Goal: Task Accomplishment & Management: Manage account settings

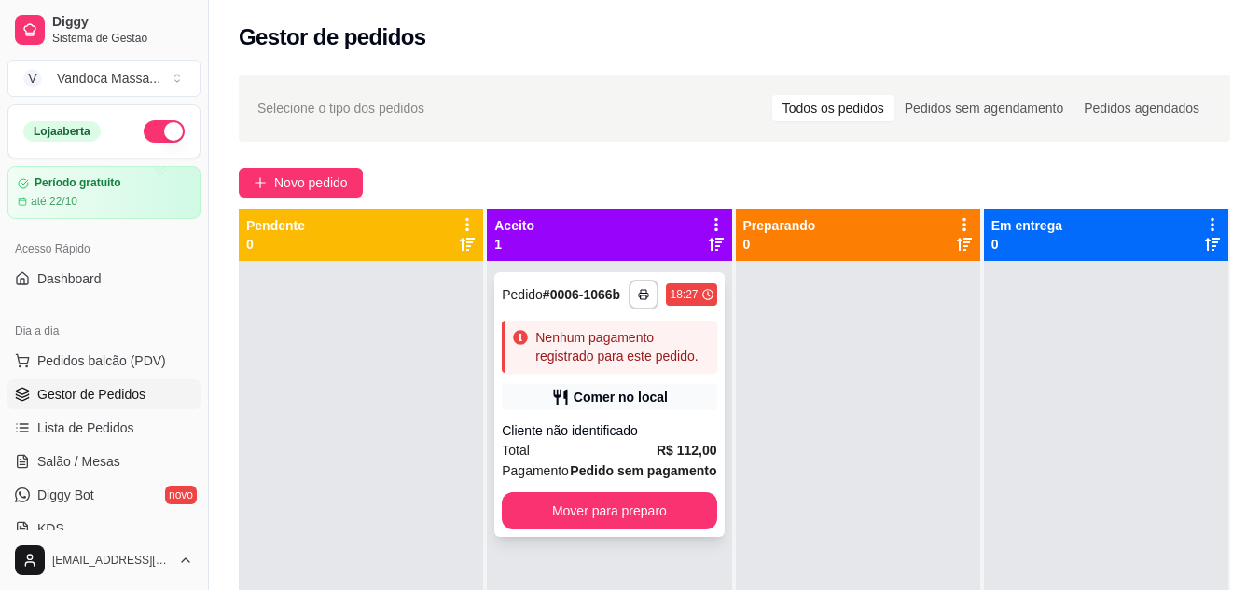
click at [553, 296] on strong "# 0006-1066b" at bounding box center [581, 294] width 77 height 15
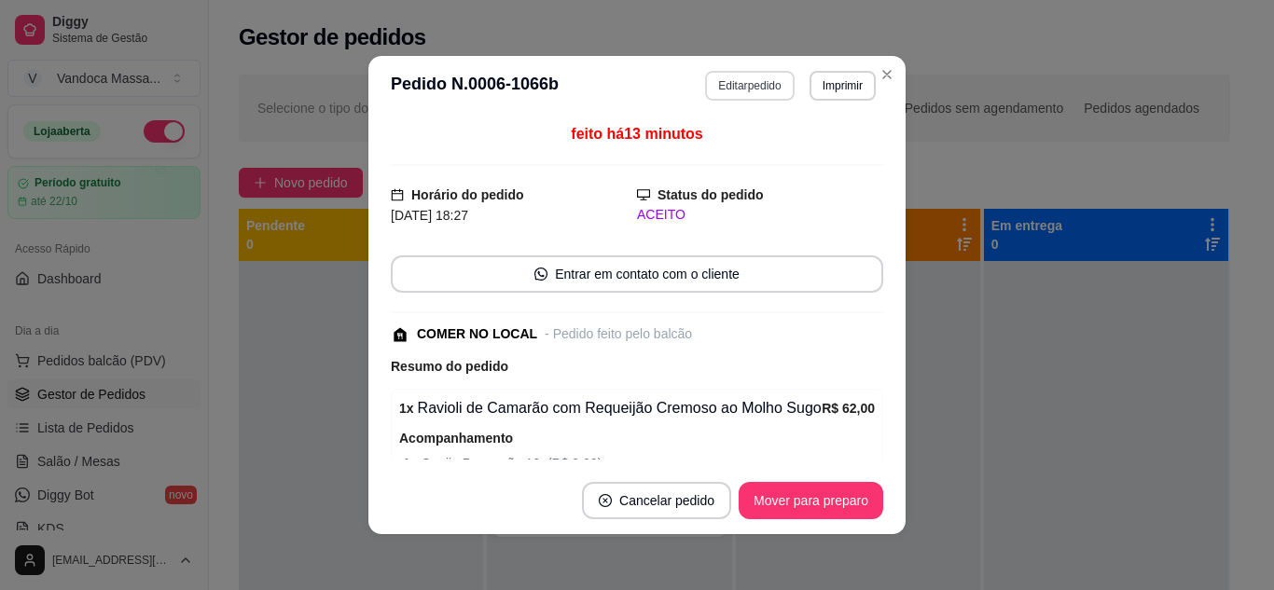
click at [758, 87] on button "Editar pedido" at bounding box center [749, 86] width 89 height 30
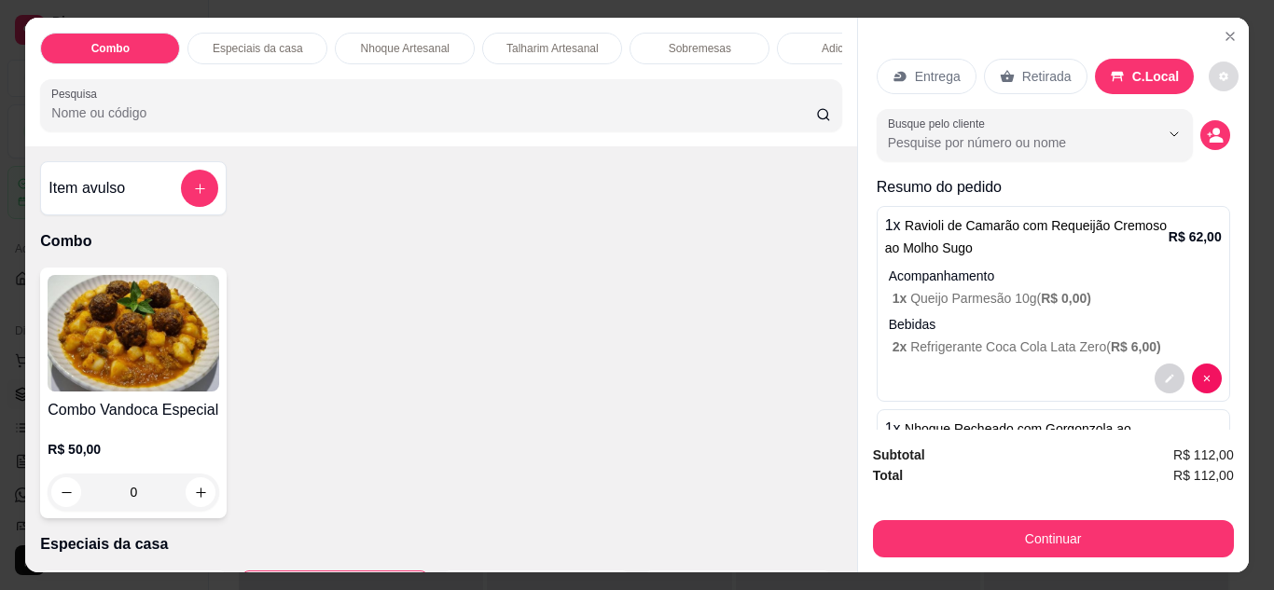
click at [1218, 71] on icon "decrease-product-quantity" at bounding box center [1223, 76] width 11 height 11
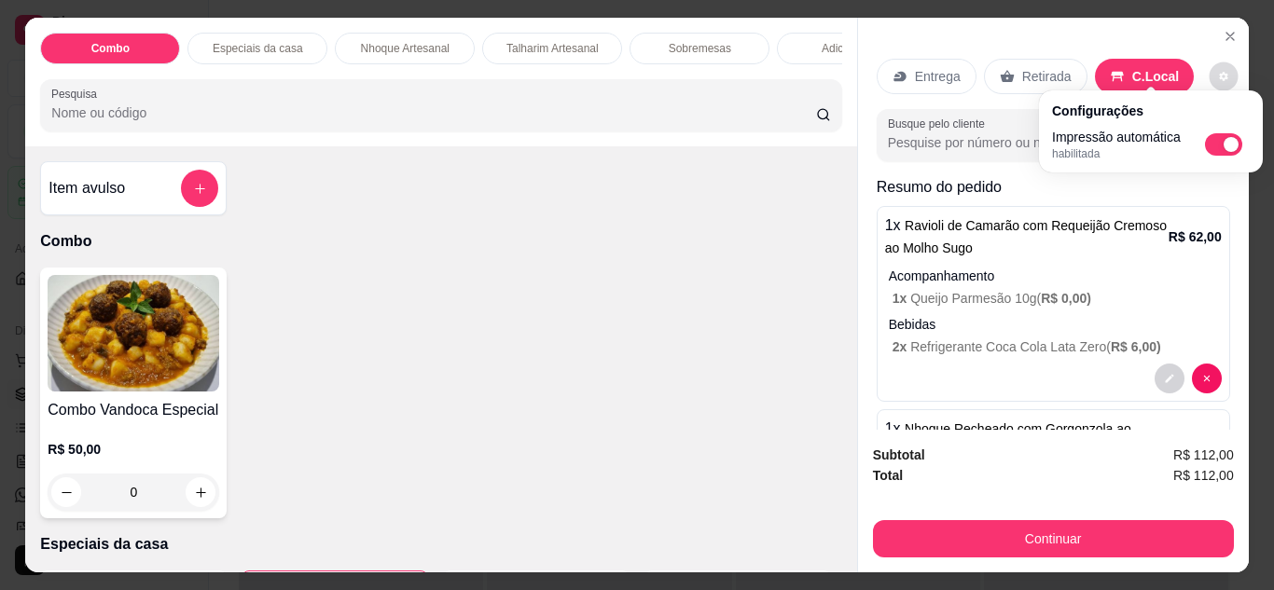
click at [1218, 71] on icon "decrease-product-quantity" at bounding box center [1223, 76] width 11 height 11
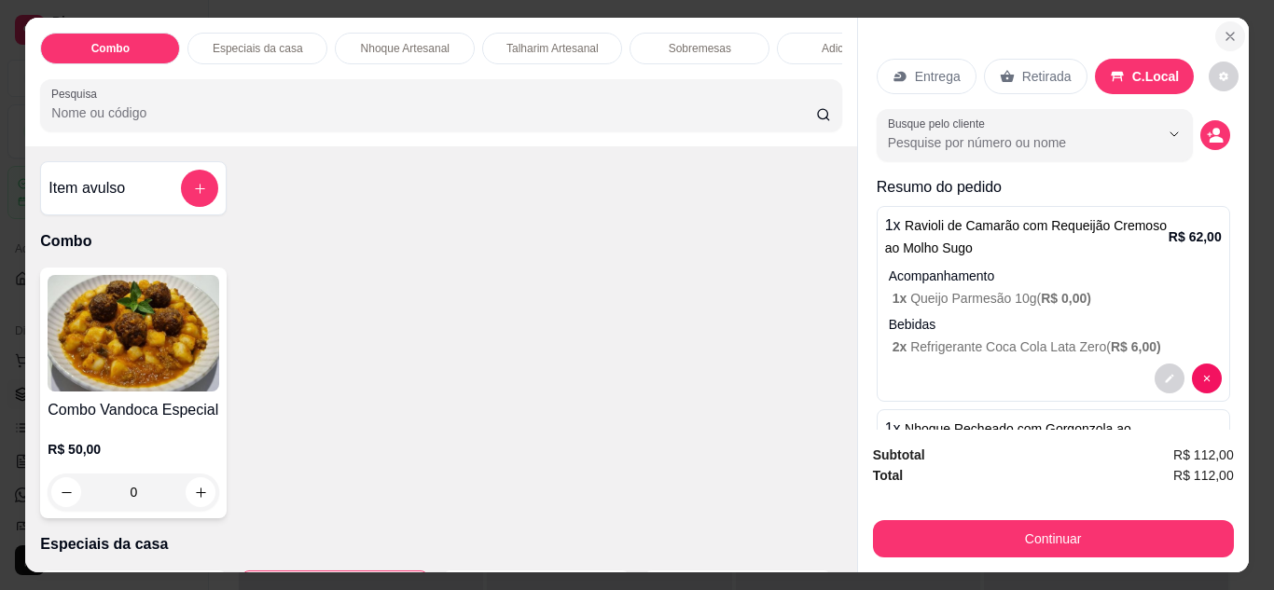
click at [1222, 29] on icon "Close" at bounding box center [1229, 36] width 15 height 15
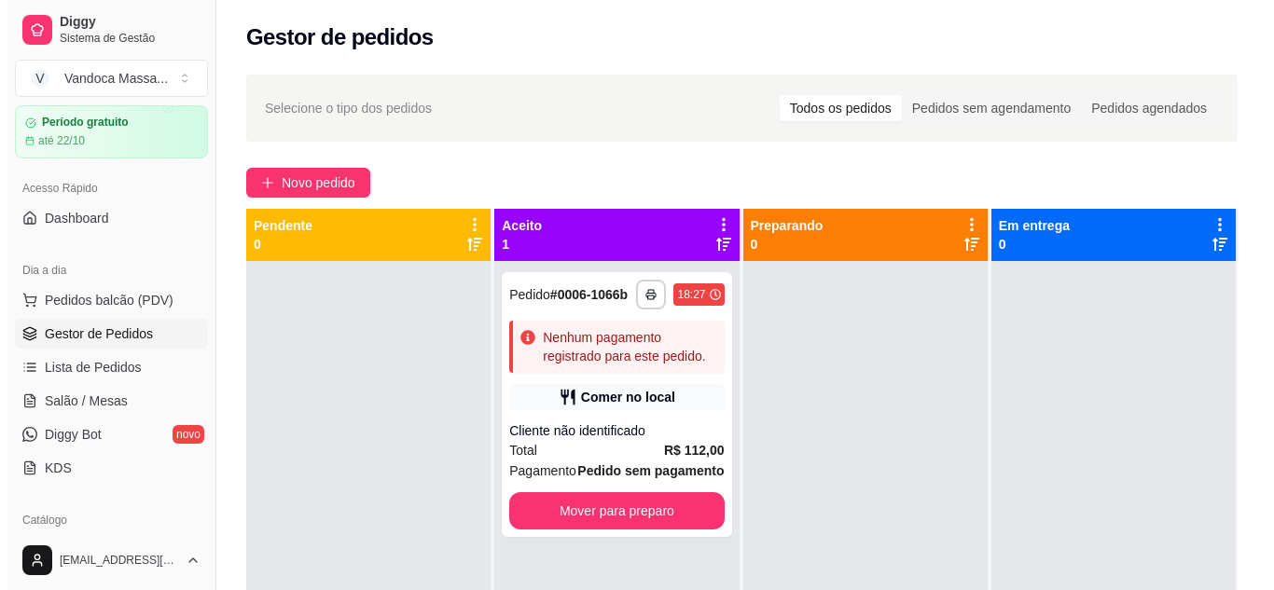
scroll to position [93, 0]
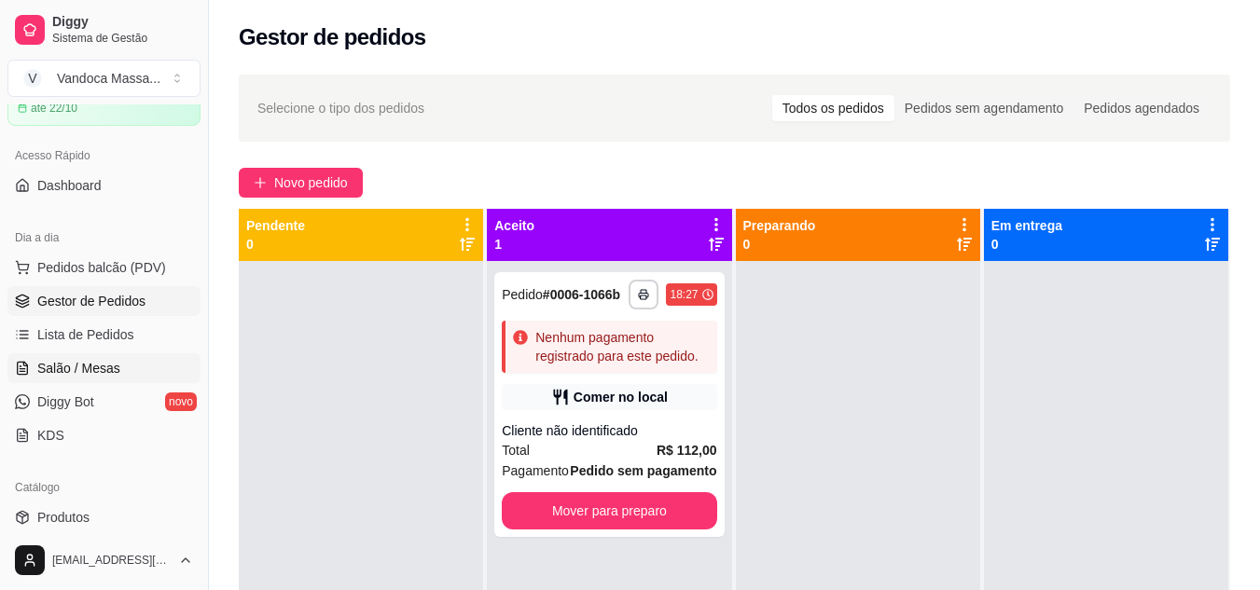
click at [100, 368] on span "Salão / Mesas" at bounding box center [78, 368] width 83 height 19
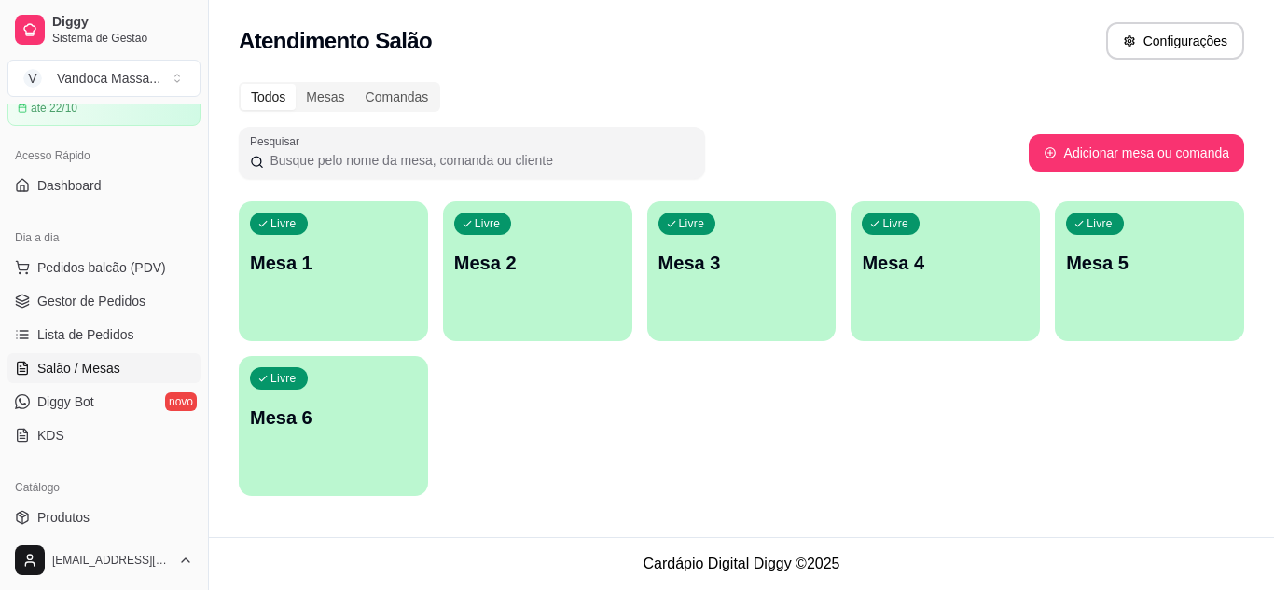
click at [968, 277] on div "Livre Mesa 4" at bounding box center [944, 259] width 189 height 117
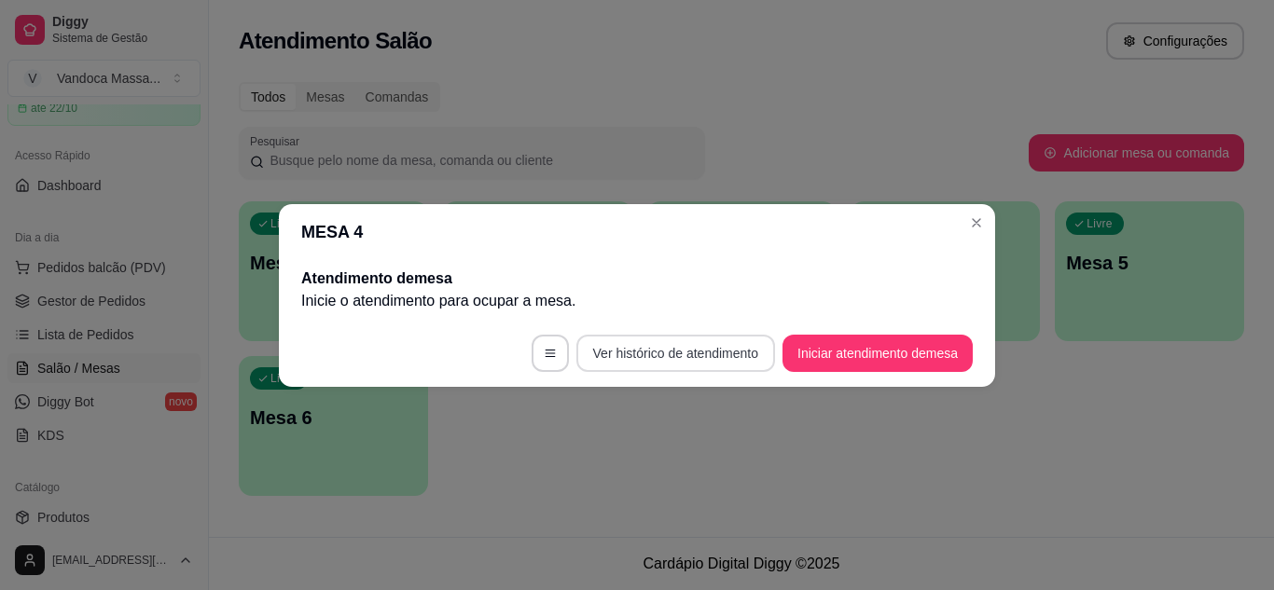
click at [728, 354] on button "Ver histórico de atendimento" at bounding box center [675, 353] width 199 height 37
click at [524, 352] on footer "Ver histórico de atendimento Iniciar atendimento de mesa" at bounding box center [637, 353] width 716 height 67
click at [544, 355] on icon "button" at bounding box center [550, 353] width 13 height 13
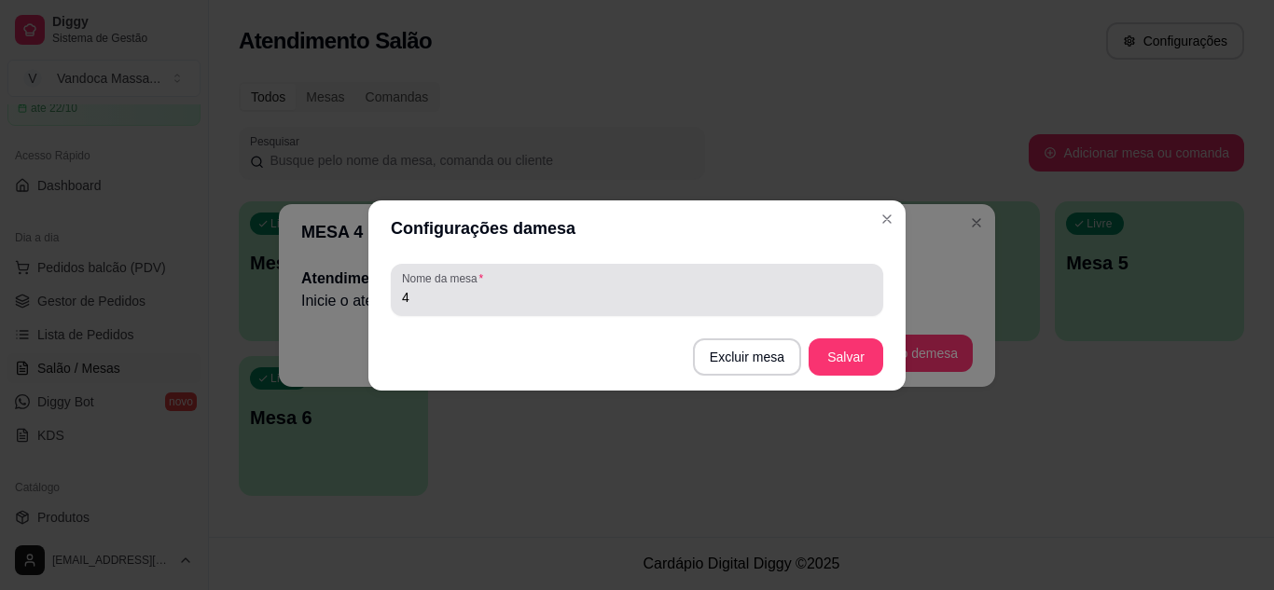
click at [705, 295] on input "4" at bounding box center [637, 297] width 470 height 19
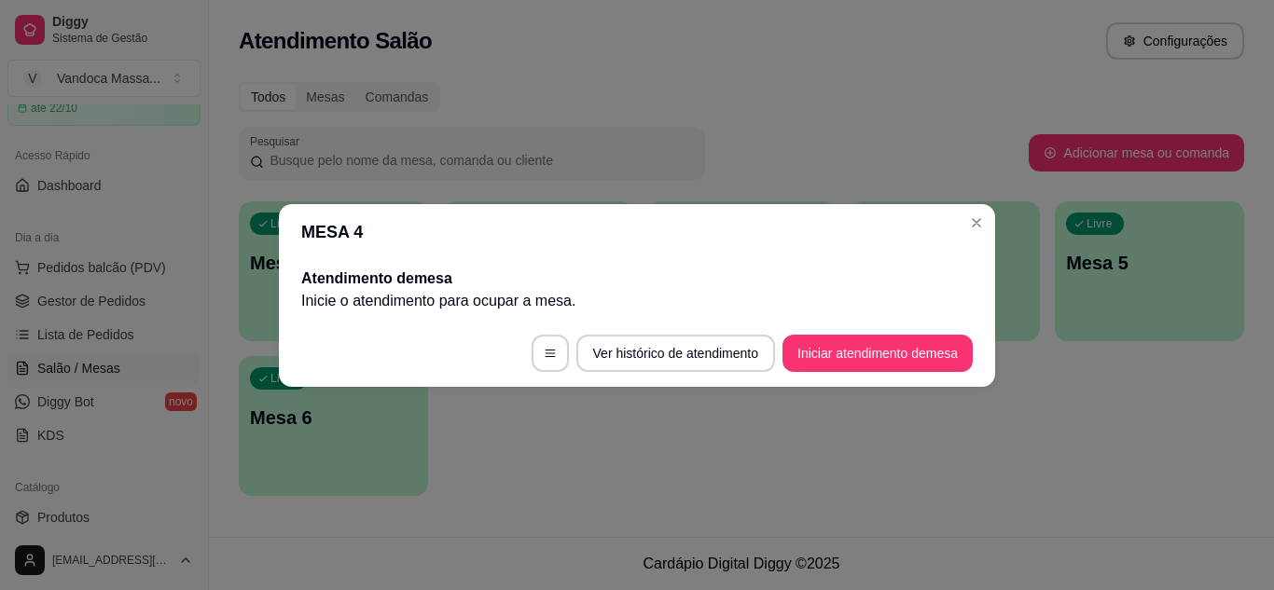
click at [914, 373] on footer "Ver histórico de atendimento Iniciar atendimento de mesa" at bounding box center [637, 353] width 716 height 67
click at [913, 361] on button "Iniciar atendimento de mesa" at bounding box center [877, 353] width 185 height 36
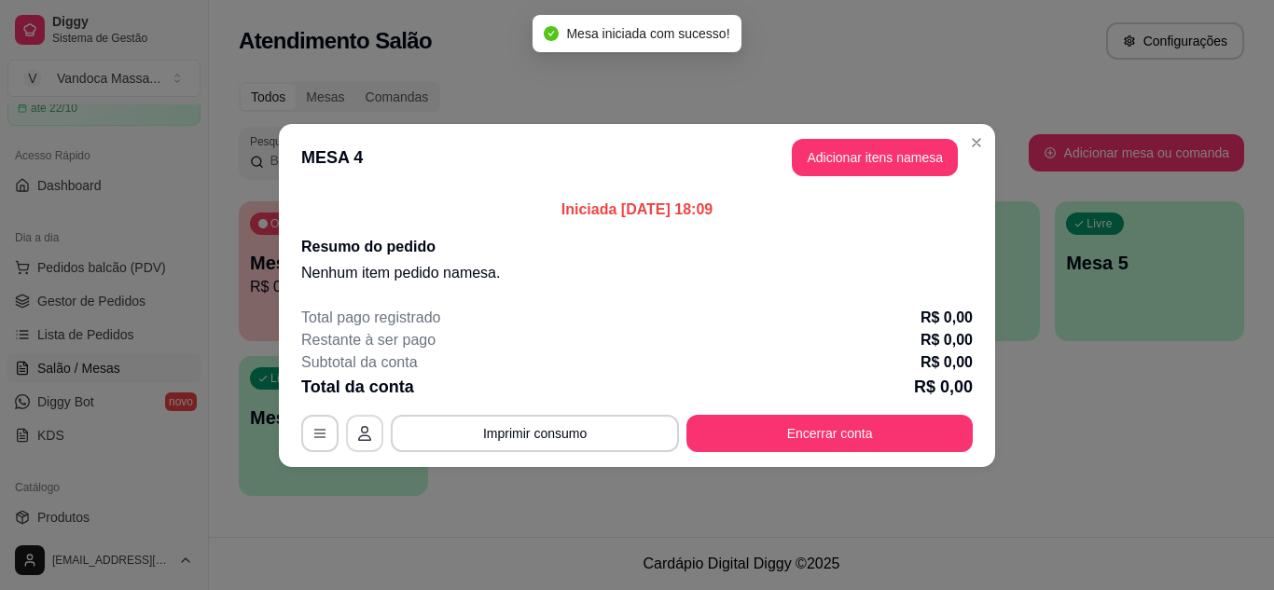
click at [363, 435] on icon "button" at bounding box center [364, 433] width 15 height 15
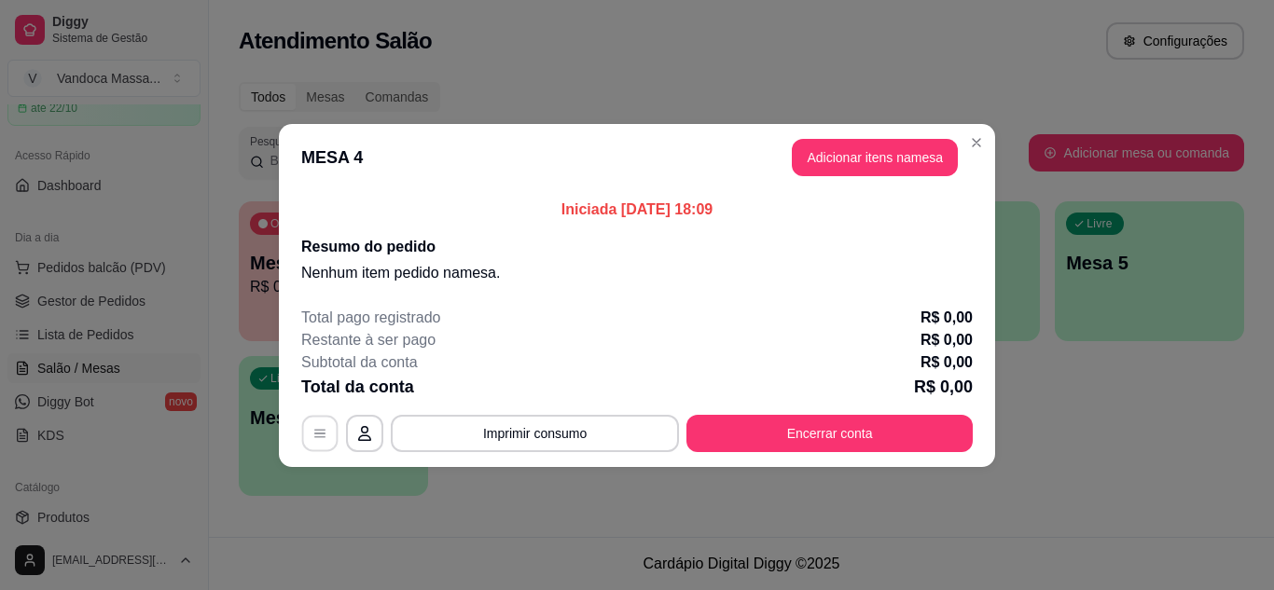
click at [326, 437] on icon "button" at bounding box center [319, 433] width 15 height 15
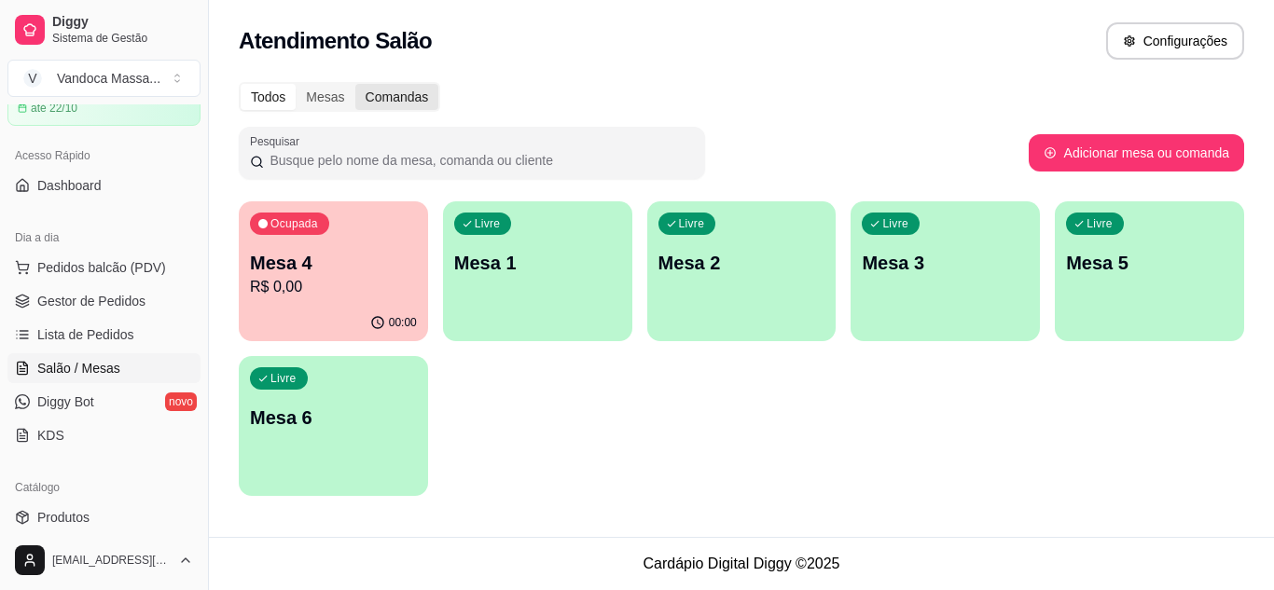
click at [389, 104] on div "Comandas" at bounding box center [397, 97] width 84 height 26
click at [355, 84] on input "Comandas" at bounding box center [355, 84] width 0 height 0
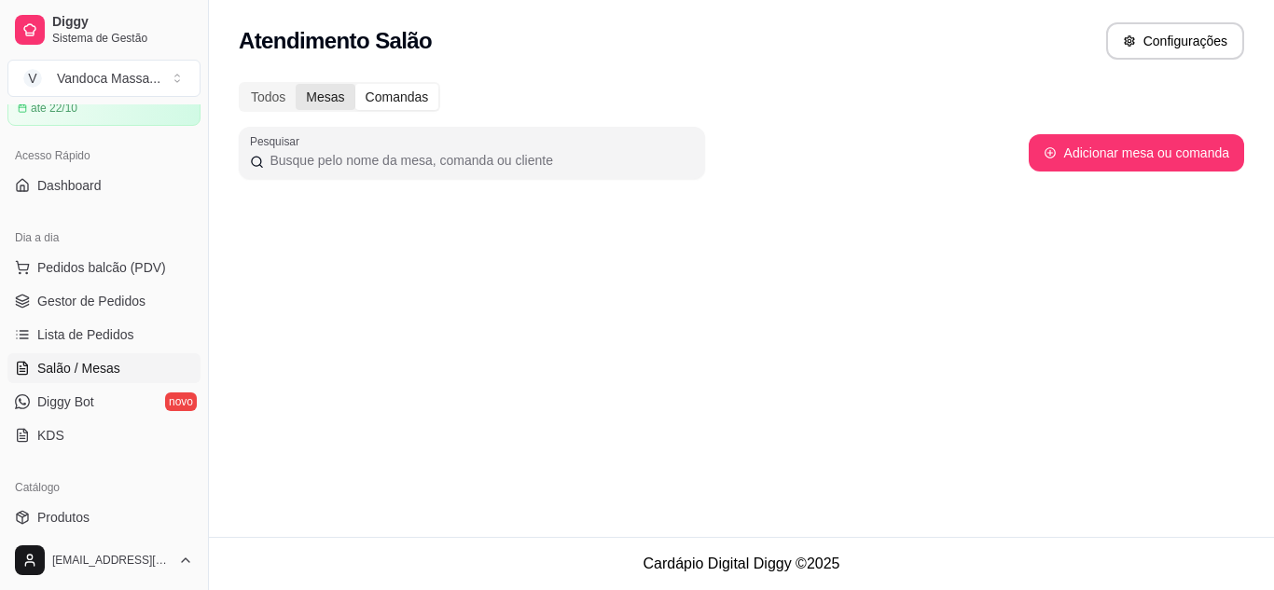
click at [325, 105] on div "Mesas" at bounding box center [325, 97] width 59 height 26
click at [296, 84] on input "Mesas" at bounding box center [296, 84] width 0 height 0
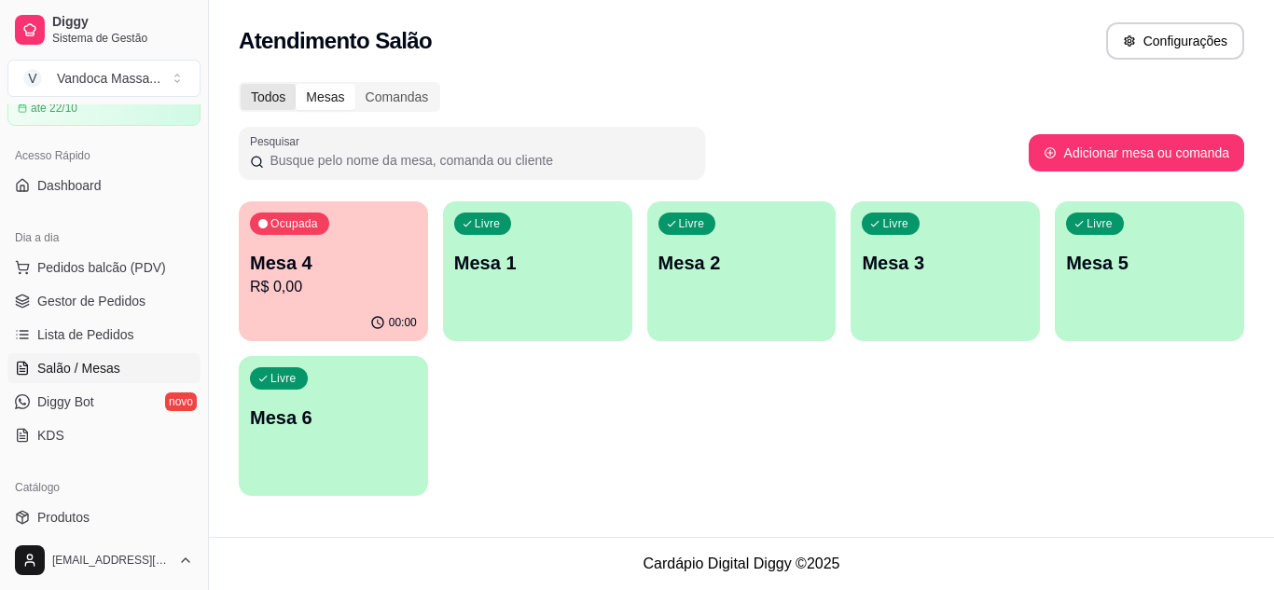
click at [281, 103] on div "Todos" at bounding box center [268, 97] width 55 height 26
click at [241, 84] on input "Todos" at bounding box center [241, 84] width 0 height 0
click at [386, 101] on div "Comandas" at bounding box center [397, 97] width 84 height 26
click at [355, 84] on input "Comandas" at bounding box center [355, 84] width 0 height 0
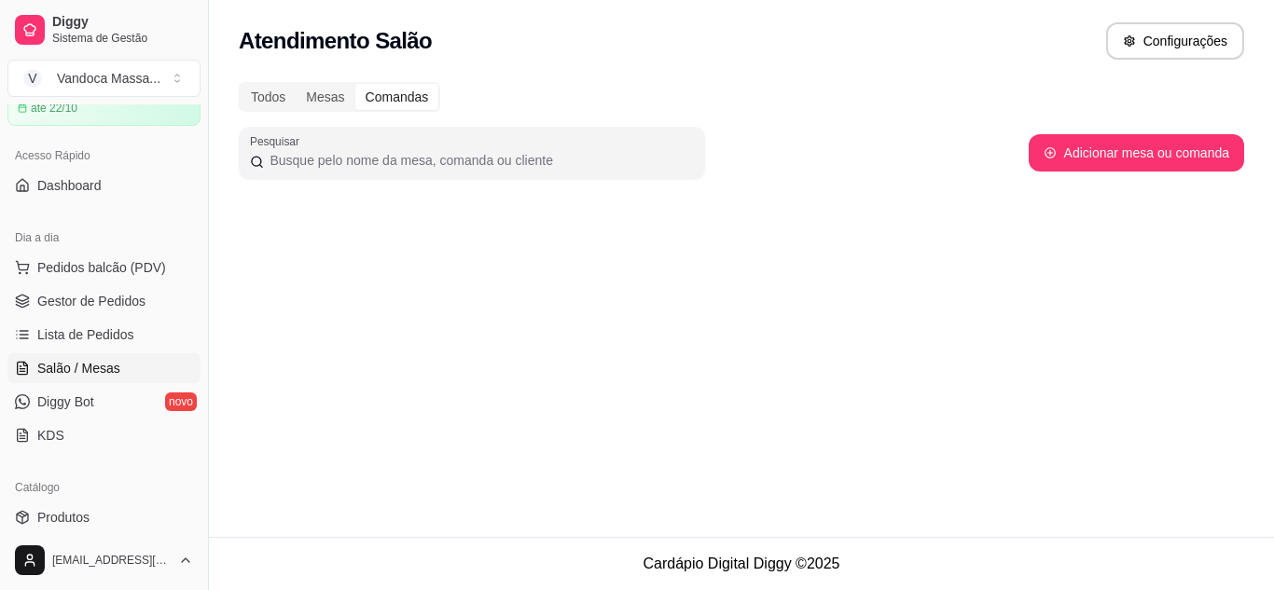
click at [228, 106] on div "Todos Mesas Comandas Pesquisar Adicionar mesa ou comanda" at bounding box center [741, 147] width 1065 height 153
click at [269, 108] on div "Todos" at bounding box center [268, 97] width 55 height 26
click at [241, 84] on input "Todos" at bounding box center [241, 84] width 0 height 0
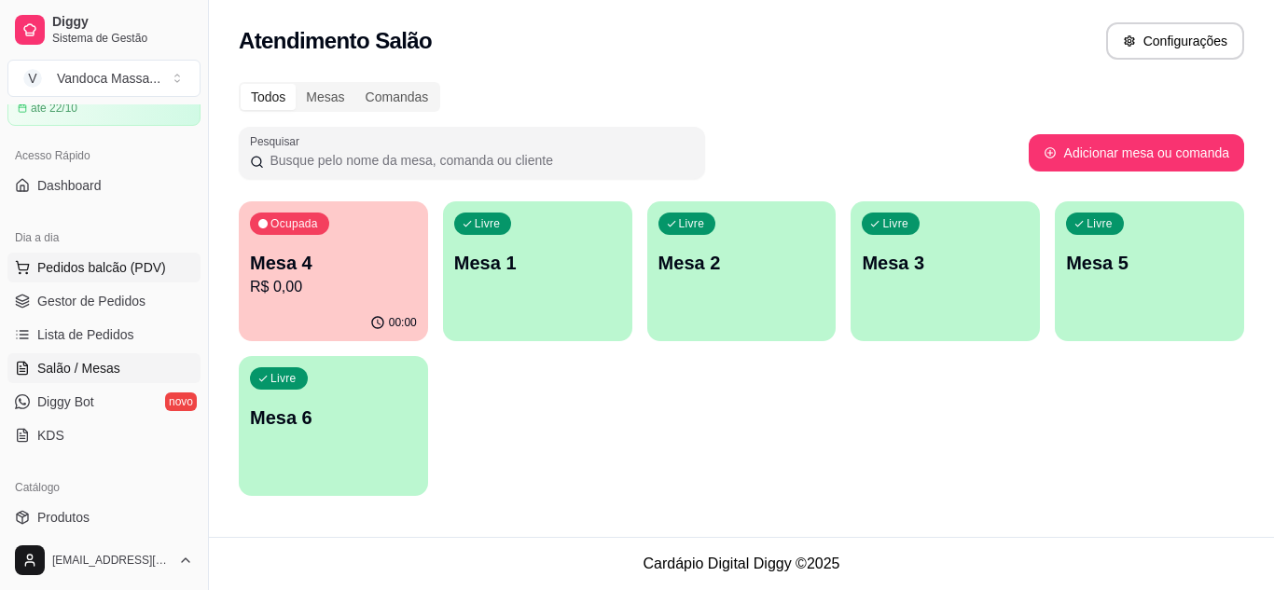
click at [143, 260] on span "Pedidos balcão (PDV)" at bounding box center [101, 267] width 129 height 19
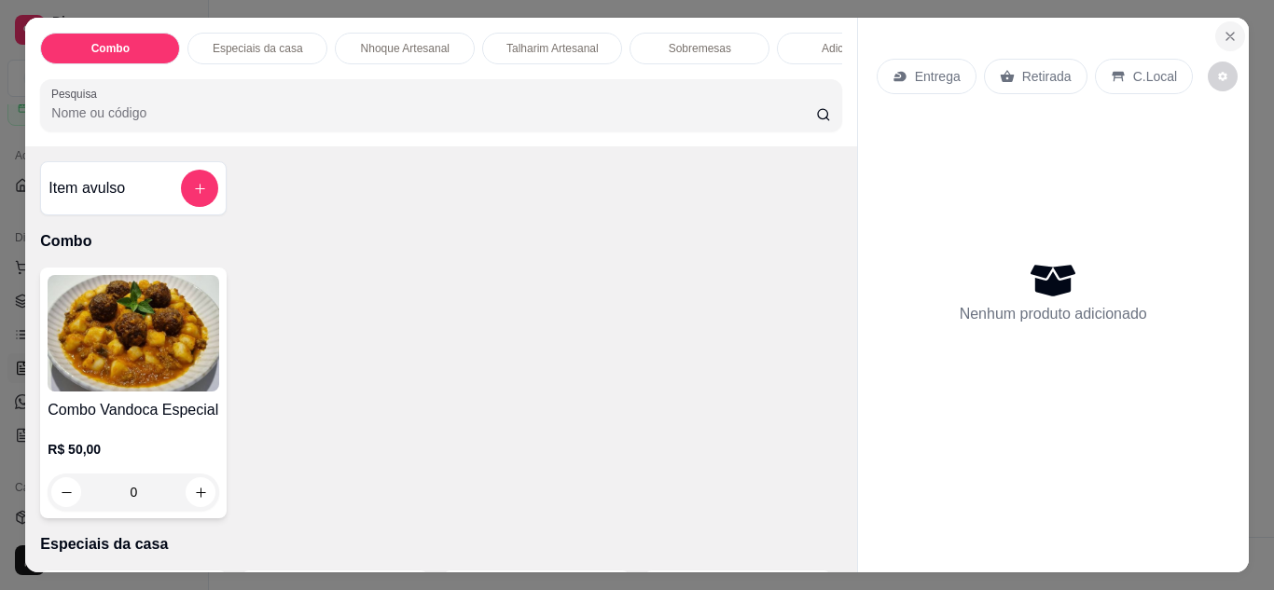
click at [1227, 30] on icon "Close" at bounding box center [1229, 36] width 15 height 15
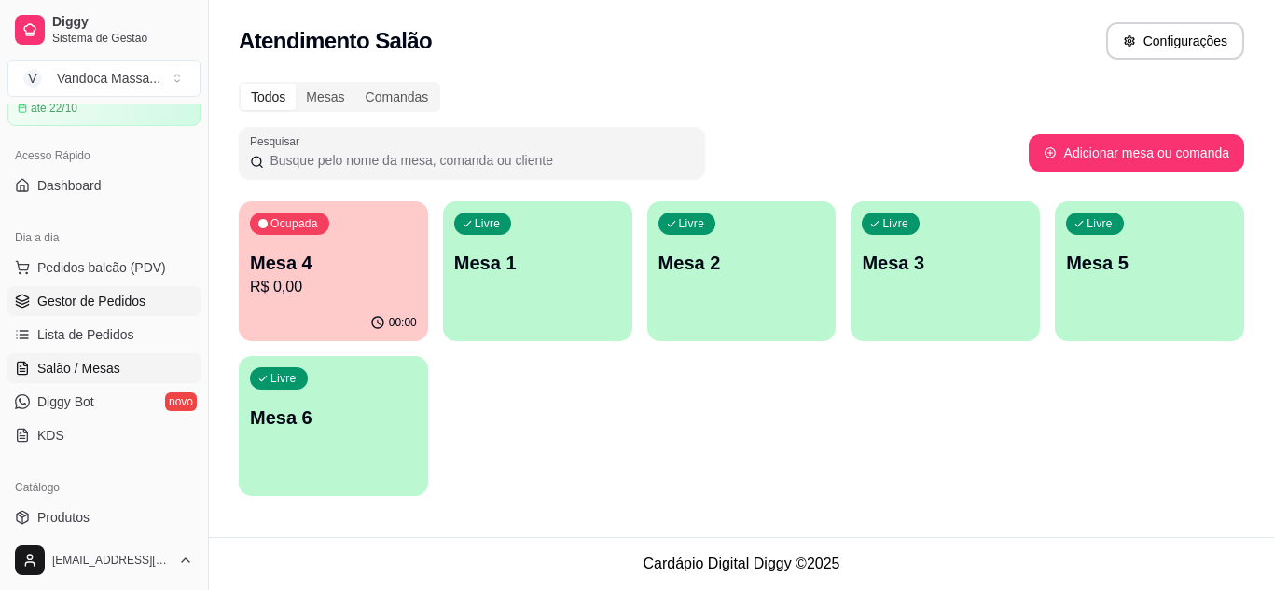
click at [114, 302] on span "Gestor de Pedidos" at bounding box center [91, 301] width 108 height 19
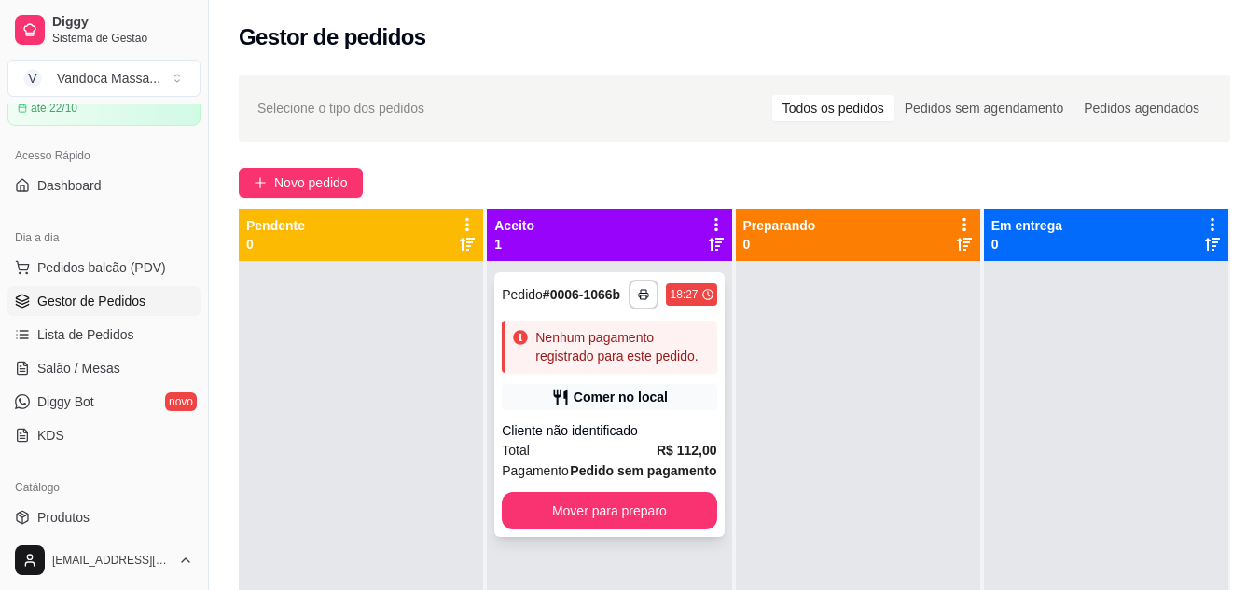
click at [570, 299] on strong "# 0006-1066b" at bounding box center [581, 294] width 77 height 15
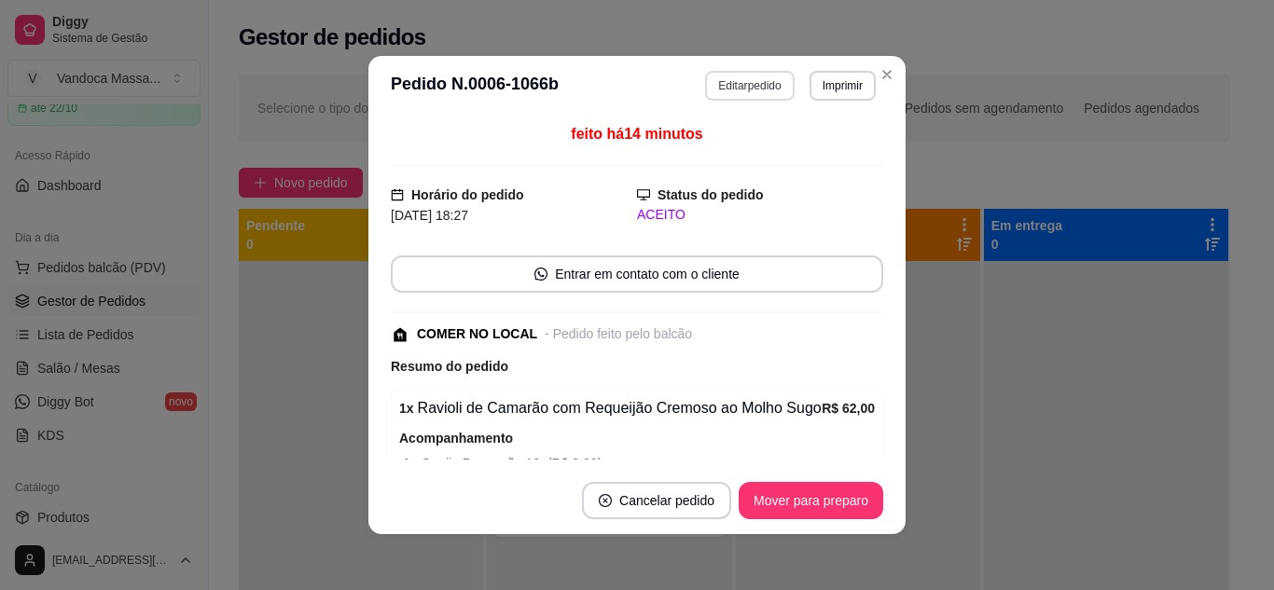
click at [750, 92] on button "Editar pedido" at bounding box center [749, 86] width 89 height 30
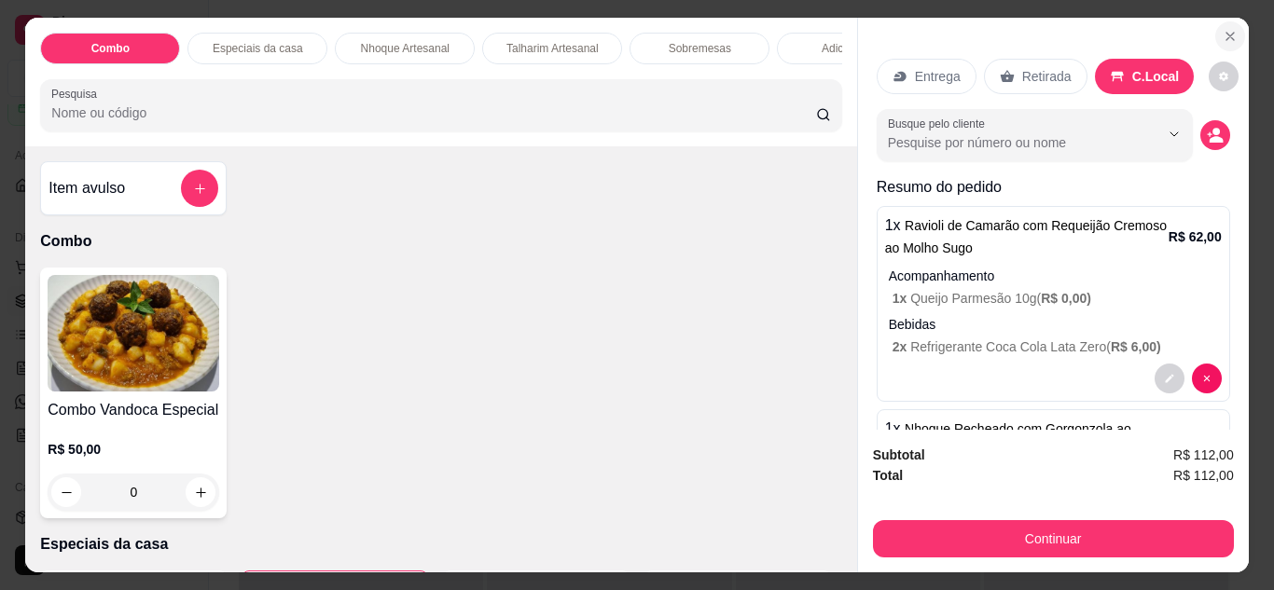
click at [1222, 30] on icon "Close" at bounding box center [1229, 36] width 15 height 15
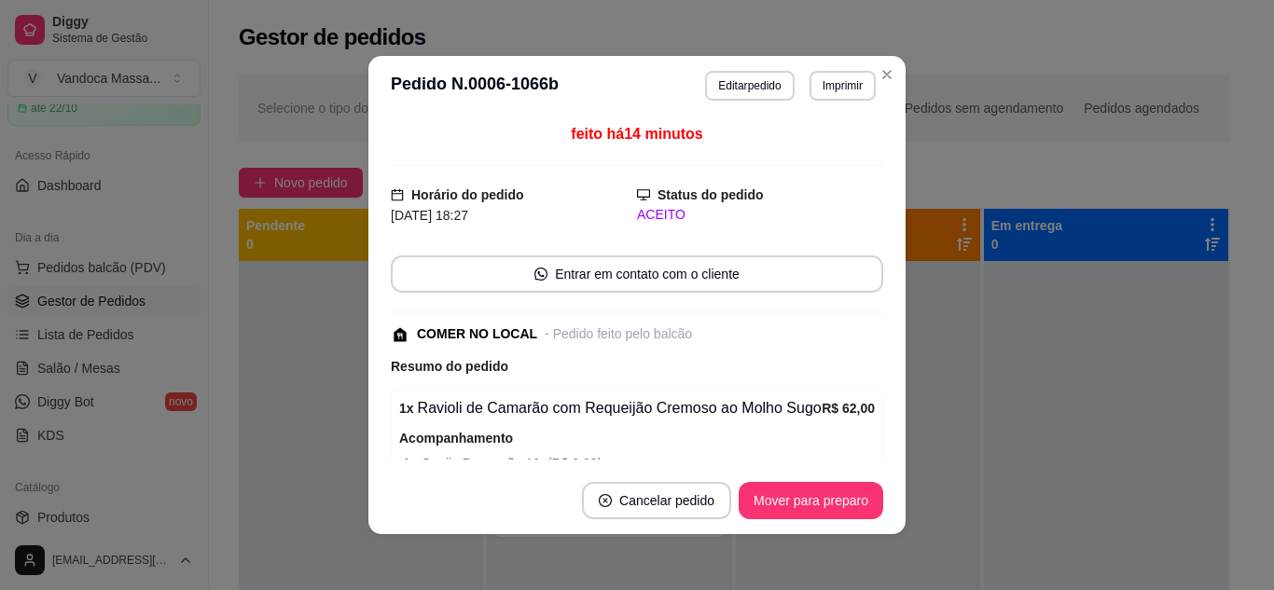
scroll to position [4, 0]
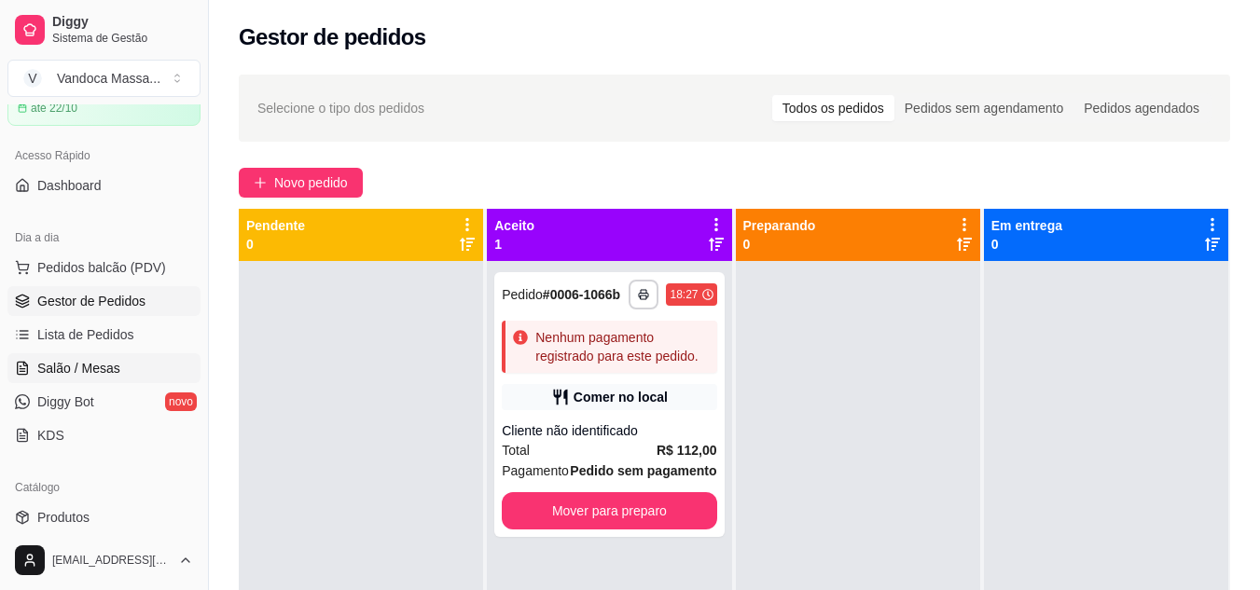
click at [106, 361] on span "Salão / Mesas" at bounding box center [78, 368] width 83 height 19
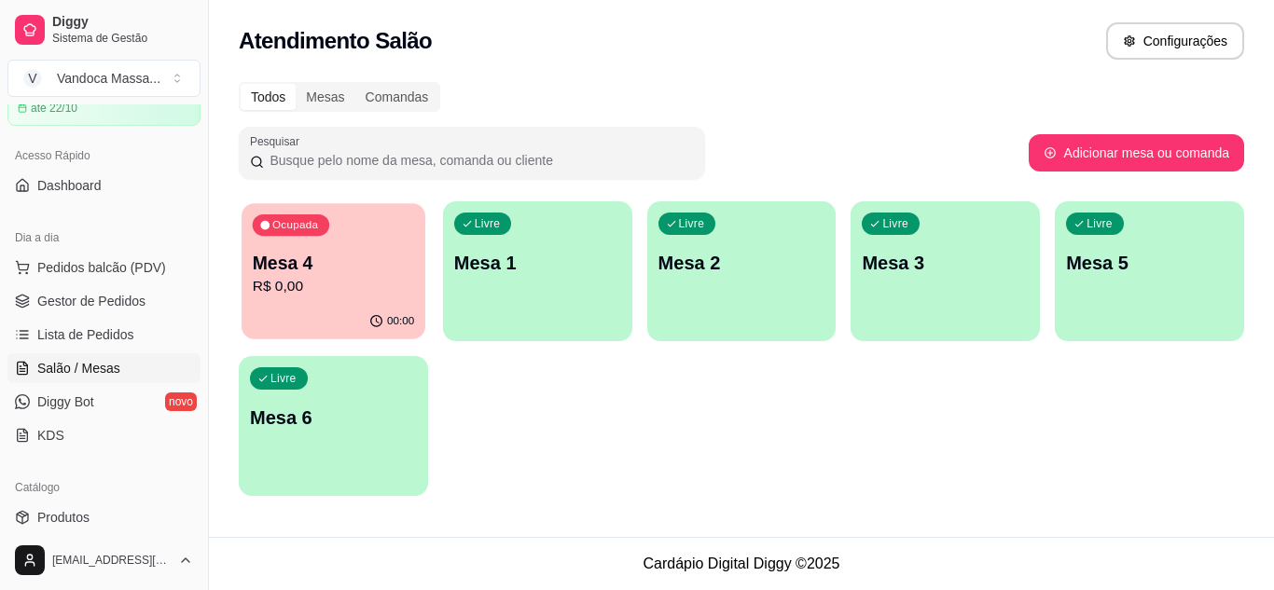
click at [337, 289] on p "R$ 0,00" at bounding box center [333, 286] width 161 height 21
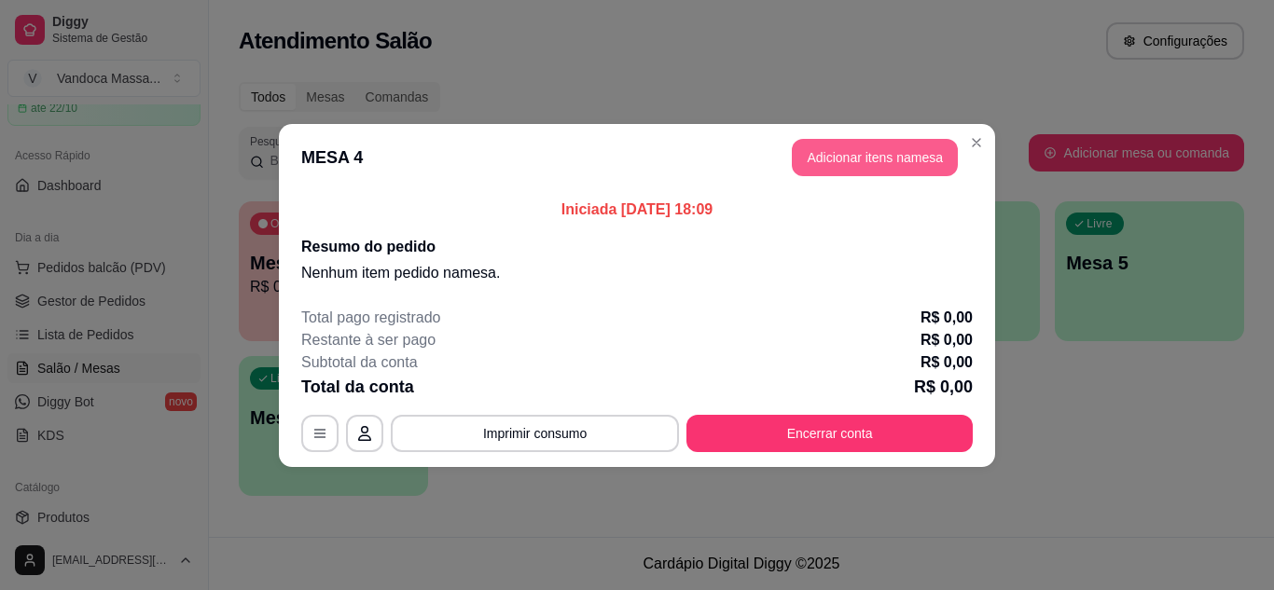
click at [853, 151] on button "Adicionar itens na mesa" at bounding box center [875, 157] width 166 height 37
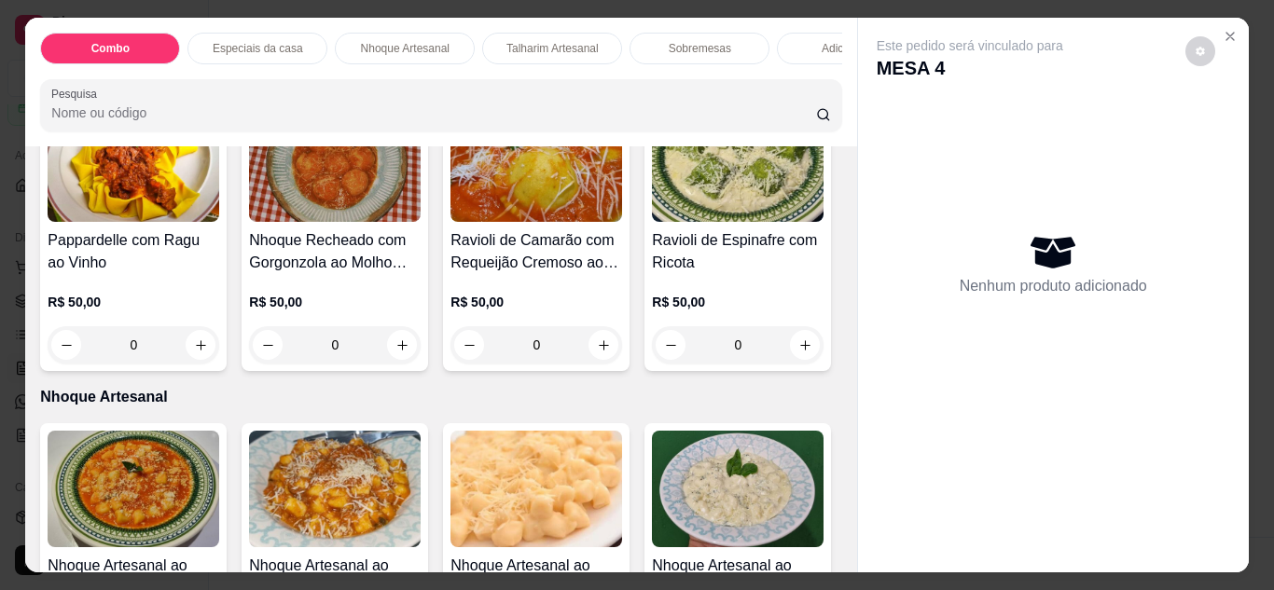
scroll to position [373, 0]
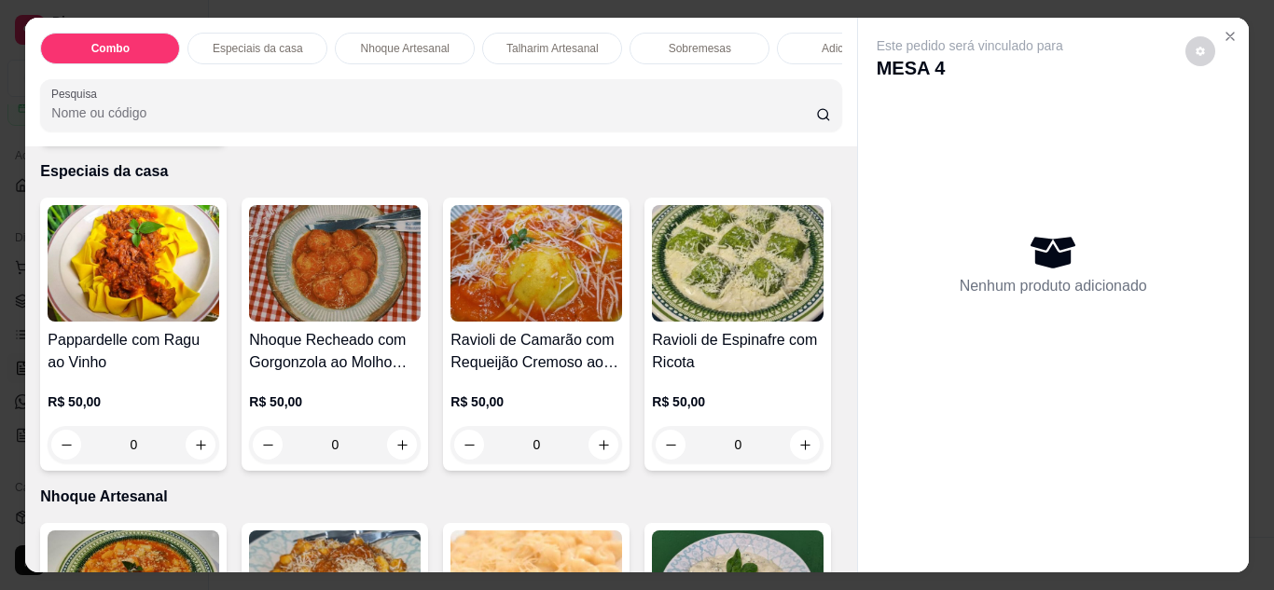
click at [396, 453] on div "0" at bounding box center [335, 444] width 172 height 37
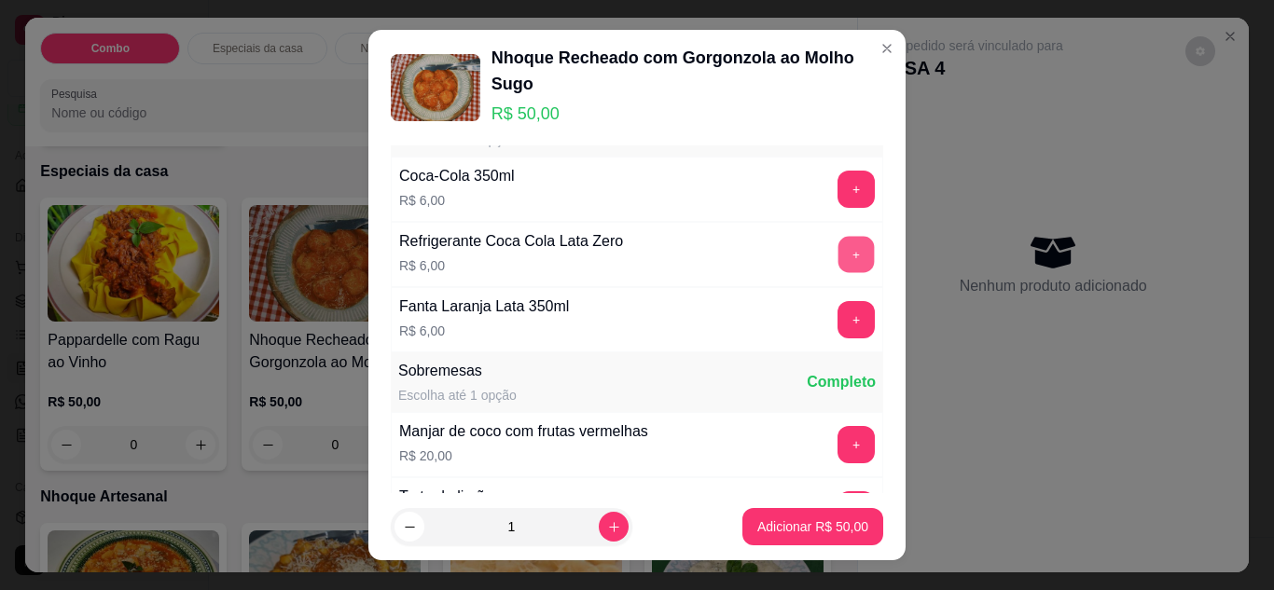
click at [838, 253] on button "+" at bounding box center [856, 254] width 36 height 36
click at [797, 513] on button "Adicionar R$ 56,00" at bounding box center [812, 526] width 141 height 37
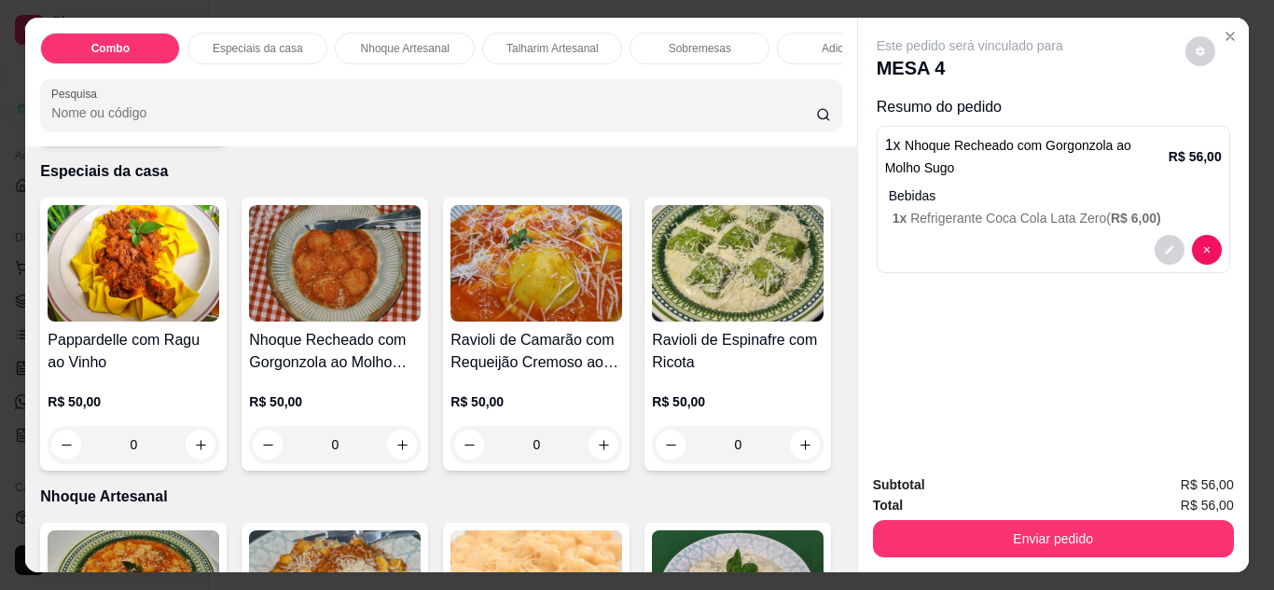
click at [611, 451] on div "0" at bounding box center [536, 444] width 172 height 37
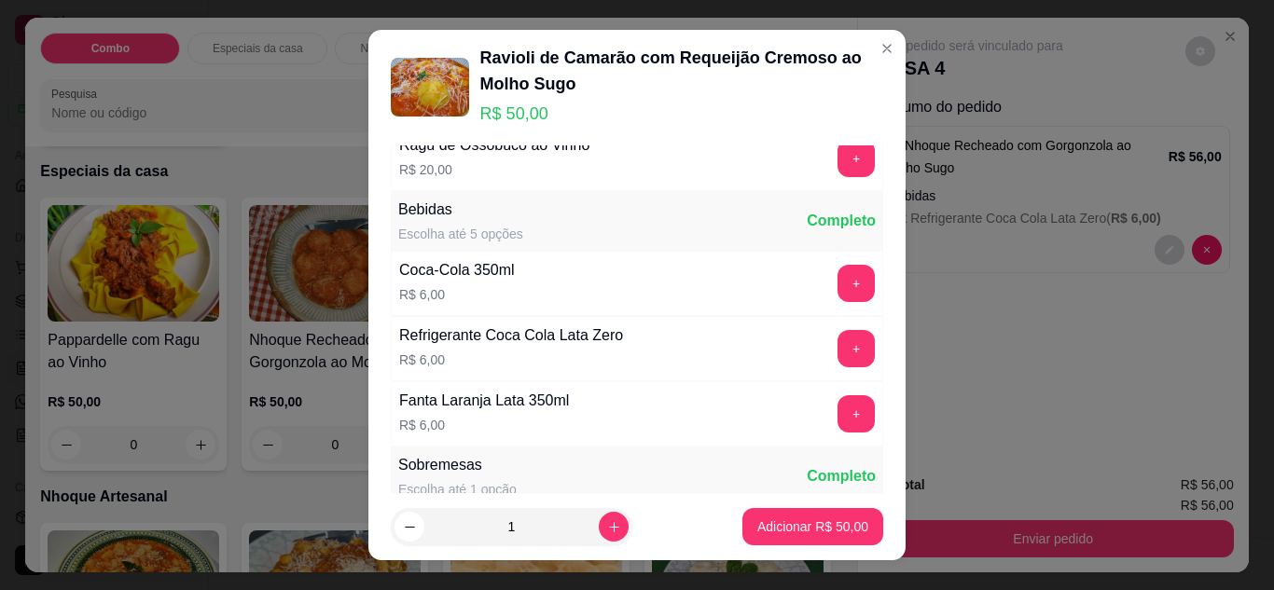
scroll to position [280, 0]
click at [837, 343] on button "+" at bounding box center [855, 347] width 37 height 37
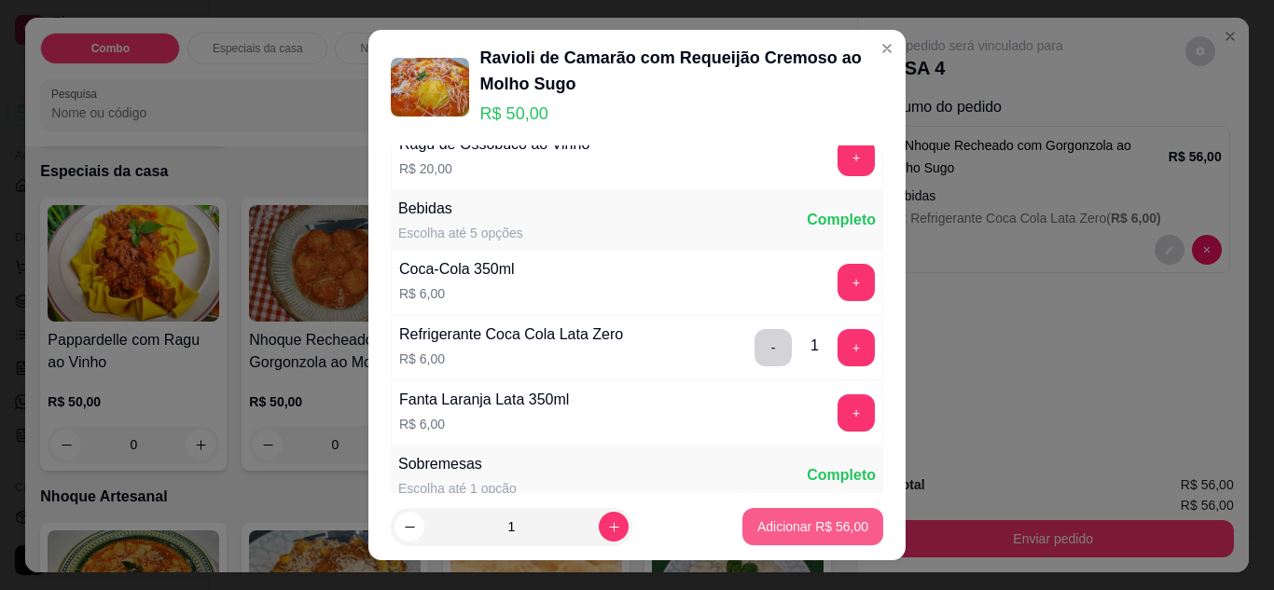
click at [829, 529] on p "Adicionar R$ 56,00" at bounding box center [812, 526] width 111 height 19
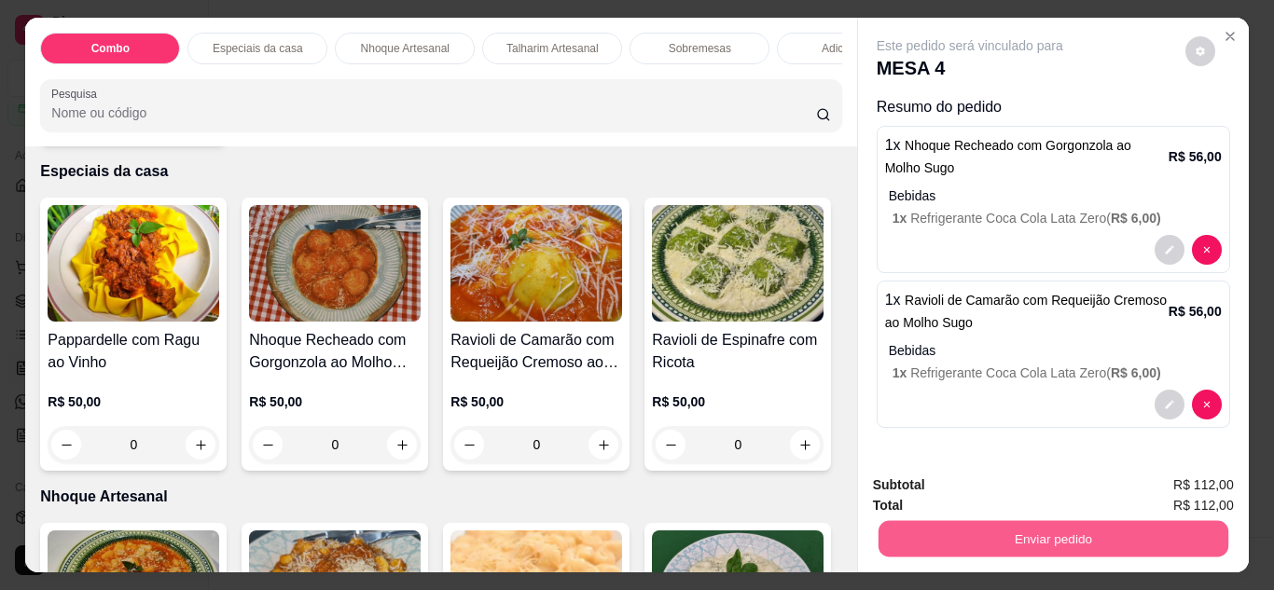
click at [1019, 531] on button "Enviar pedido" at bounding box center [1052, 539] width 350 height 36
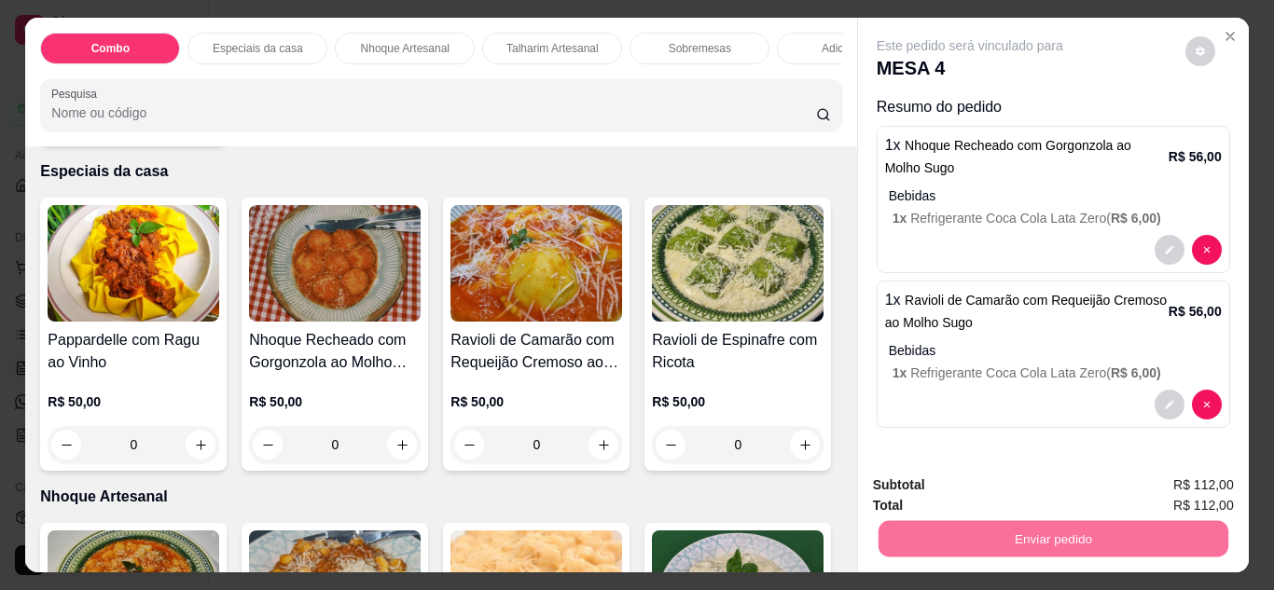
click at [1206, 488] on button "Enviar pedido" at bounding box center [1184, 485] width 105 height 35
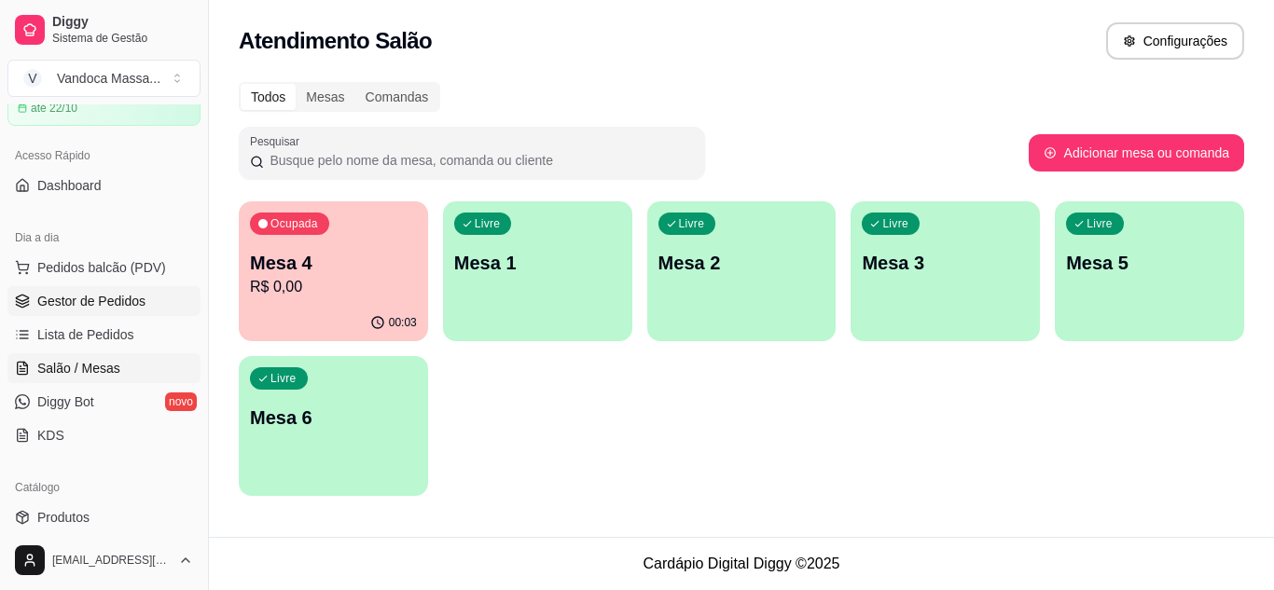
click at [98, 304] on span "Gestor de Pedidos" at bounding box center [91, 301] width 108 height 19
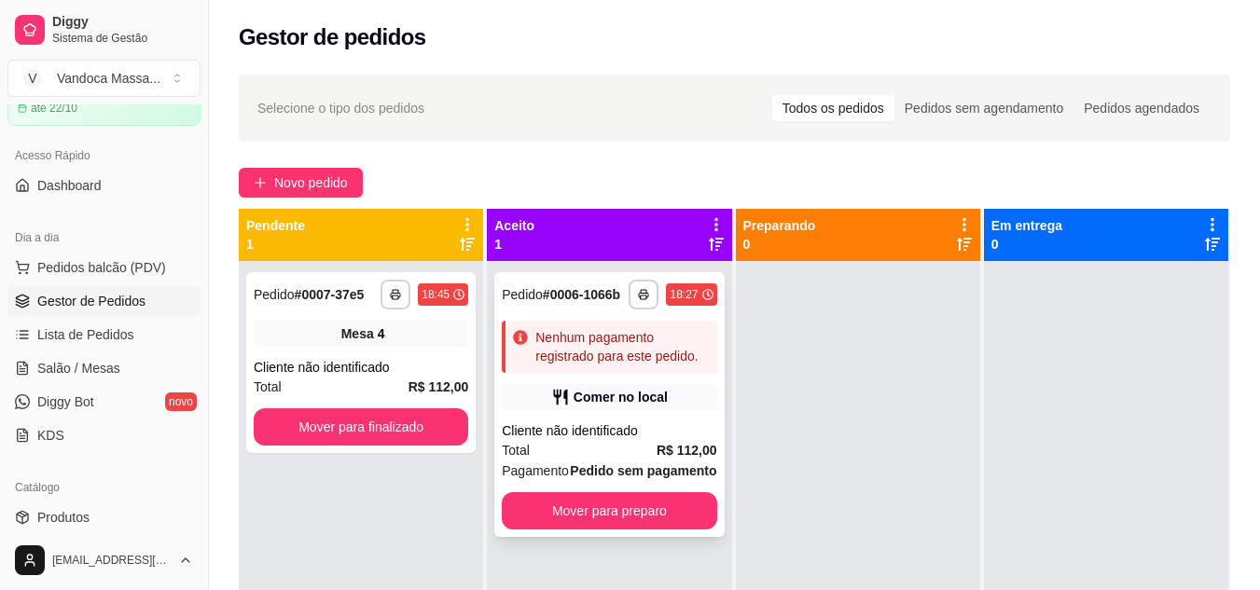
click at [573, 283] on div "**********" at bounding box center [609, 295] width 214 height 30
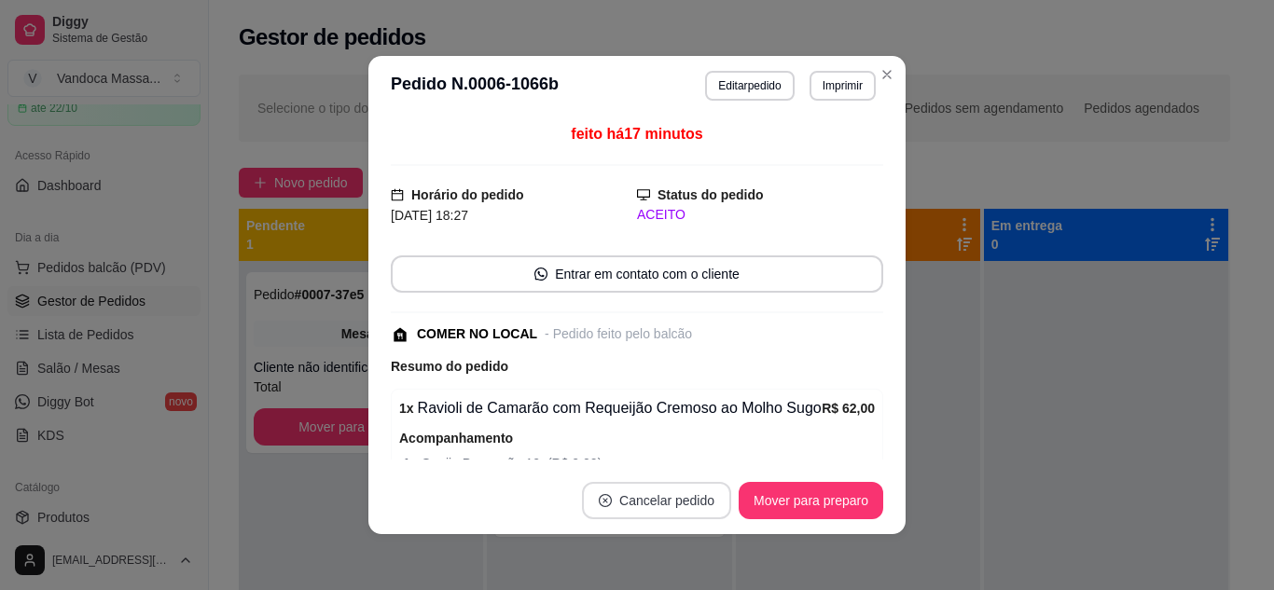
click at [670, 489] on button "Cancelar pedido" at bounding box center [656, 500] width 149 height 37
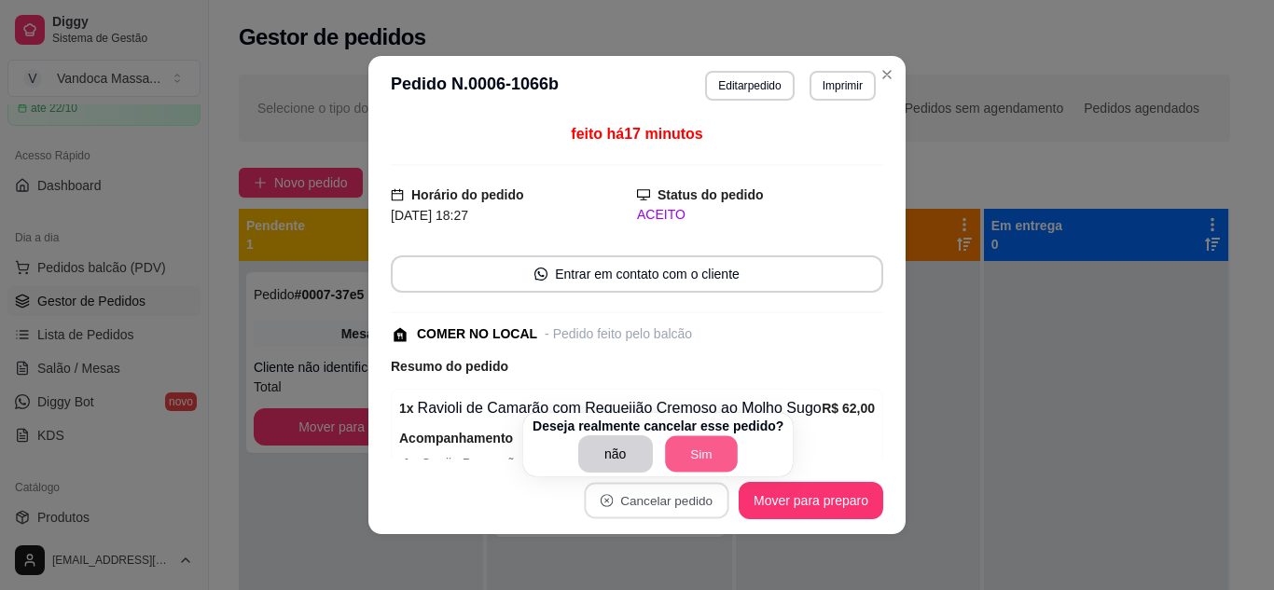
click at [715, 456] on button "Sim" at bounding box center [701, 454] width 73 height 36
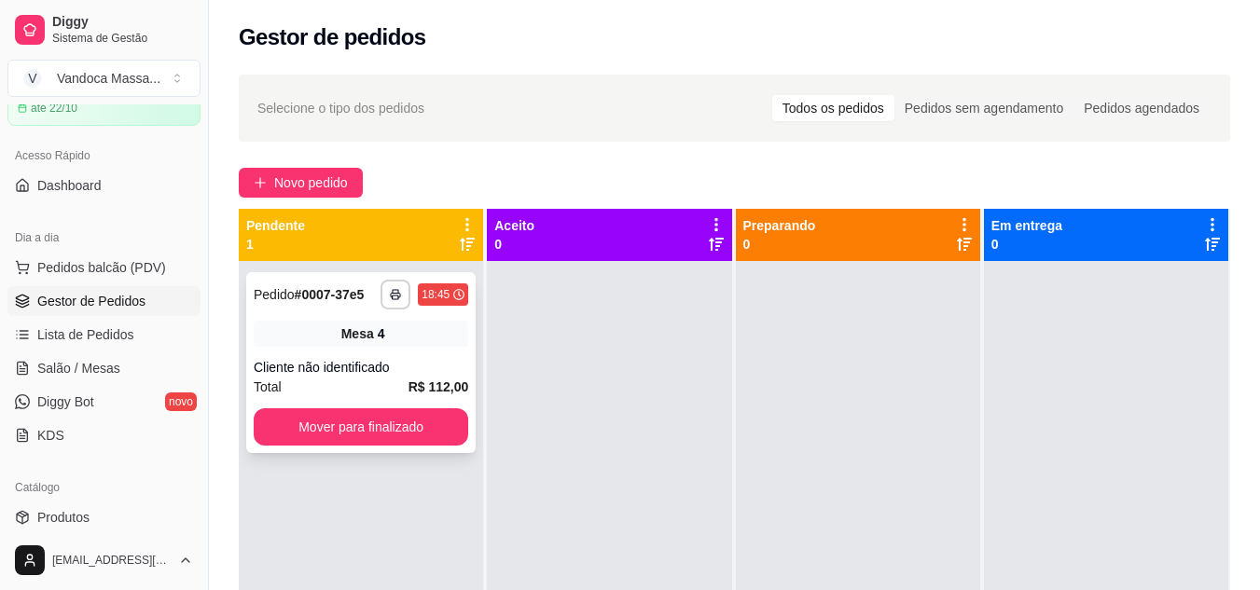
click at [333, 333] on div "Mesa 4" at bounding box center [361, 334] width 214 height 26
click at [41, 368] on span "Salão / Mesas" at bounding box center [78, 368] width 83 height 19
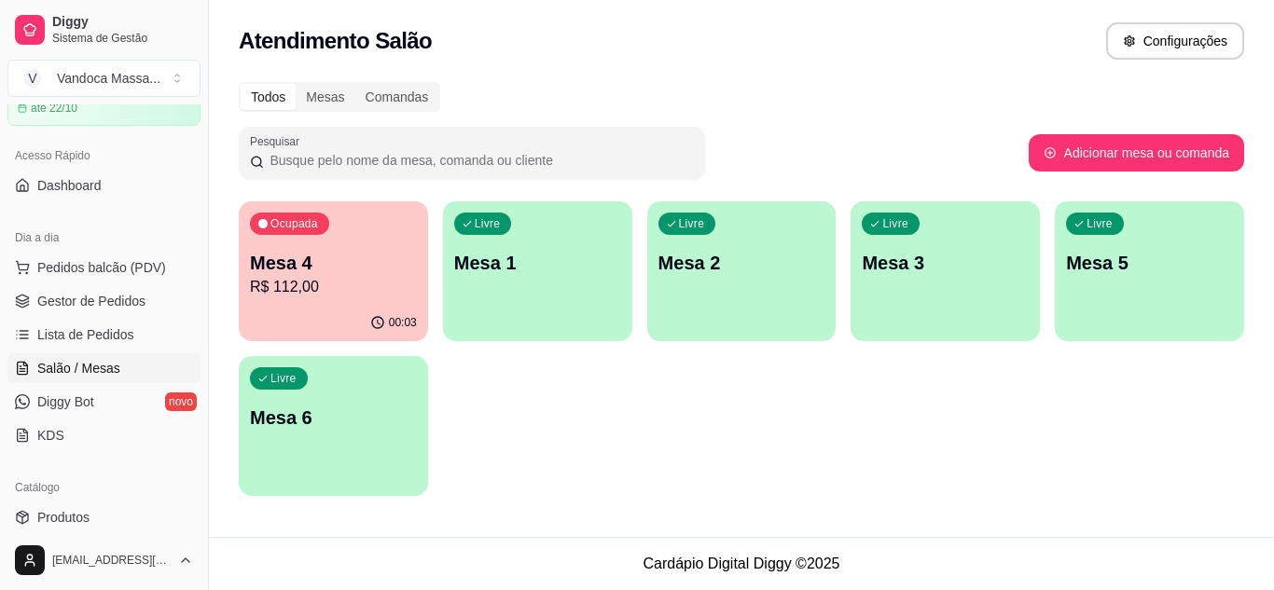
click at [346, 277] on p "R$ 112,00" at bounding box center [333, 287] width 167 height 22
click at [415, 278] on p "R$ 112,00" at bounding box center [333, 287] width 167 height 22
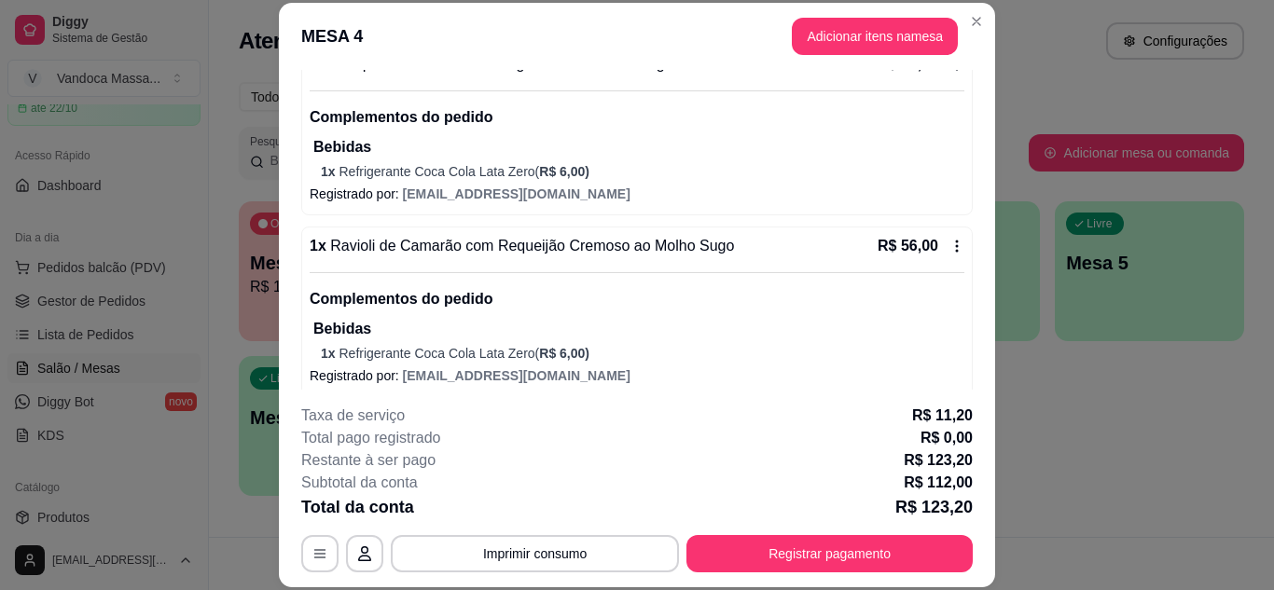
scroll to position [216, 0]
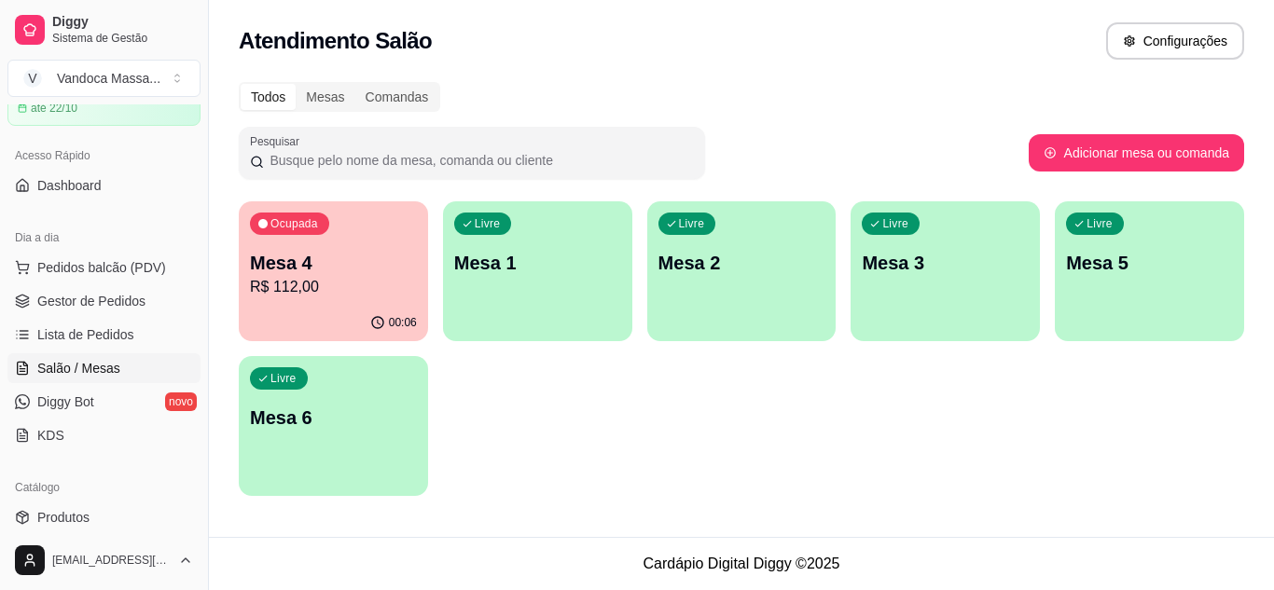
click at [387, 268] on p "Mesa 4" at bounding box center [333, 263] width 167 height 26
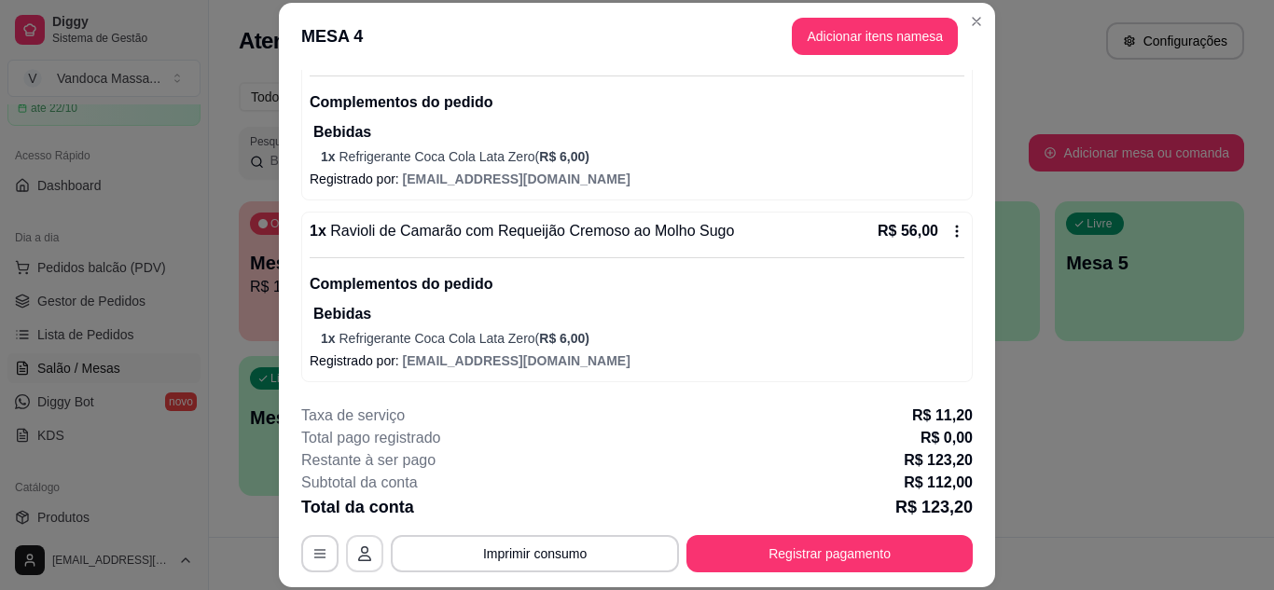
click at [359, 569] on button "button" at bounding box center [364, 553] width 37 height 37
click at [314, 554] on icon "button" at bounding box center [319, 553] width 11 height 8
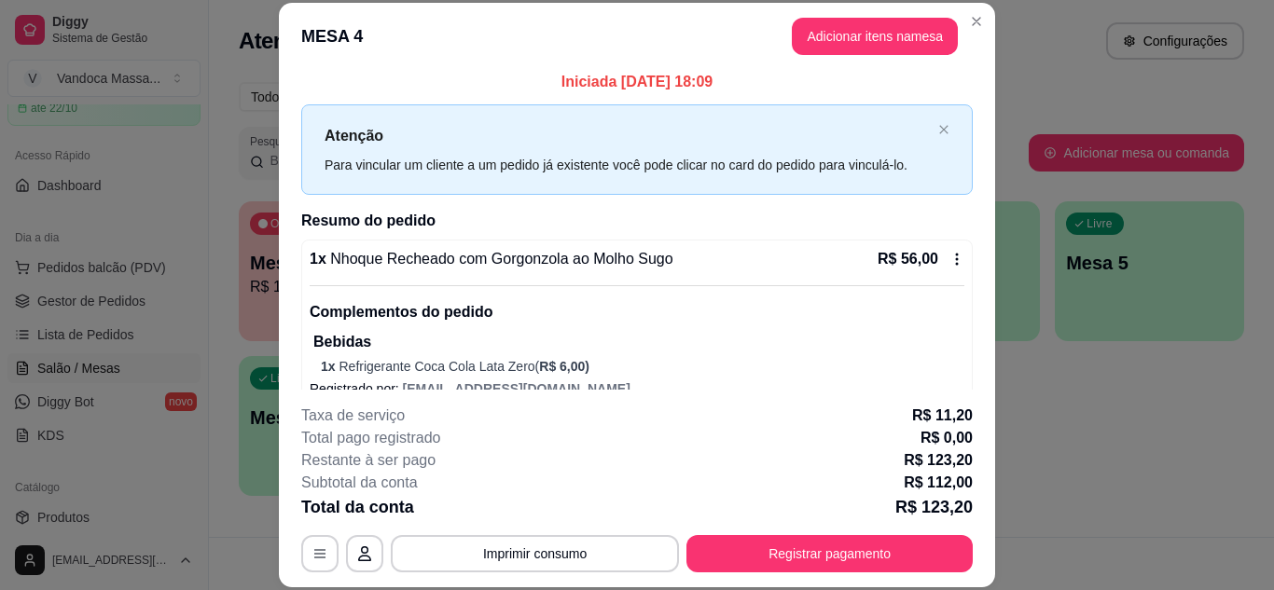
scroll to position [0, 0]
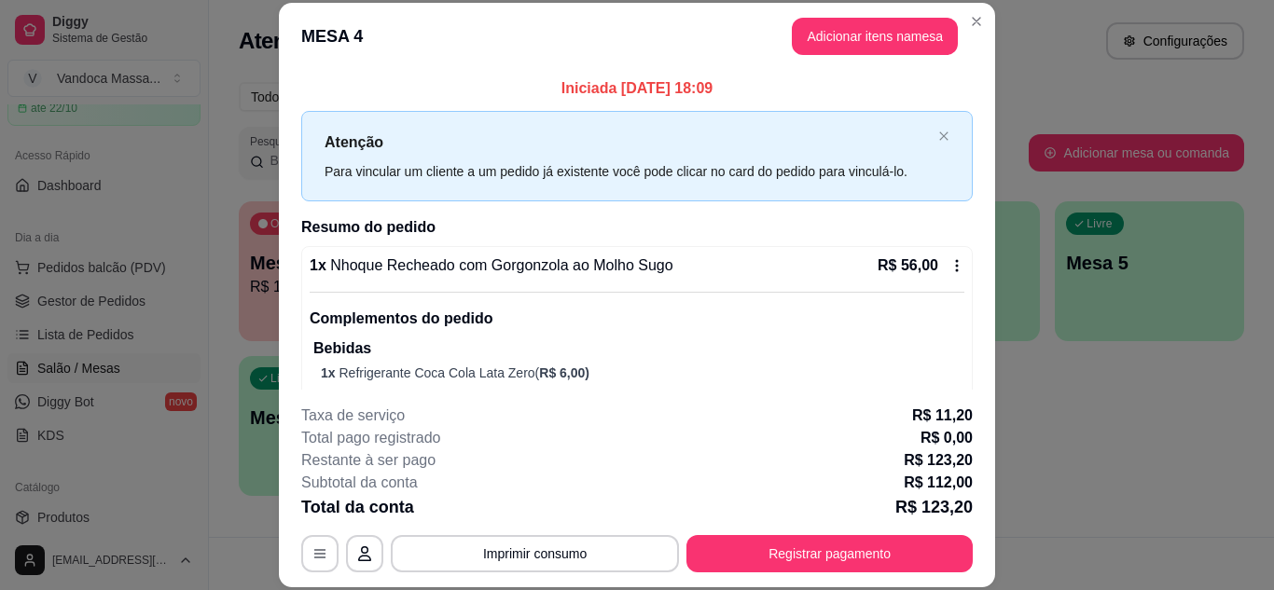
click at [717, 146] on p "Atenção" at bounding box center [627, 142] width 606 height 23
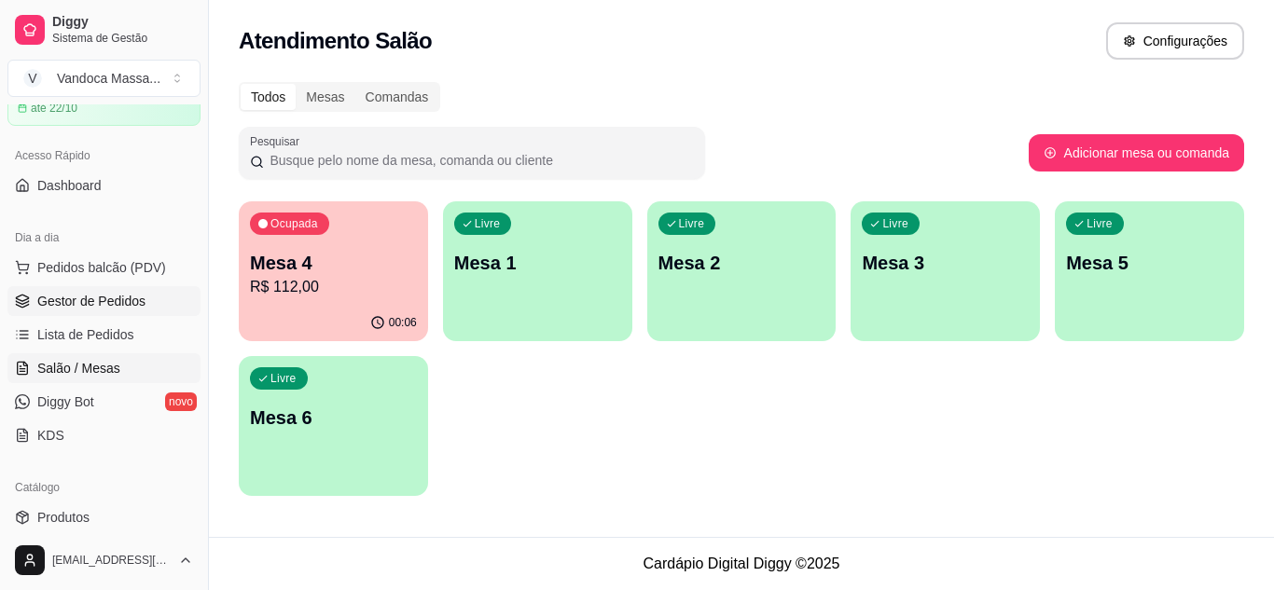
click at [113, 301] on span "Gestor de Pedidos" at bounding box center [91, 301] width 108 height 19
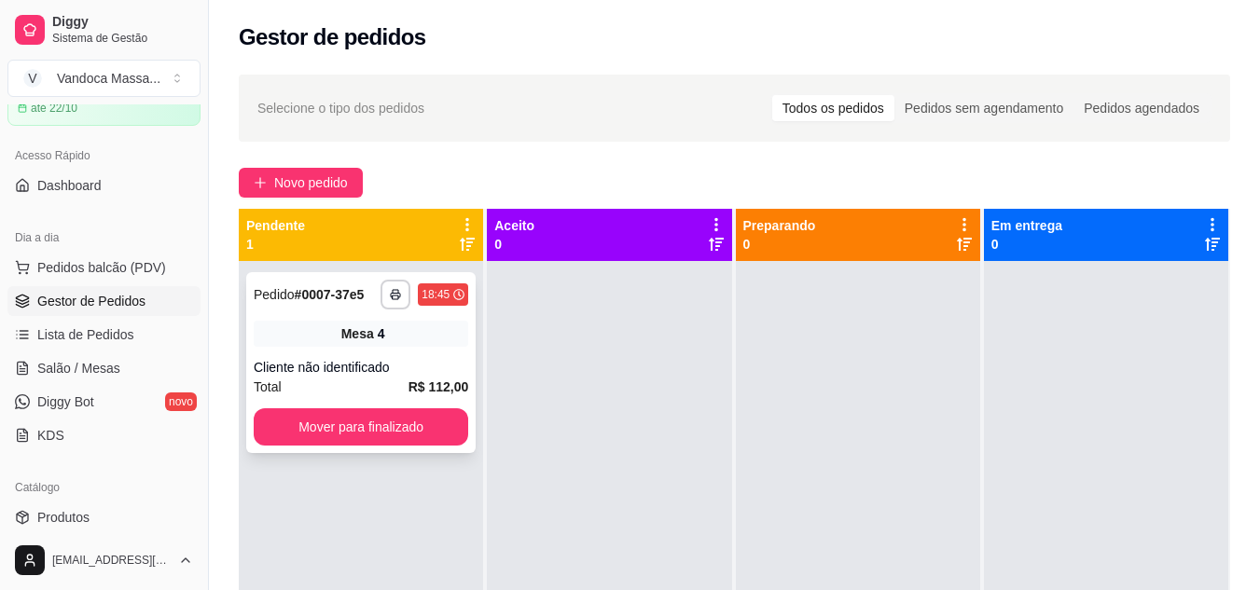
click at [320, 297] on strong "# 0007-37e5" at bounding box center [330, 294] width 70 height 15
click at [365, 313] on div "**********" at bounding box center [360, 362] width 229 height 181
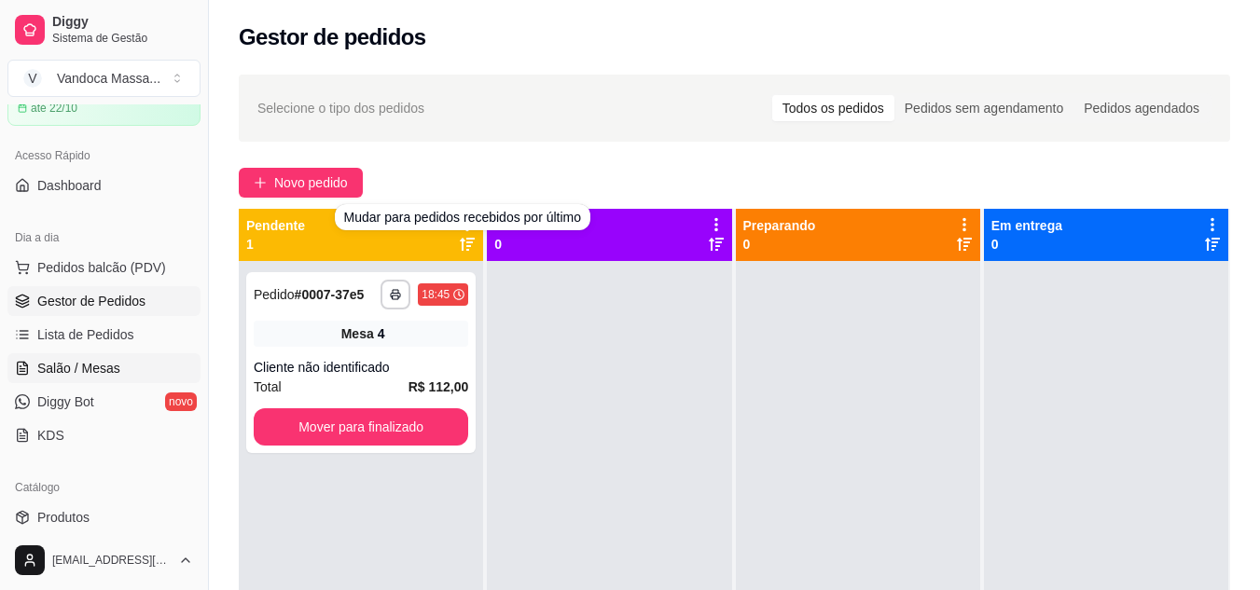
click at [103, 362] on span "Salão / Mesas" at bounding box center [78, 368] width 83 height 19
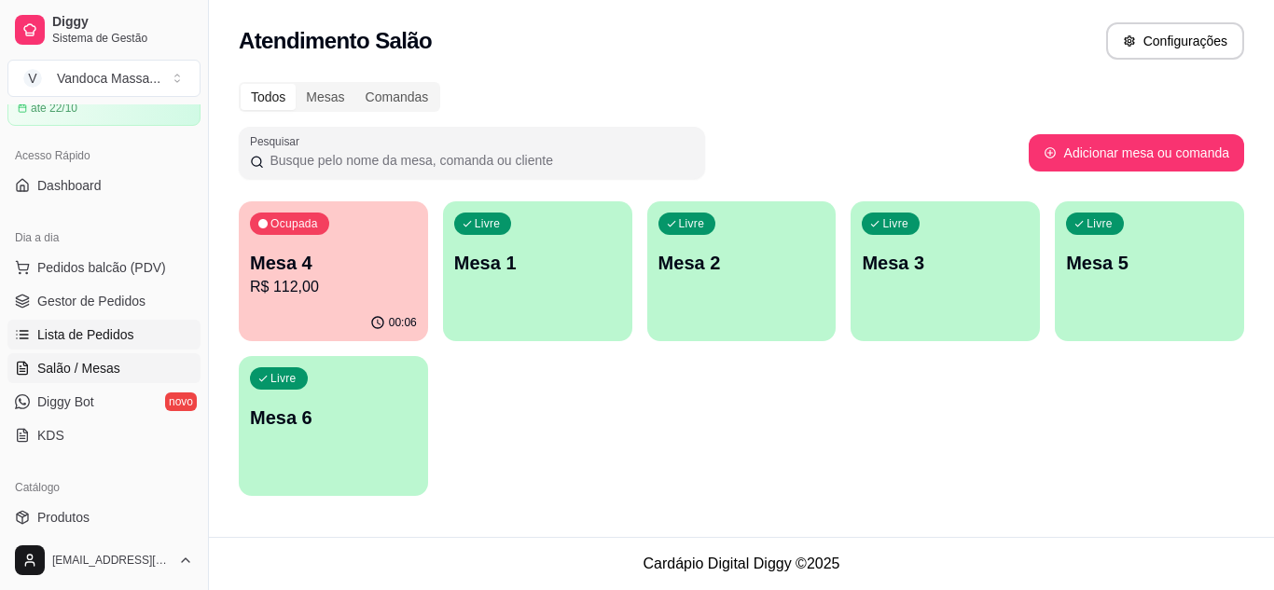
click at [98, 338] on span "Lista de Pedidos" at bounding box center [85, 334] width 97 height 19
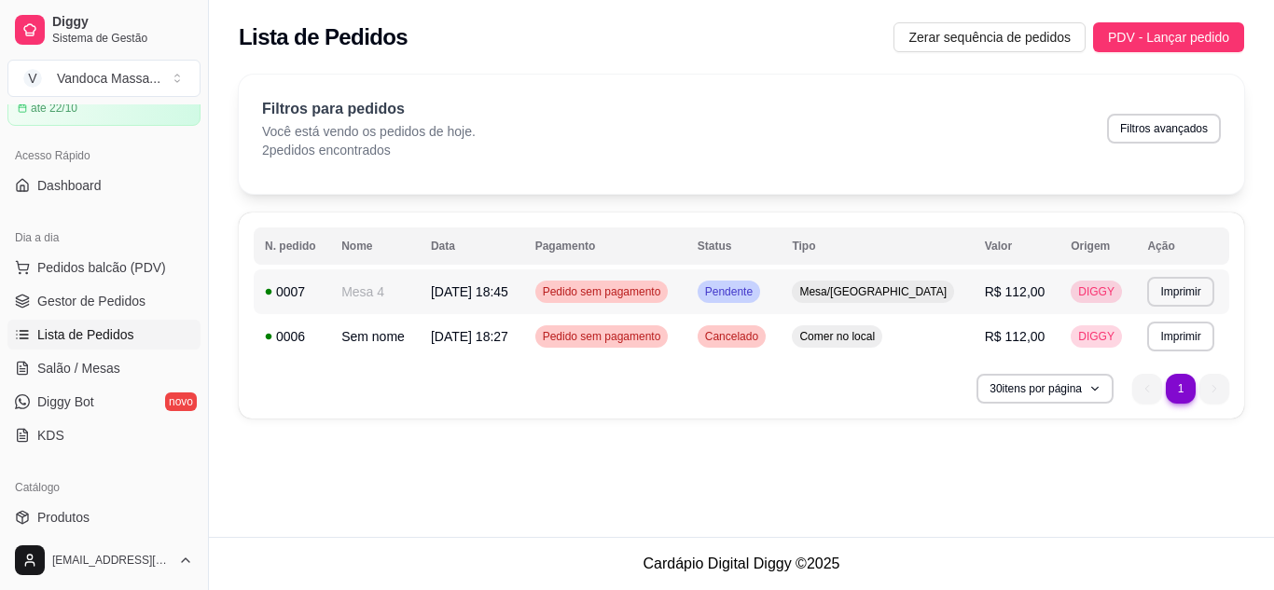
click at [351, 302] on td "Mesa 4" at bounding box center [375, 291] width 90 height 45
click at [112, 371] on span "Salão / Mesas" at bounding box center [78, 368] width 83 height 19
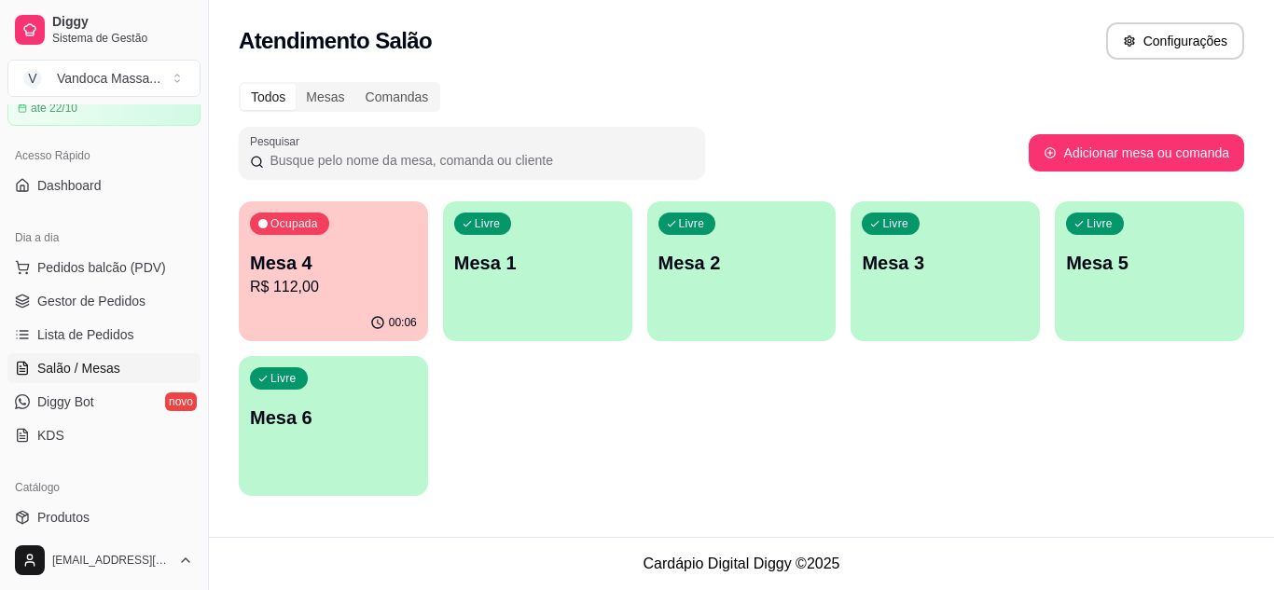
click at [320, 274] on p "Mesa 4" at bounding box center [333, 263] width 167 height 26
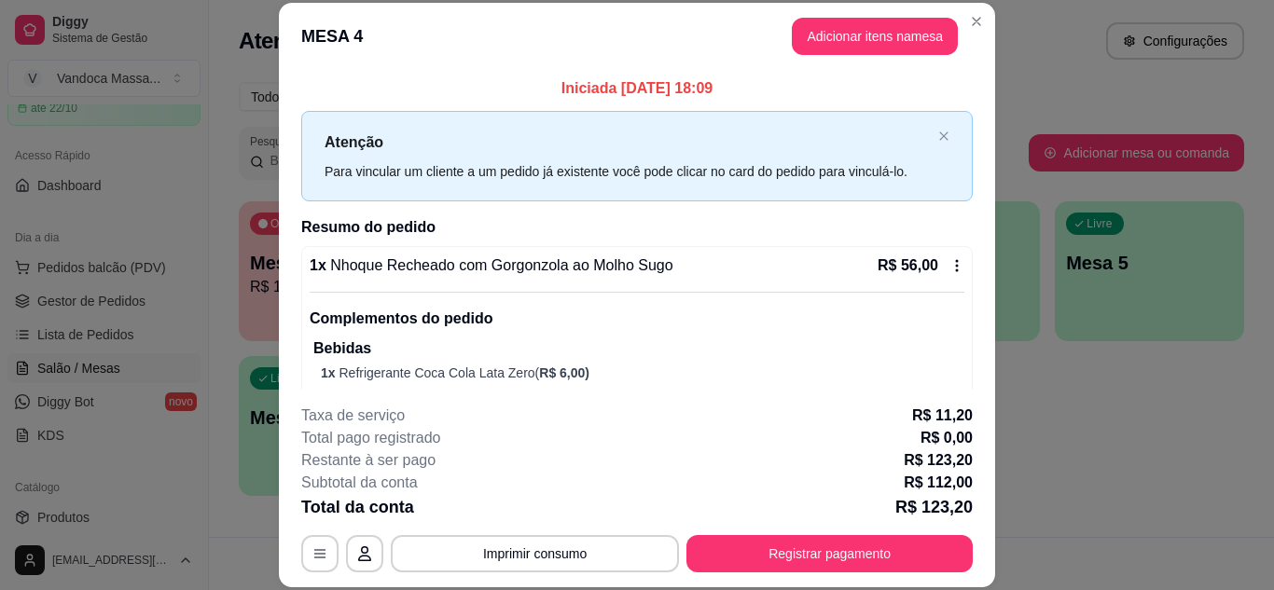
click at [795, 178] on div "Para vincular um cliente a um pedido já existente você pode clicar no card do p…" at bounding box center [627, 171] width 606 height 21
click at [364, 555] on icon "button" at bounding box center [364, 553] width 15 height 15
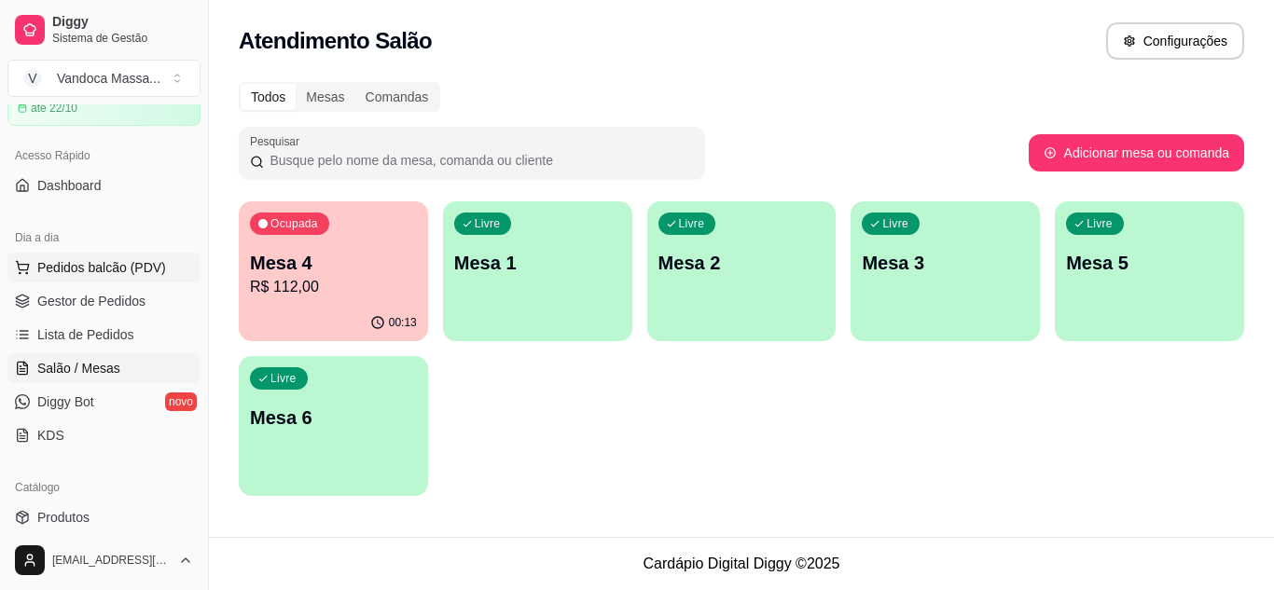
click at [72, 278] on button "Pedidos balcão (PDV)" at bounding box center [103, 268] width 193 height 30
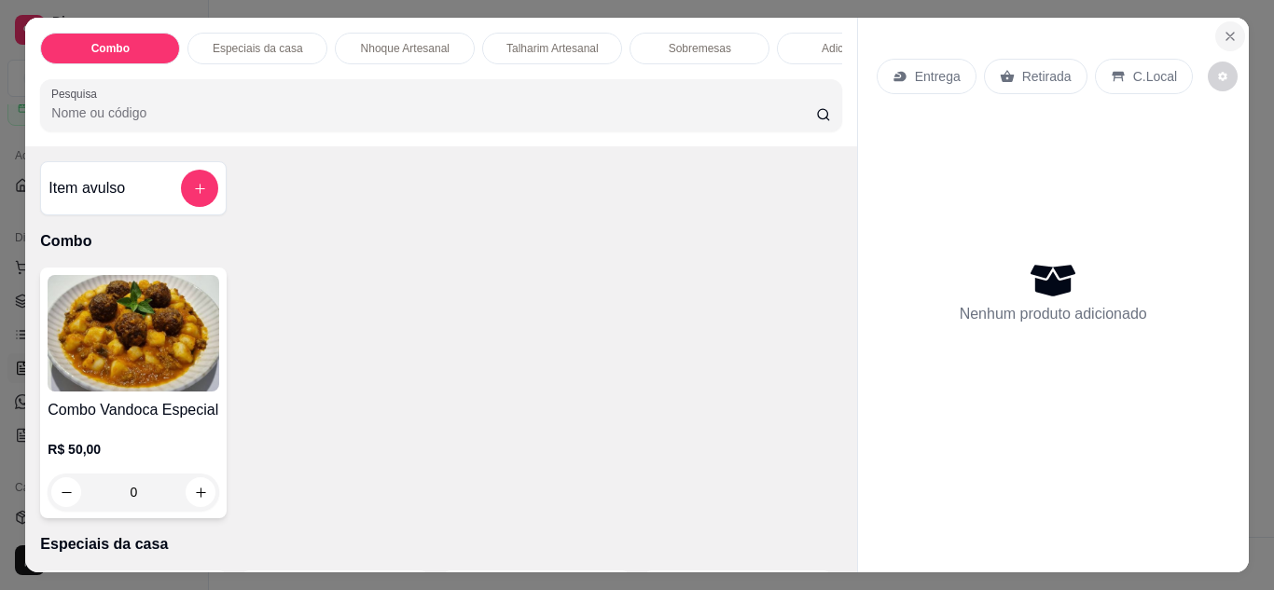
click at [1222, 29] on icon "Close" at bounding box center [1229, 36] width 15 height 15
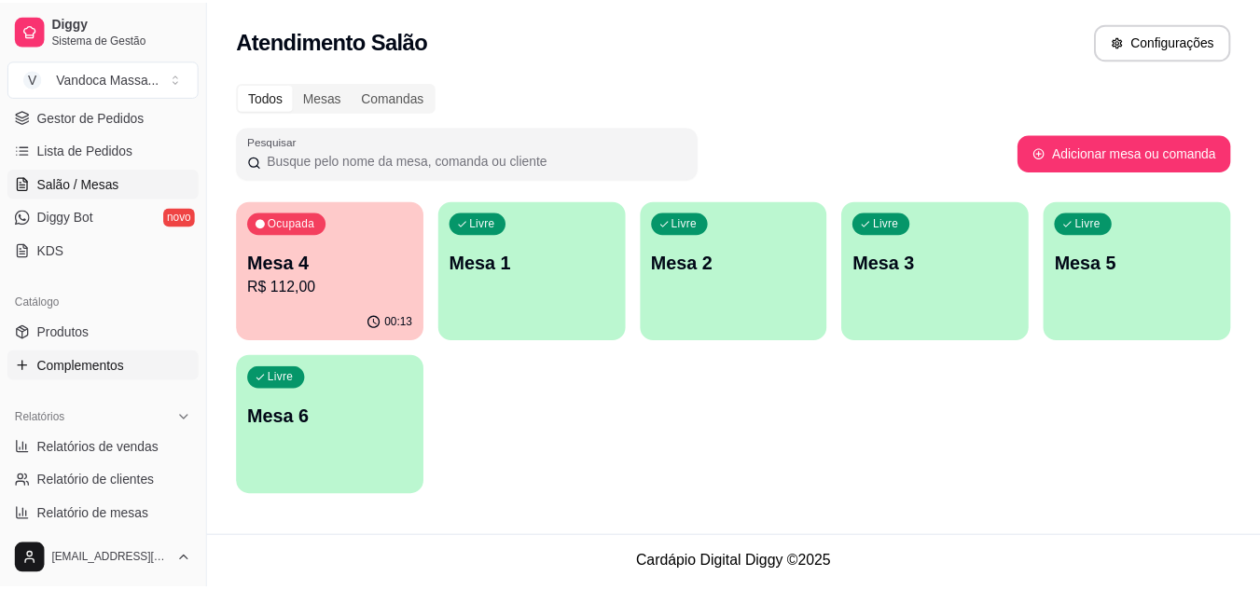
scroll to position [280, 0]
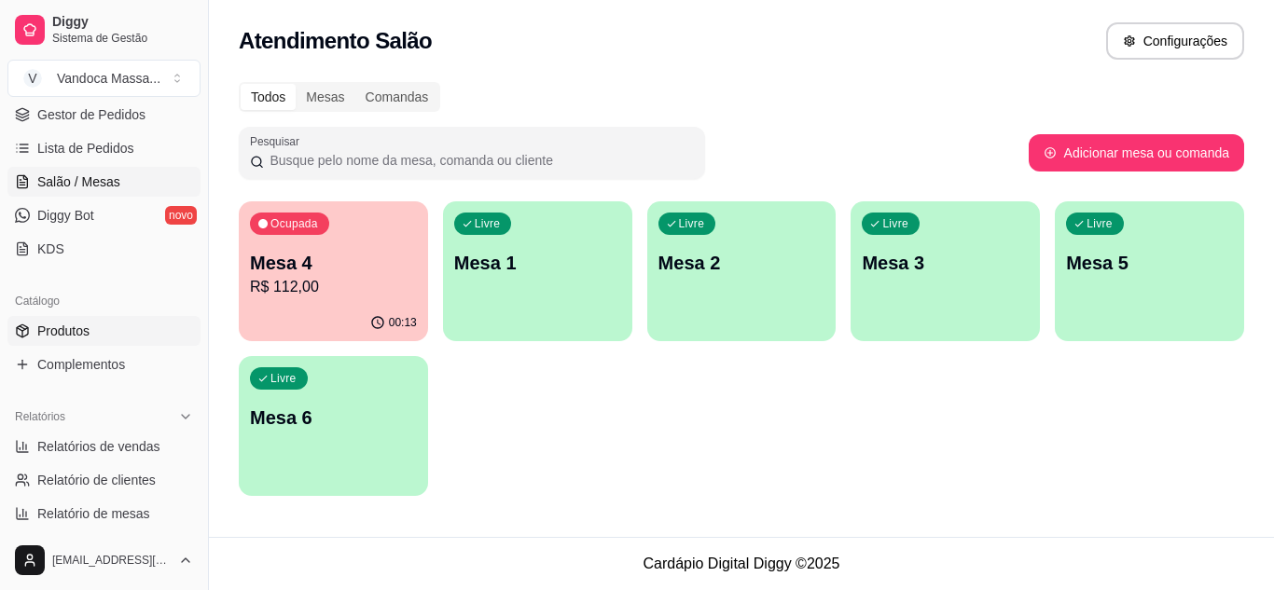
click at [72, 334] on span "Produtos" at bounding box center [63, 331] width 52 height 19
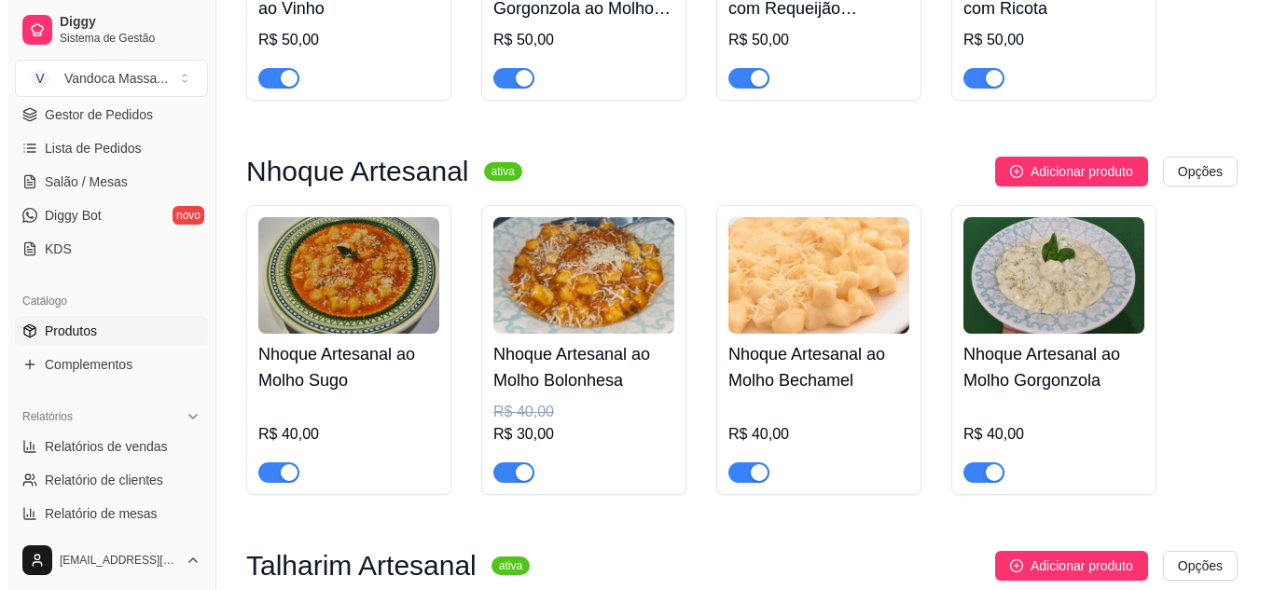
scroll to position [839, 0]
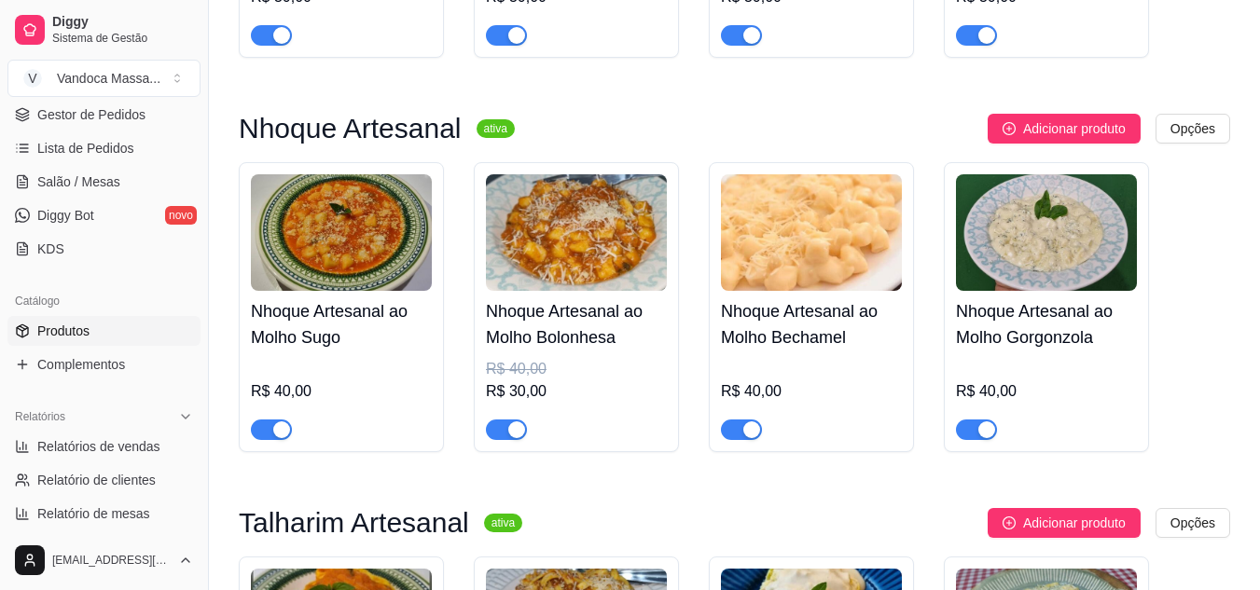
click at [536, 403] on div "R$ 30,00" at bounding box center [576, 391] width 181 height 22
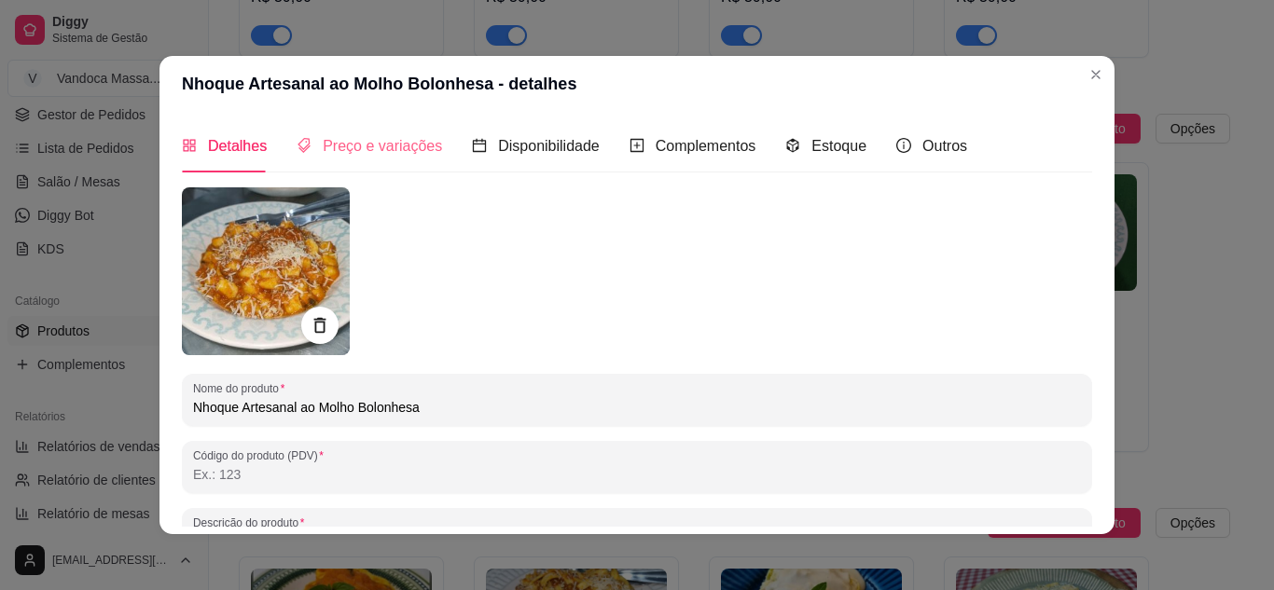
click at [394, 131] on div "Preço e variações" at bounding box center [369, 145] width 145 height 53
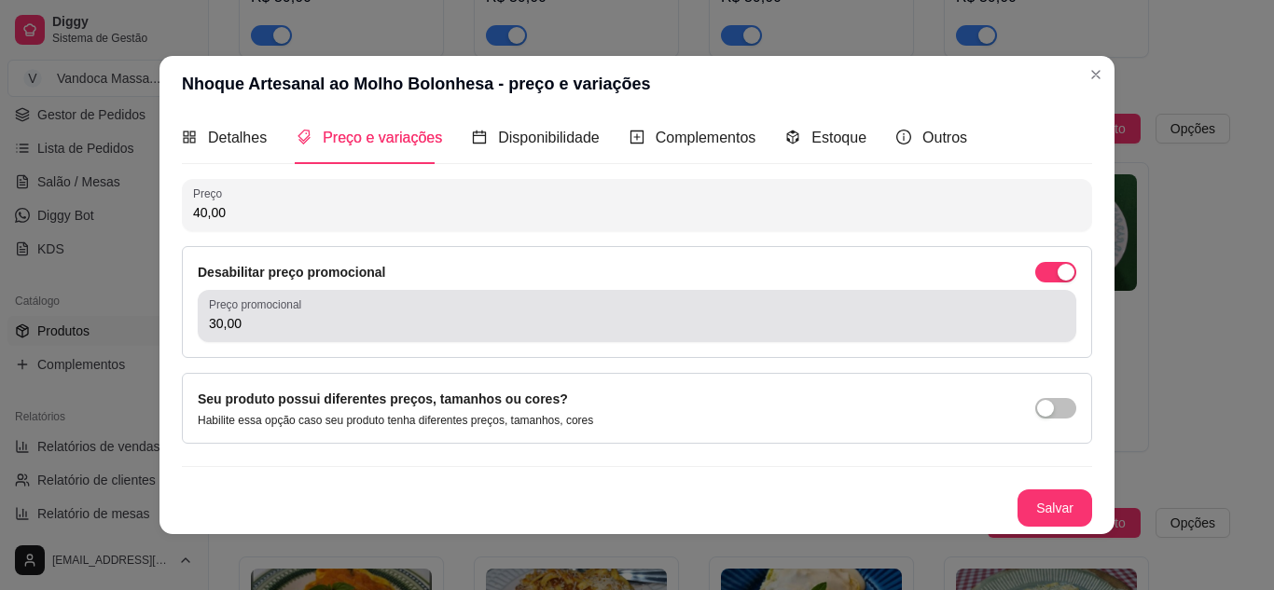
scroll to position [4, 0]
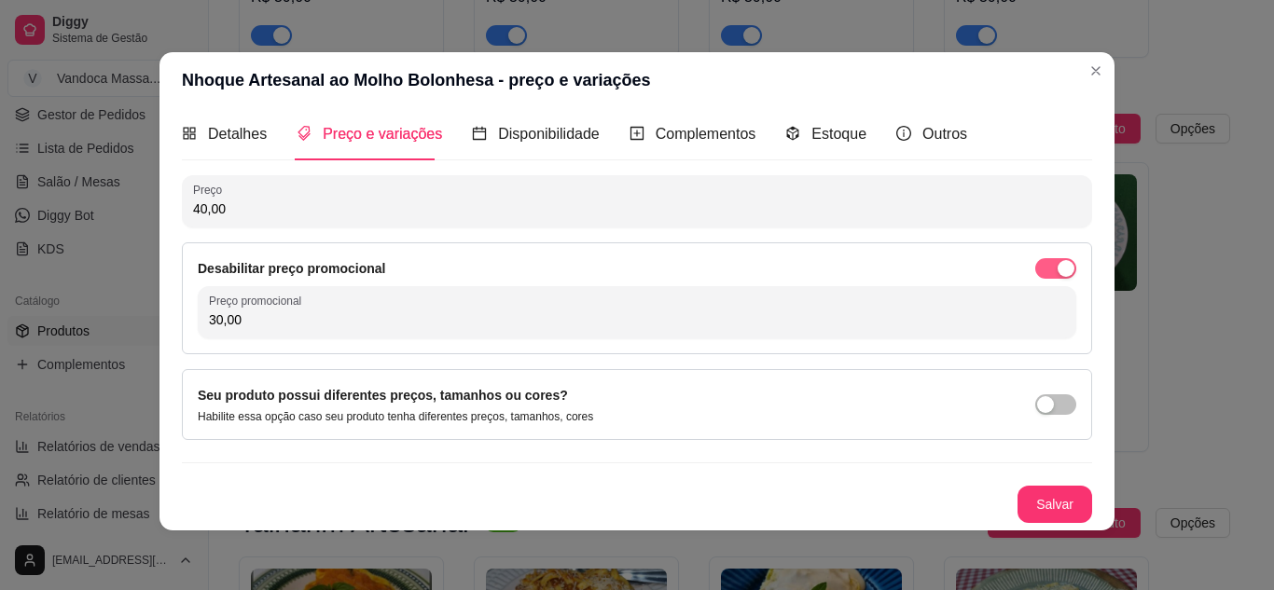
click at [1035, 272] on span "button" at bounding box center [1055, 268] width 41 height 21
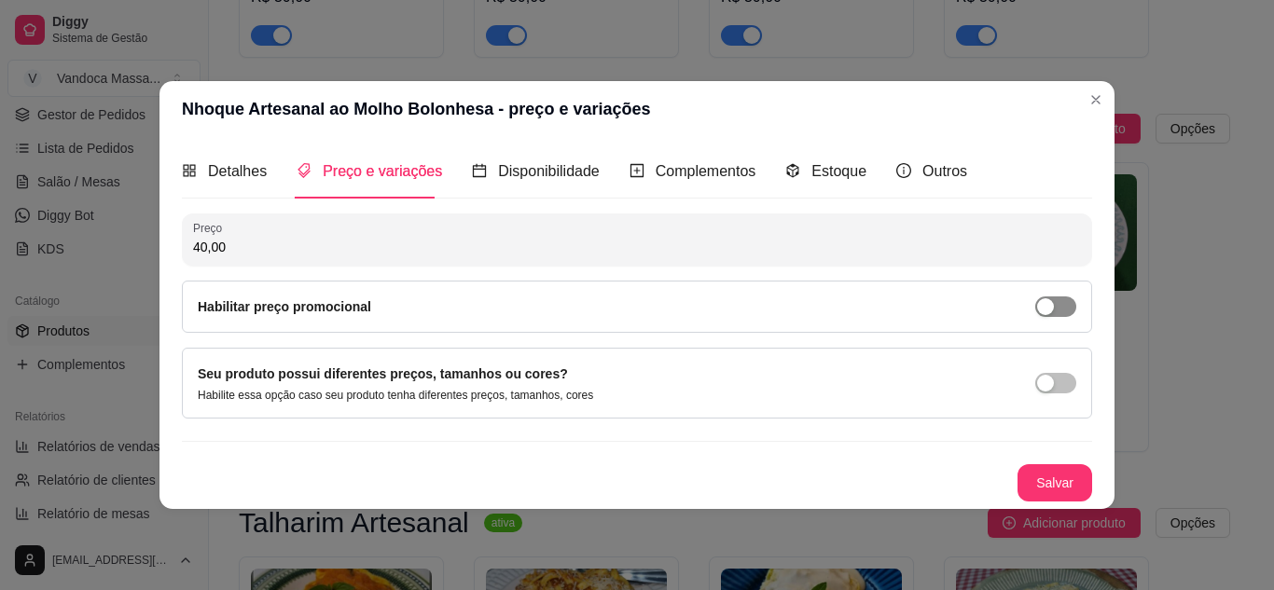
click at [1043, 312] on div "button" at bounding box center [1045, 306] width 17 height 17
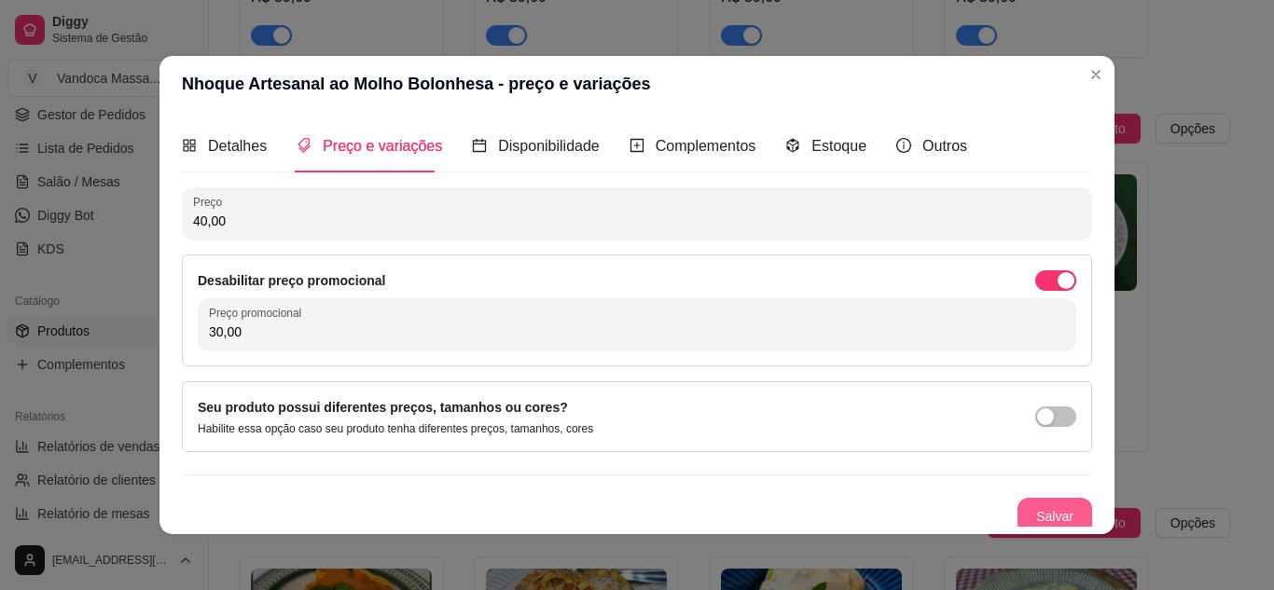
click at [1028, 507] on button "Salvar" at bounding box center [1054, 516] width 75 height 37
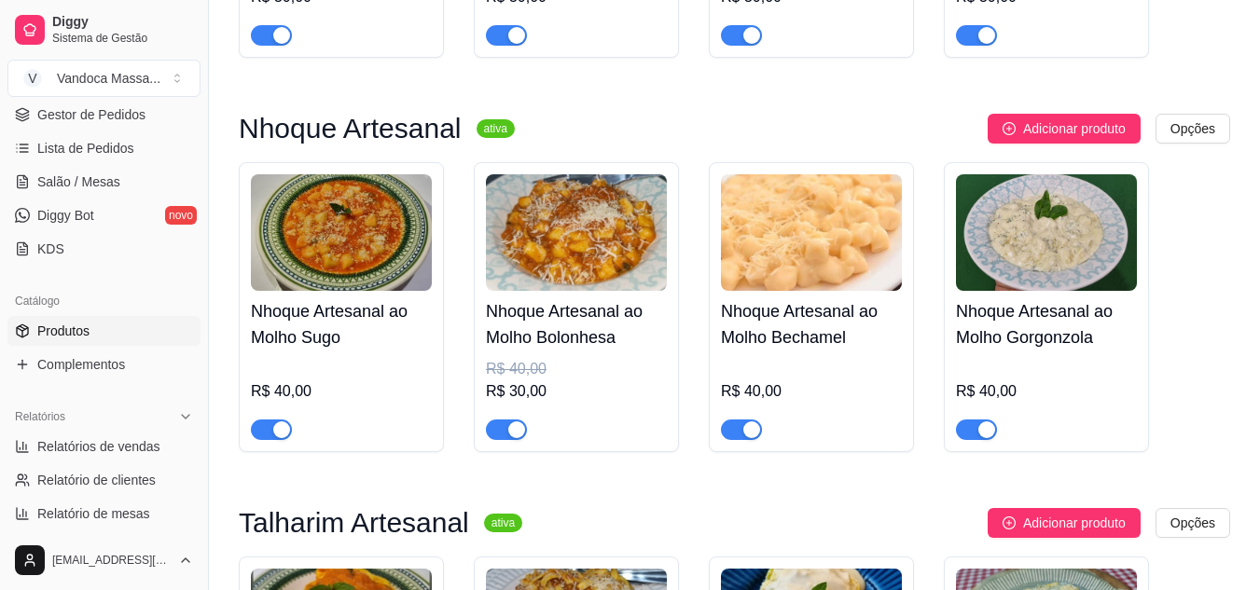
click at [546, 366] on div "R$ 40,00" at bounding box center [576, 369] width 181 height 22
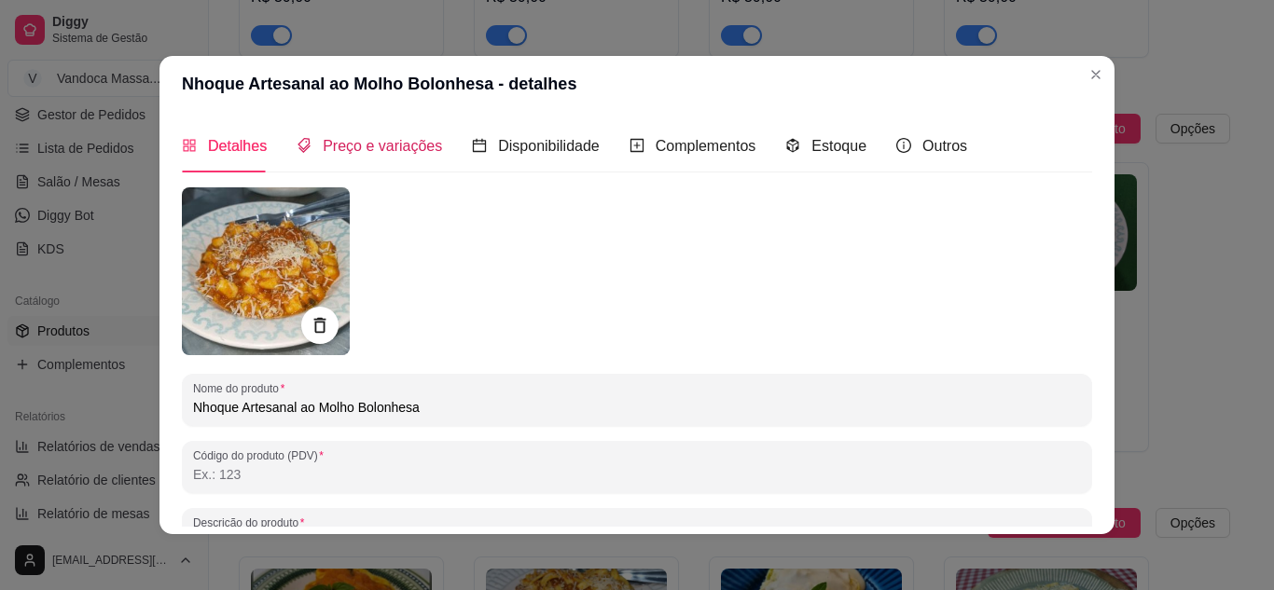
click at [355, 145] on span "Preço e variações" at bounding box center [382, 146] width 119 height 16
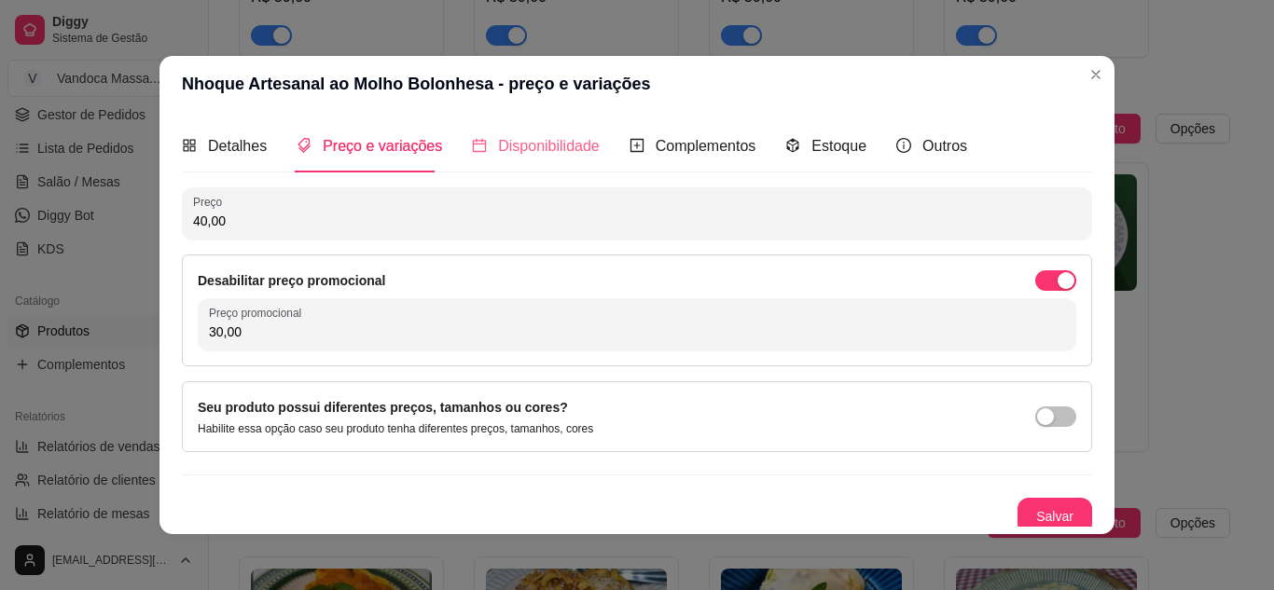
drag, startPoint x: 762, startPoint y: 137, endPoint x: 524, endPoint y: 145, distance: 237.9
click at [752, 136] on div "Detalhes Preço e variações Disponibilidade Complementos Estoque Outros" at bounding box center [574, 145] width 785 height 53
click at [510, 145] on span "Disponibilidade" at bounding box center [549, 146] width 102 height 16
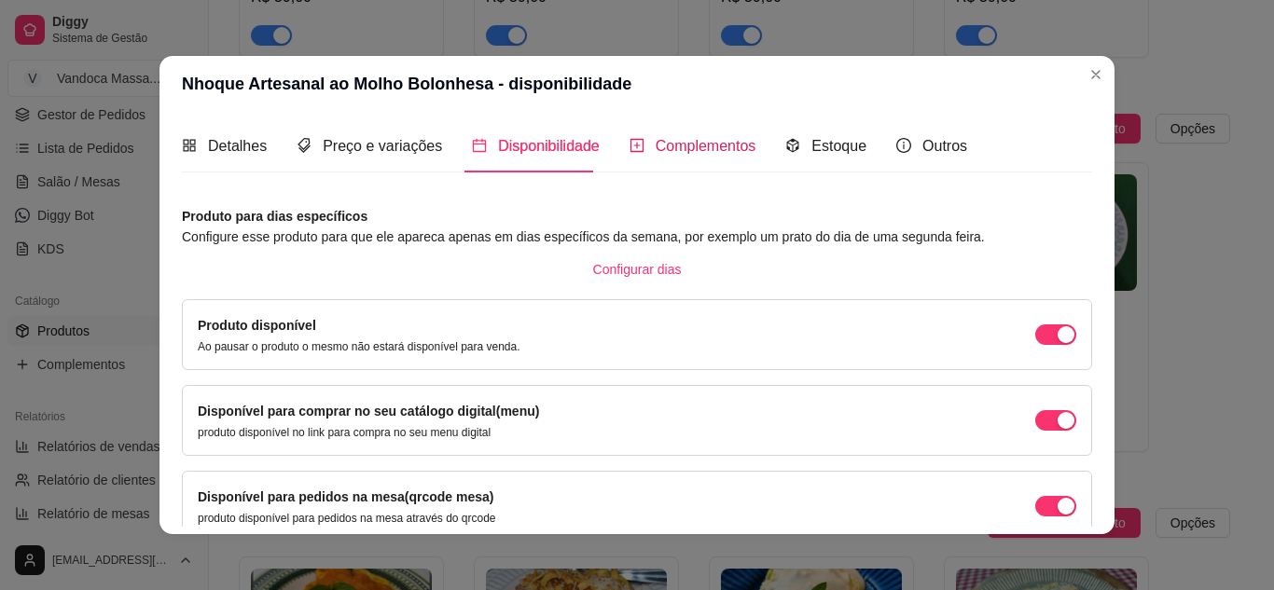
click at [675, 150] on span "Complementos" at bounding box center [705, 146] width 101 height 16
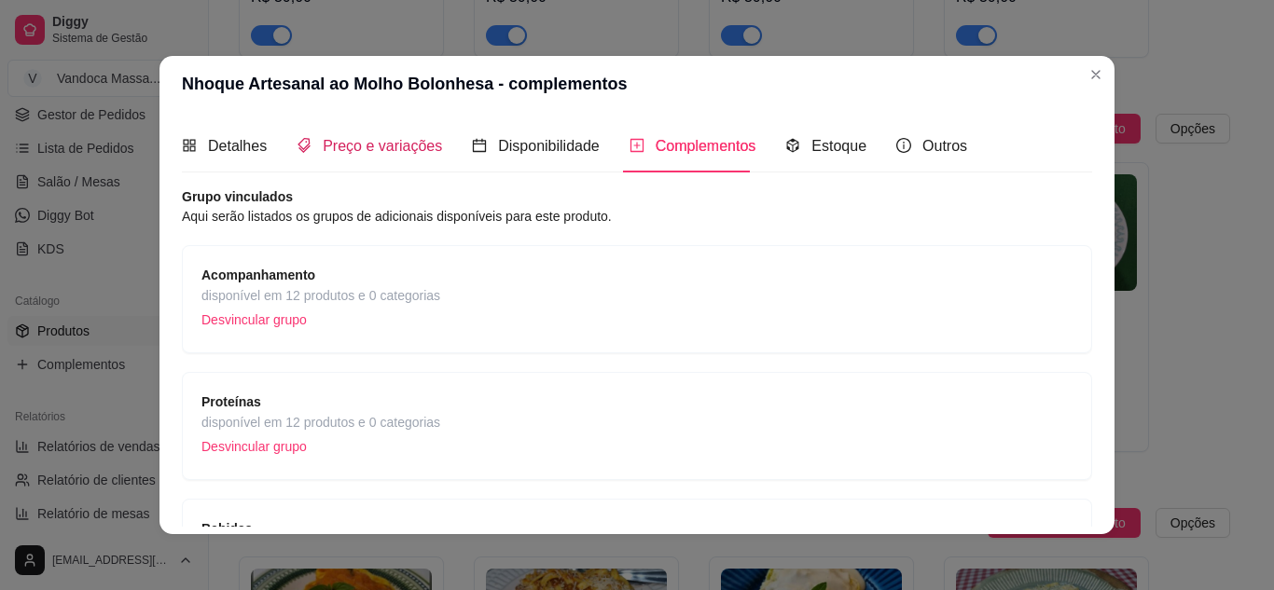
click at [369, 146] on span "Preço e variações" at bounding box center [382, 146] width 119 height 16
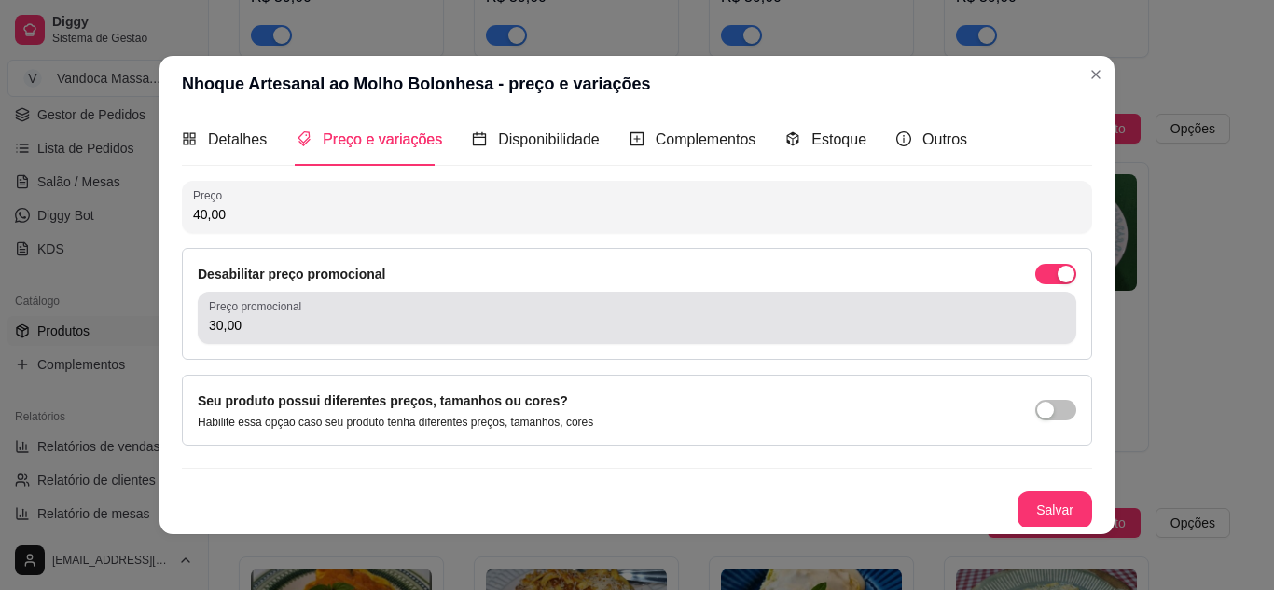
scroll to position [8, 0]
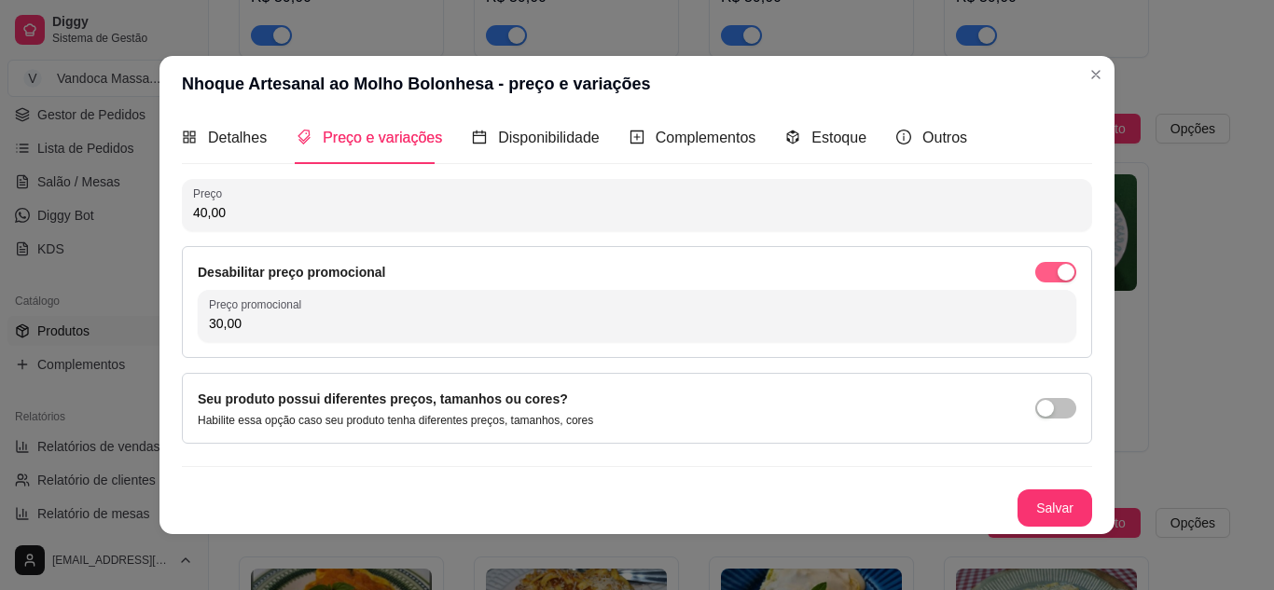
click at [1055, 271] on span "button" at bounding box center [1055, 272] width 41 height 21
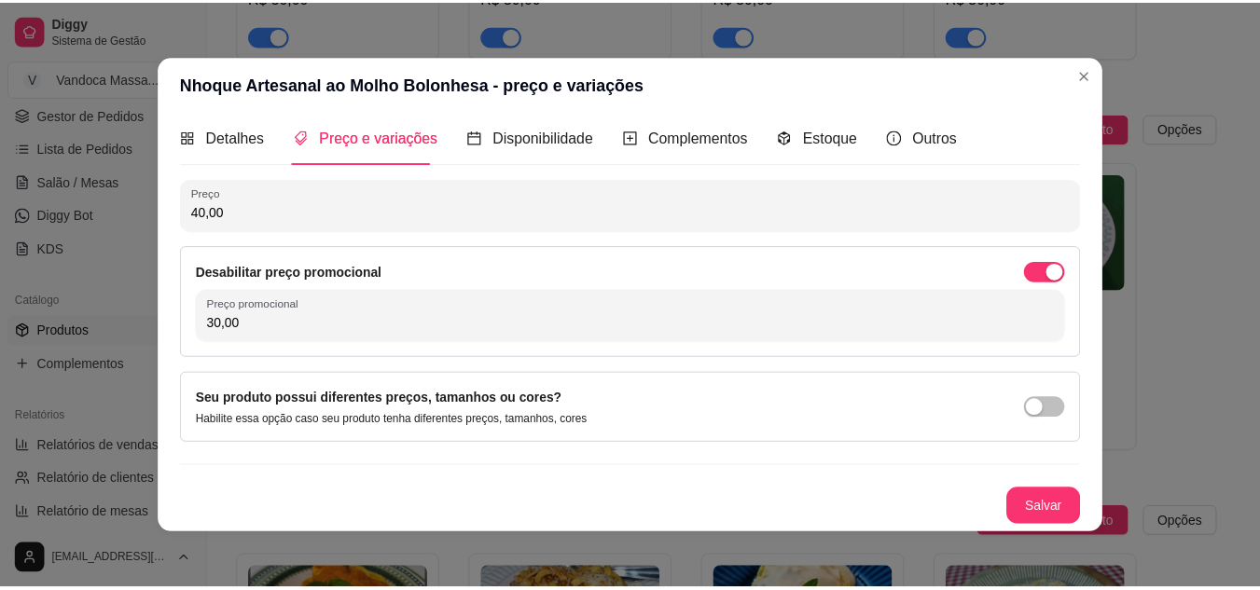
scroll to position [0, 0]
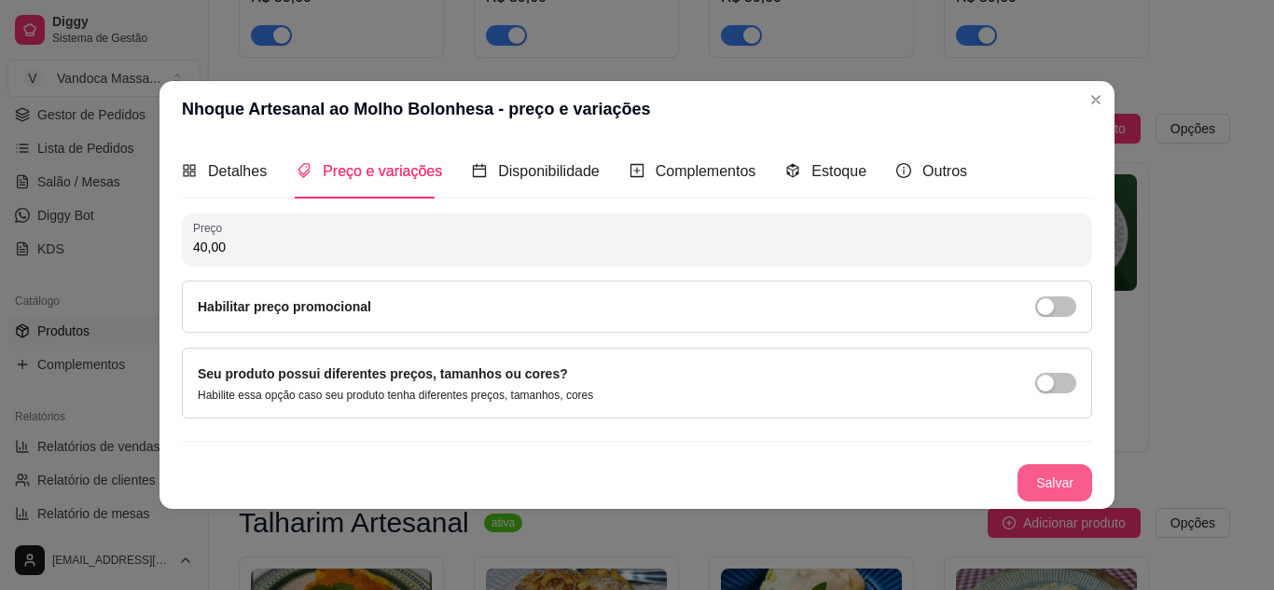
click at [1052, 486] on button "Salvar" at bounding box center [1054, 482] width 75 height 37
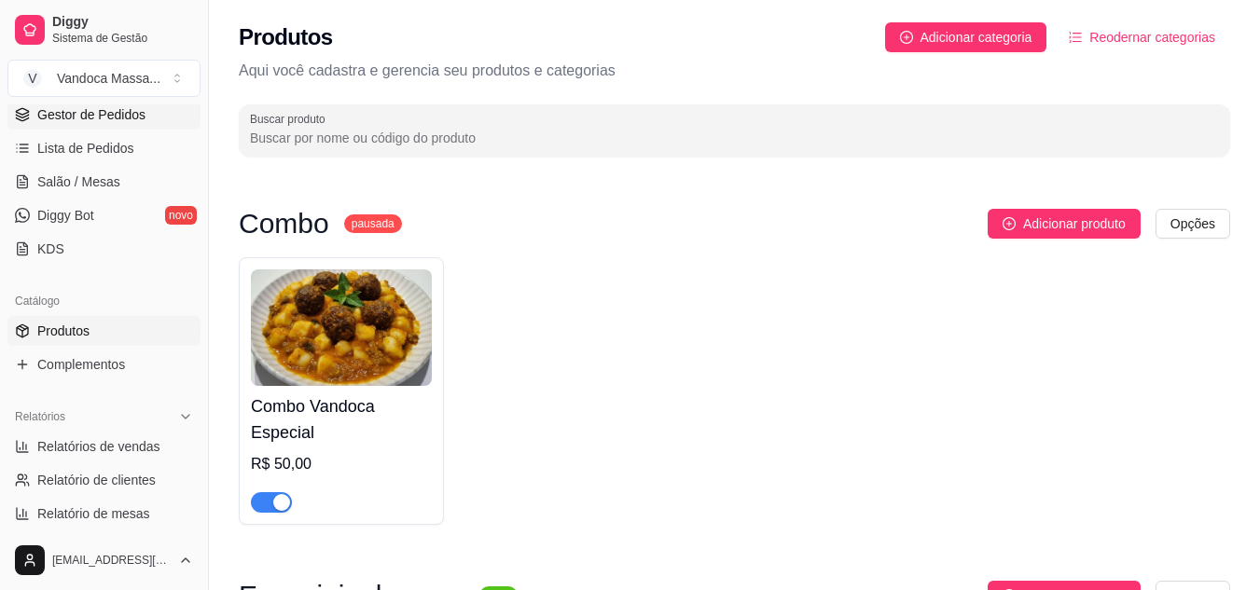
click at [80, 111] on span "Gestor de Pedidos" at bounding box center [91, 114] width 108 height 19
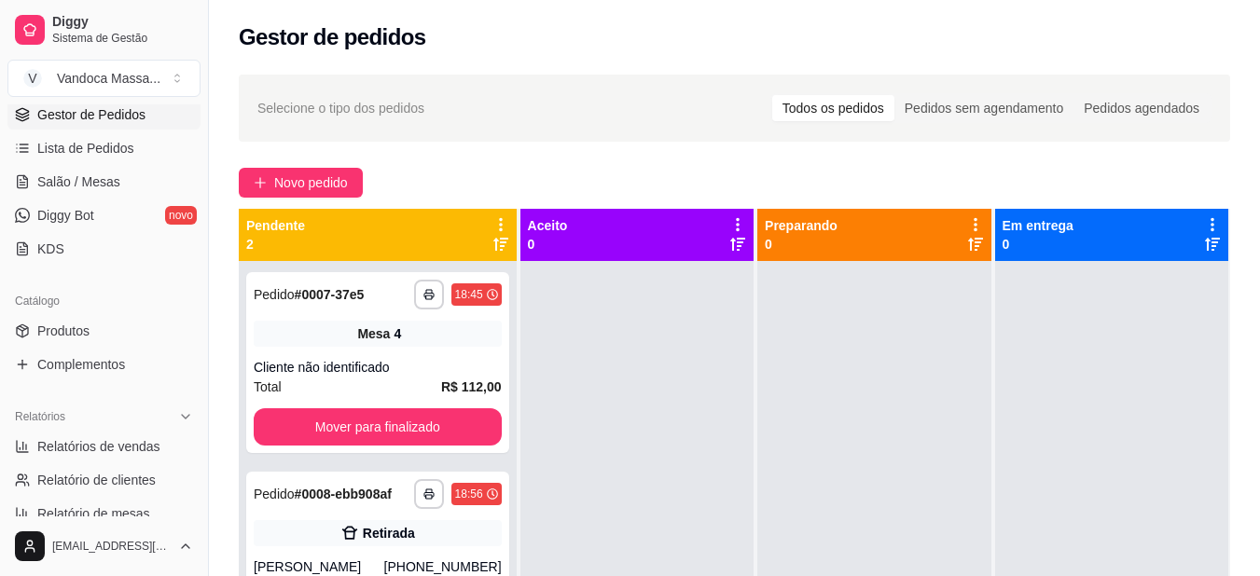
click at [80, 111] on span "Gestor de Pedidos" at bounding box center [91, 114] width 108 height 19
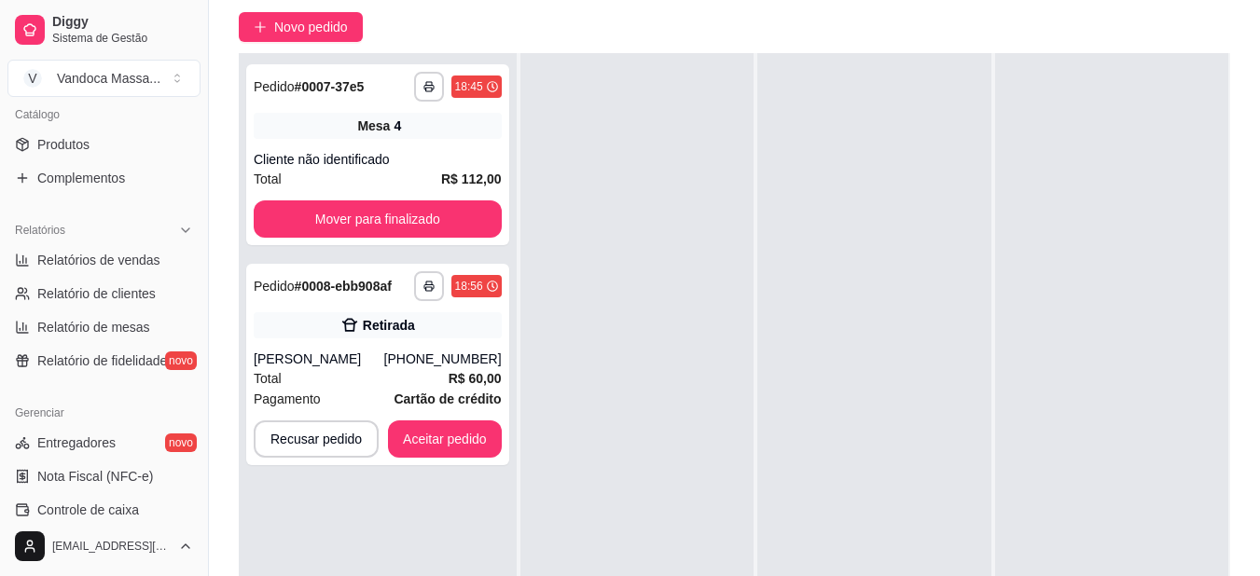
scroll to position [298, 0]
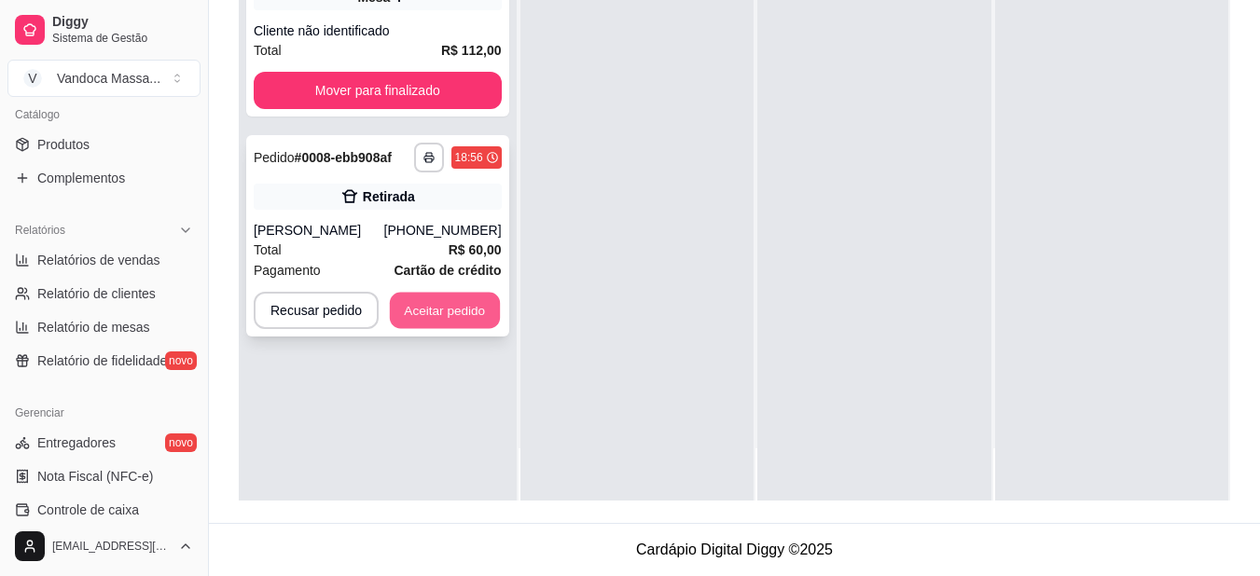
click at [417, 309] on button "Aceitar pedido" at bounding box center [445, 311] width 110 height 36
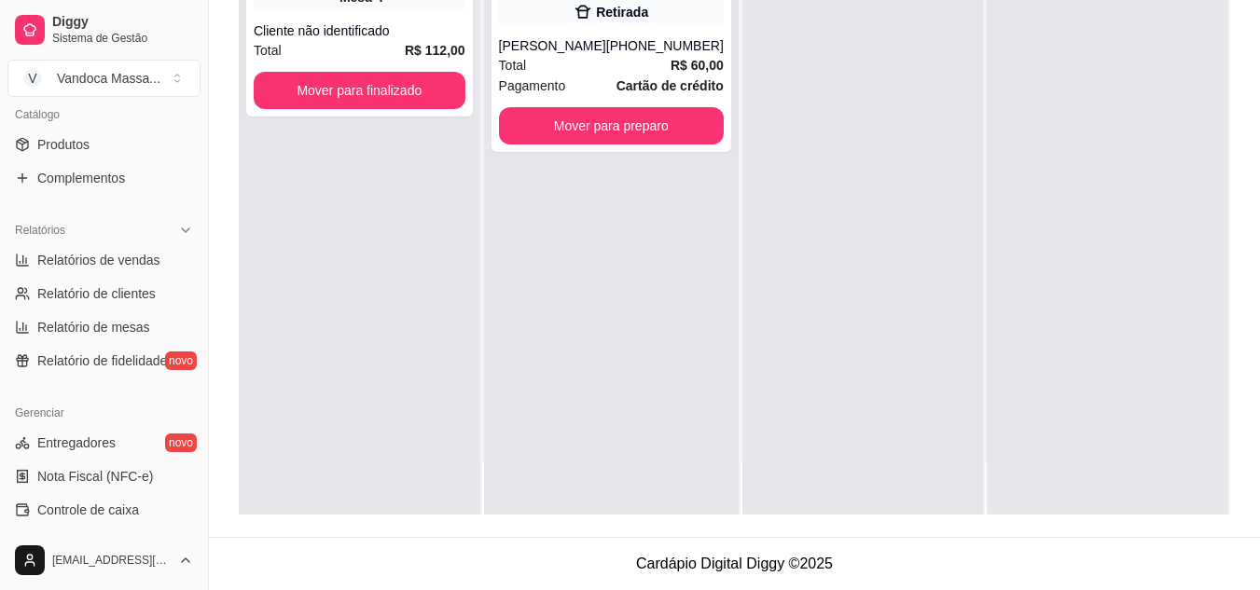
scroll to position [0, 0]
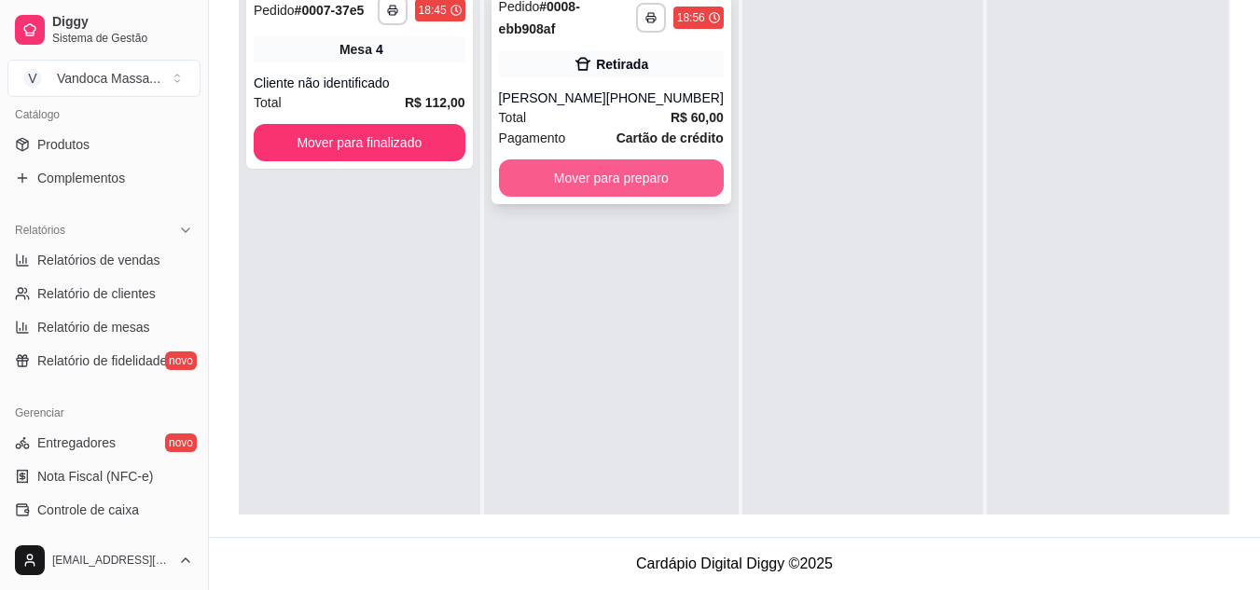
click at [545, 186] on button "Mover para preparo" at bounding box center [611, 177] width 225 height 37
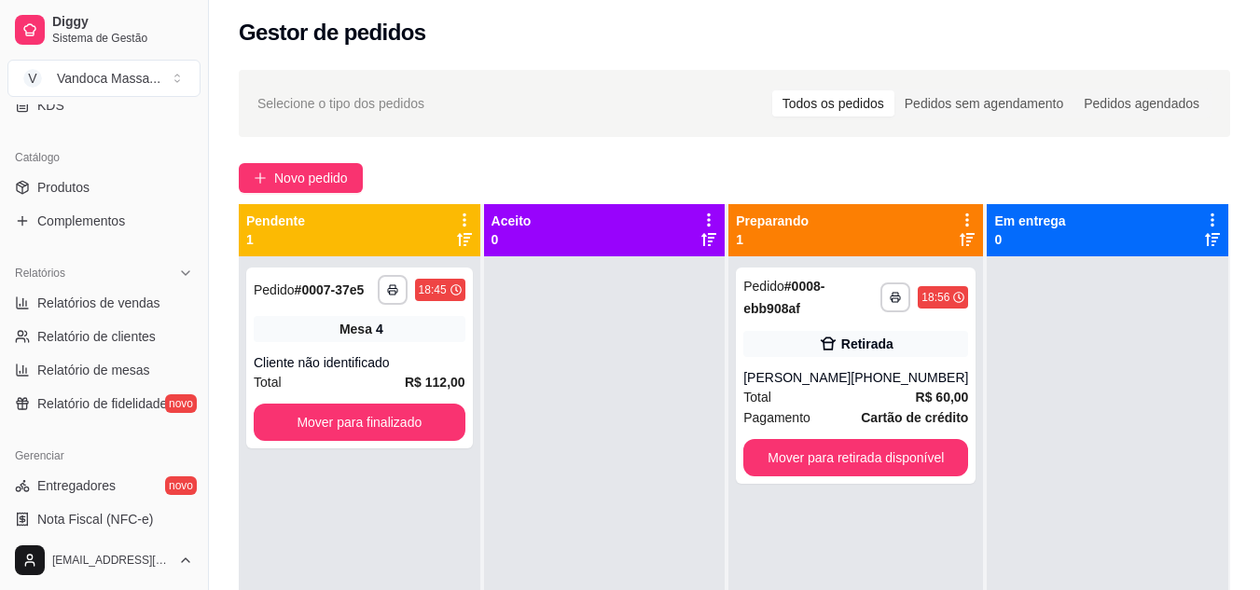
scroll to position [466, 0]
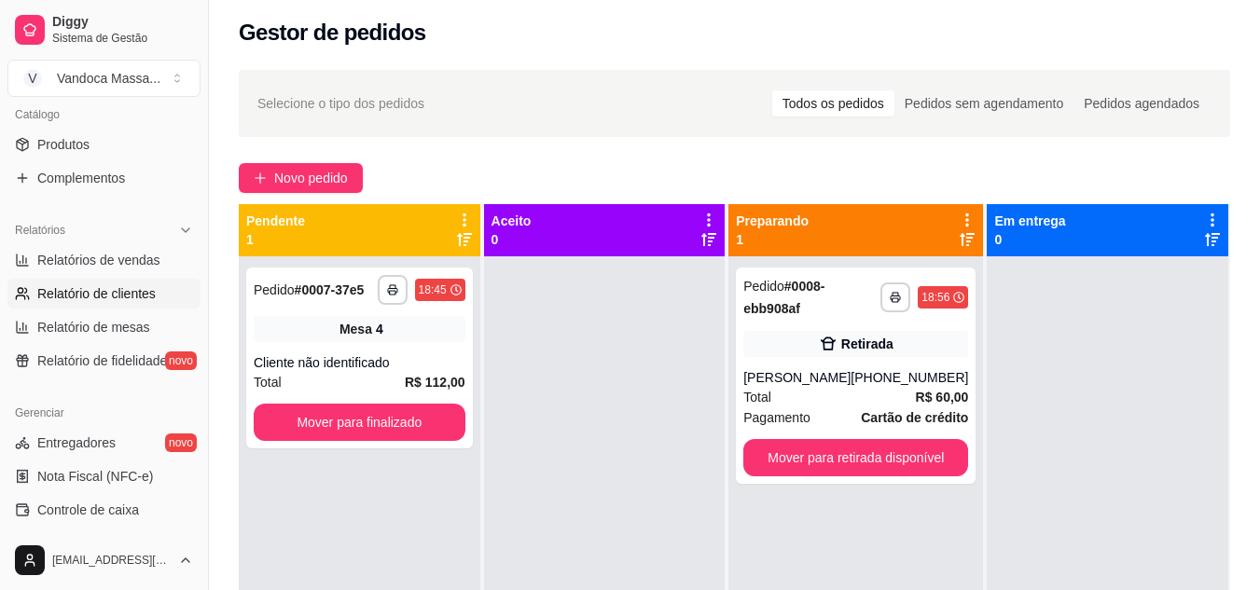
click at [130, 299] on span "Relatório de clientes" at bounding box center [96, 293] width 118 height 19
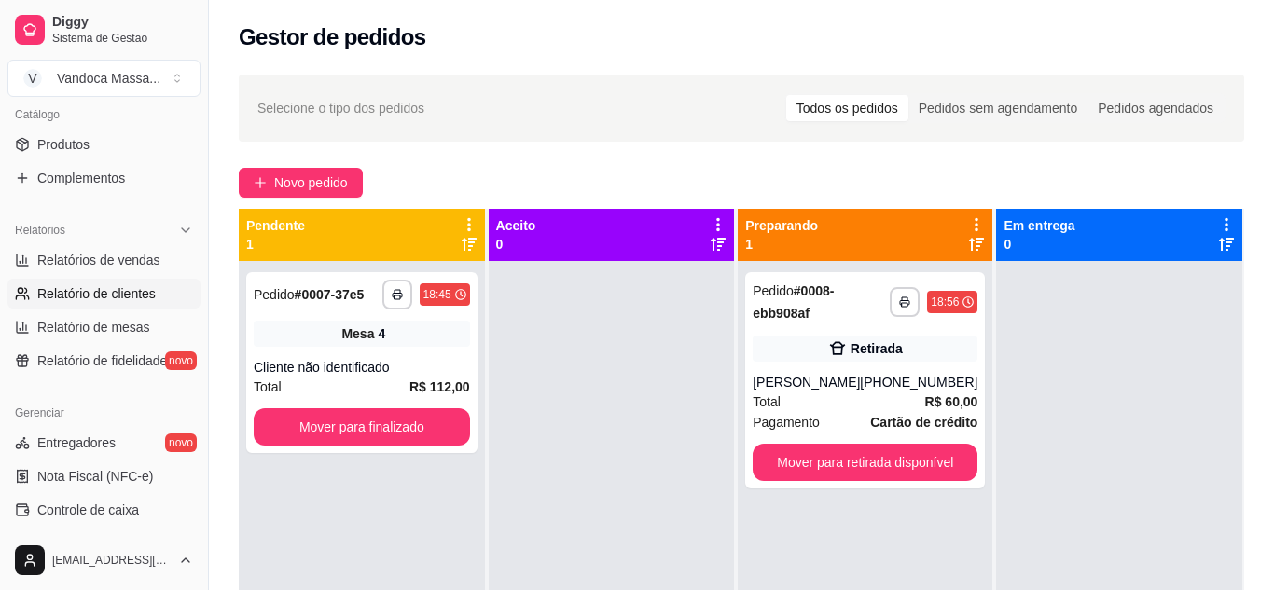
select select "30"
select select "HIGHEST_TOTAL_SPENT_WITH_ORDERS"
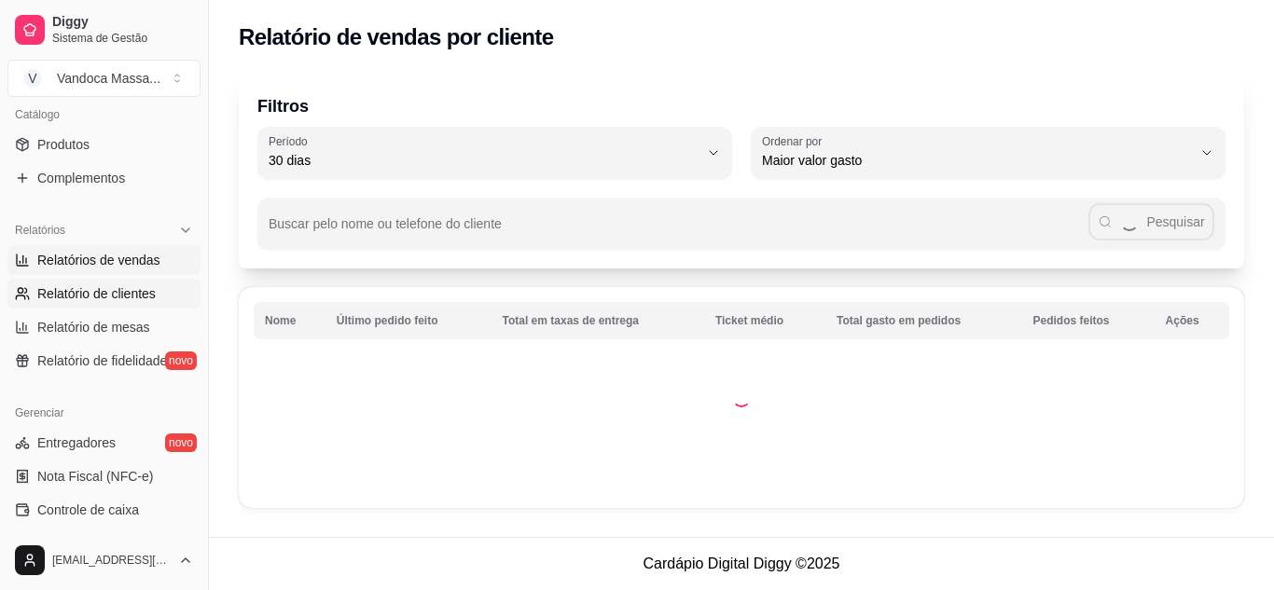
click at [123, 269] on span "Relatórios de vendas" at bounding box center [98, 260] width 123 height 19
select select "ALL"
select select "0"
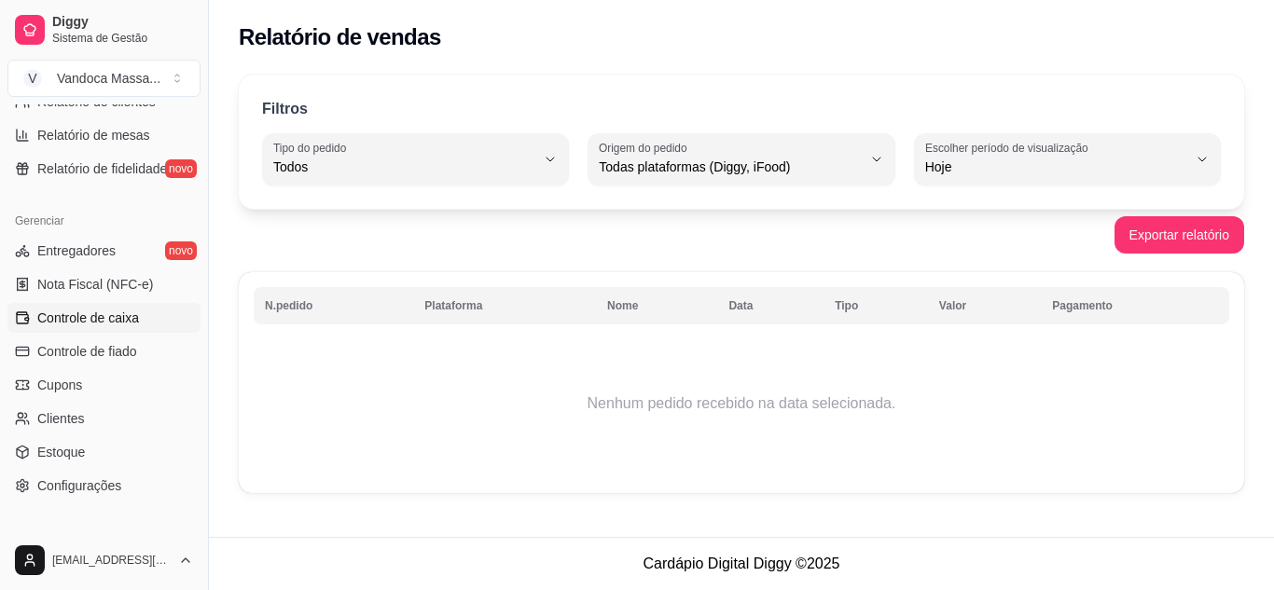
scroll to position [565, 0]
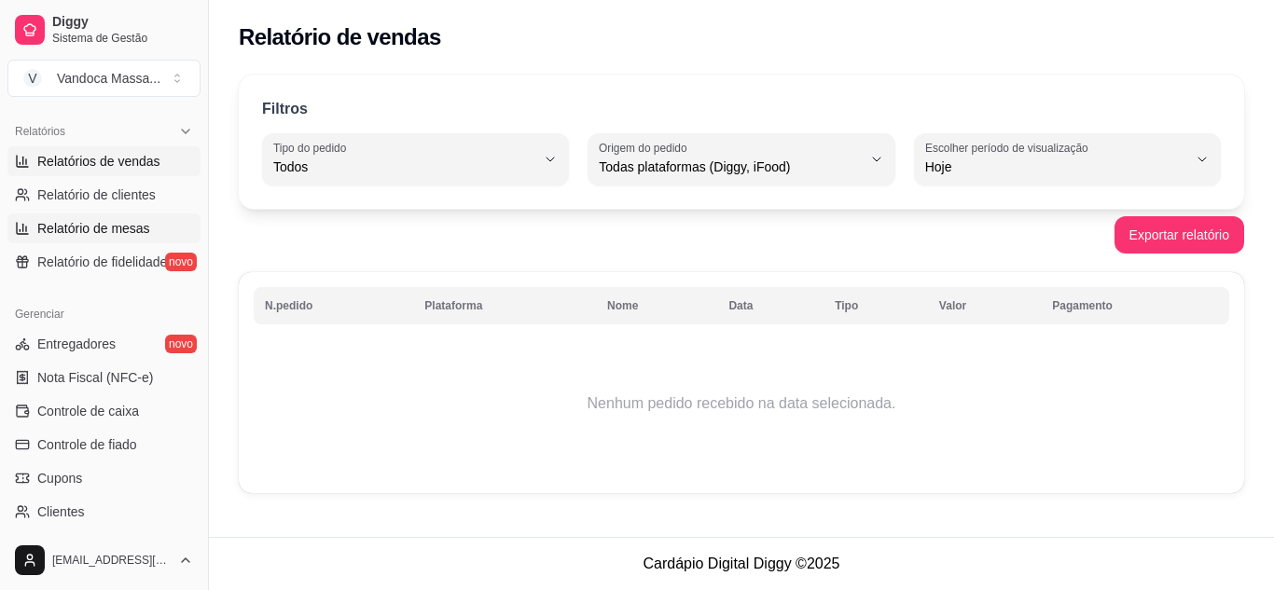
click at [93, 224] on span "Relatório de mesas" at bounding box center [93, 228] width 113 height 19
select select "TOTAL_OF_ORDERS"
select select "7"
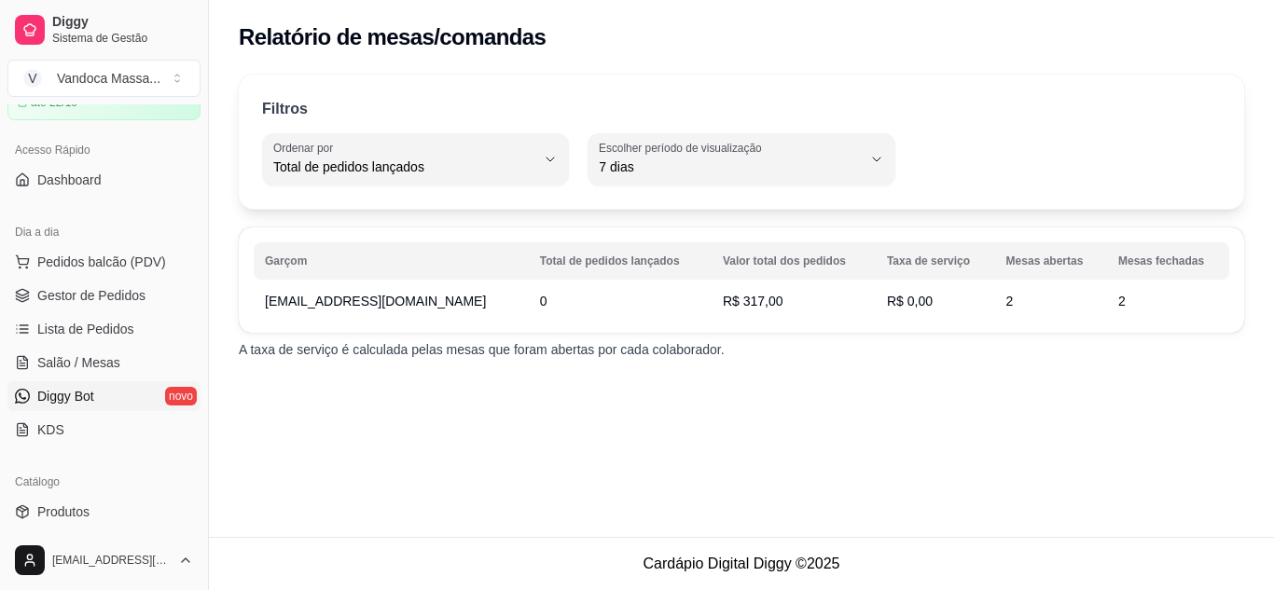
scroll to position [6, 0]
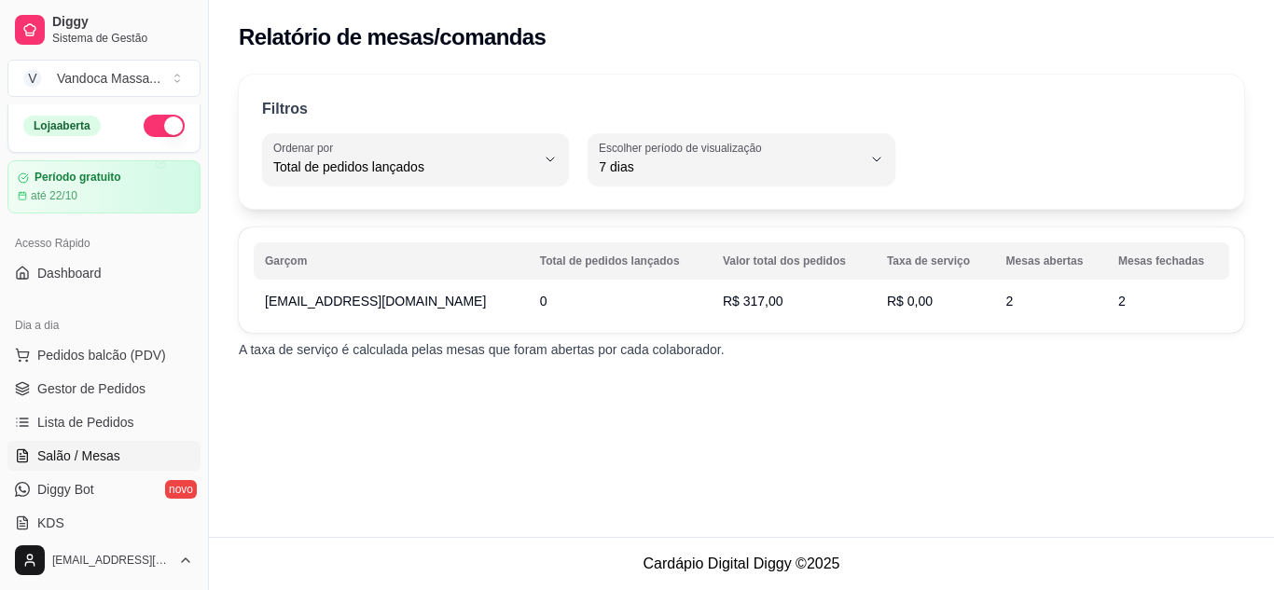
click at [98, 449] on span "Salão / Mesas" at bounding box center [78, 456] width 83 height 19
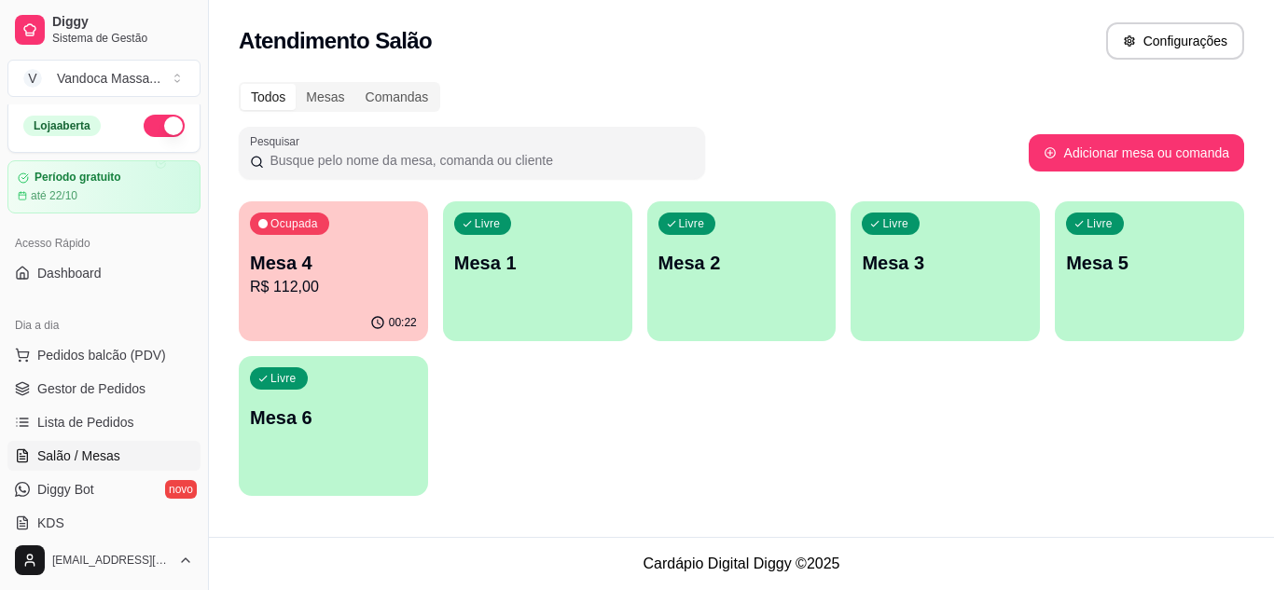
click at [373, 287] on p "R$ 112,00" at bounding box center [333, 287] width 167 height 22
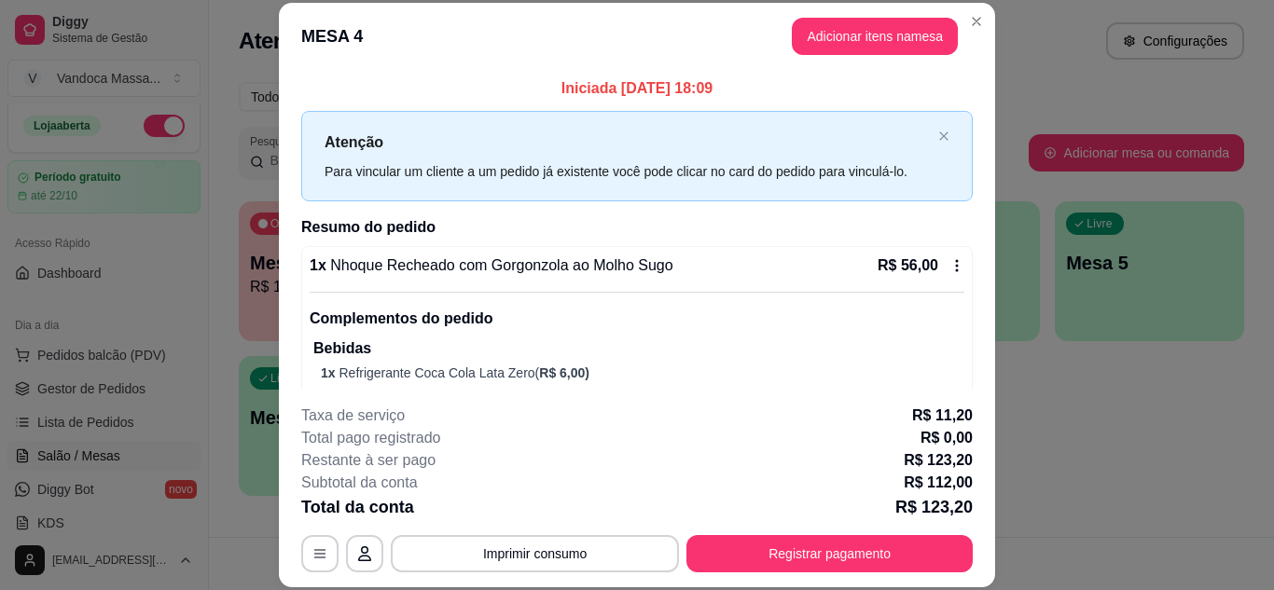
click at [891, 49] on button "Adicionar itens na mesa" at bounding box center [875, 36] width 166 height 37
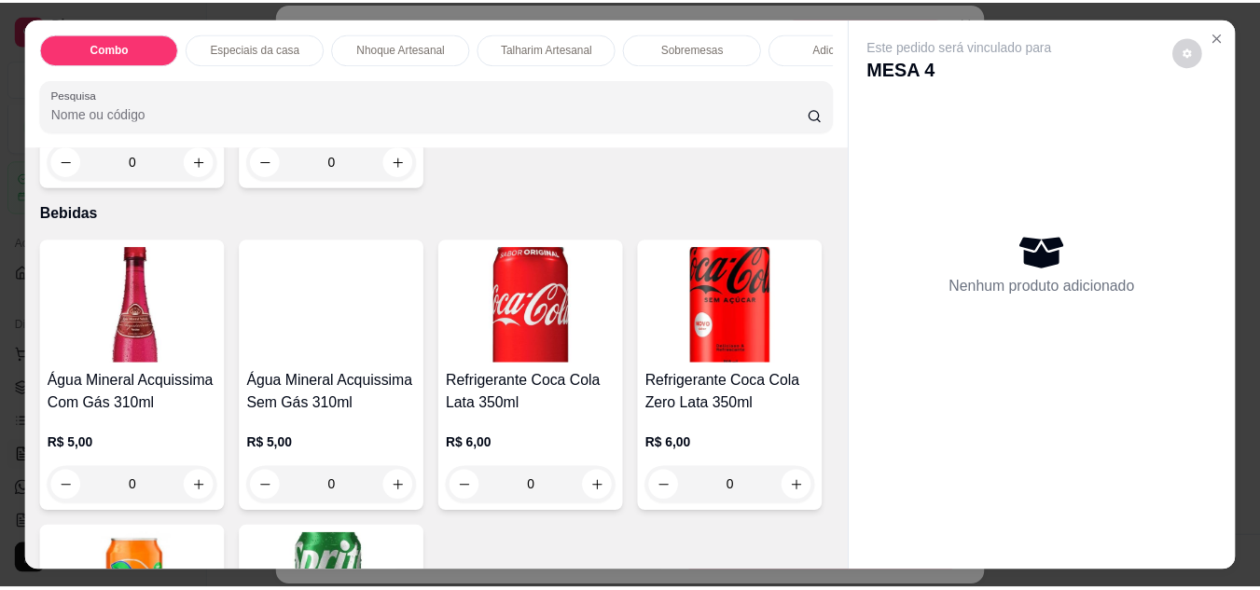
scroll to position [1865, 0]
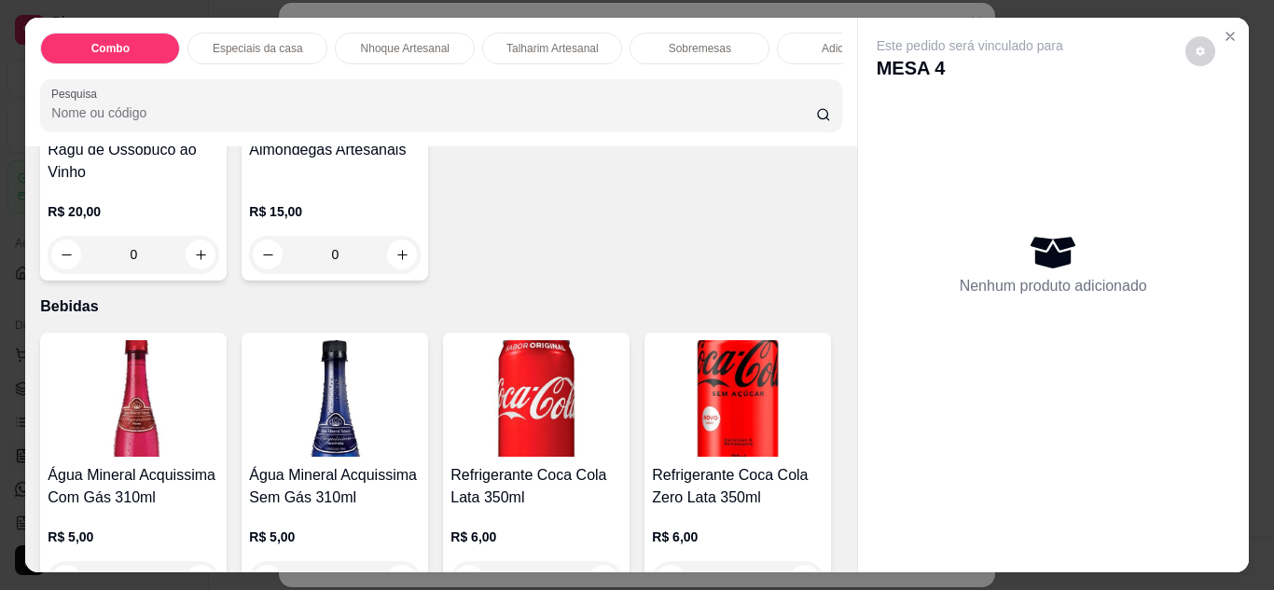
type input "1"
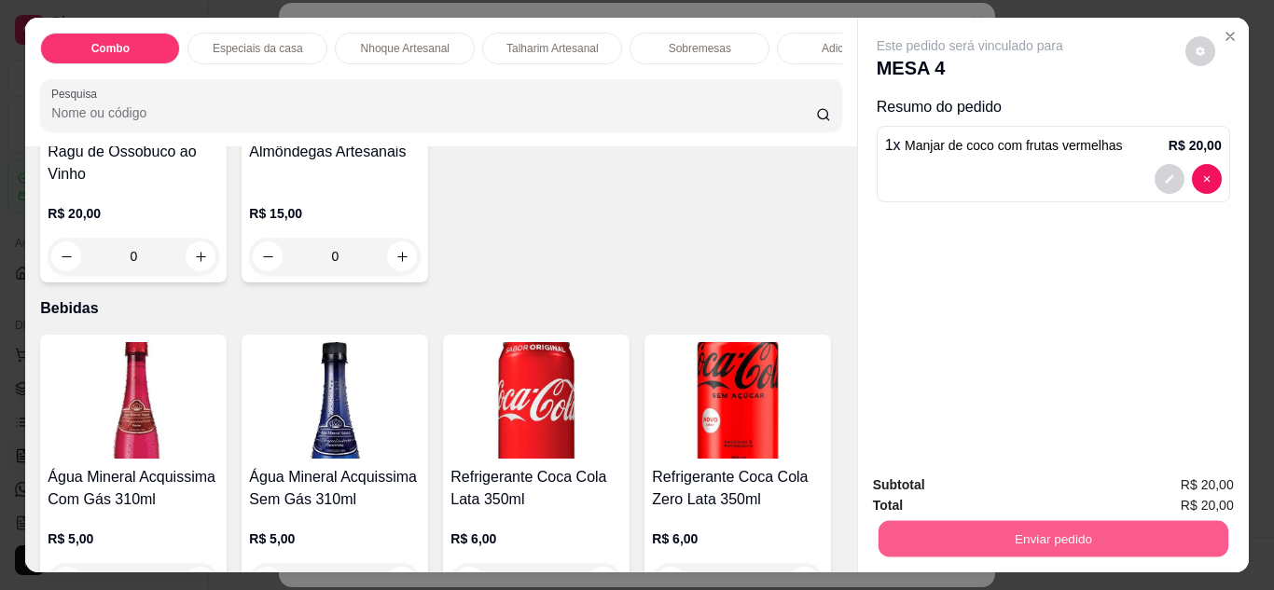
click at [977, 548] on button "Enviar pedido" at bounding box center [1052, 539] width 350 height 36
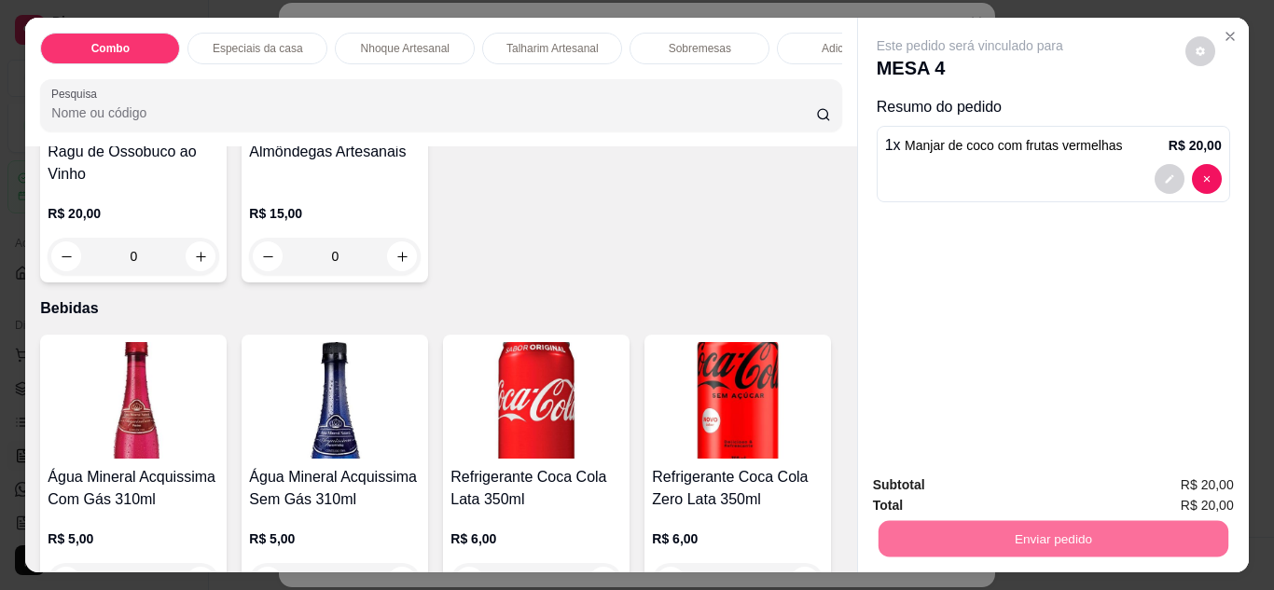
click at [1177, 487] on button "Enviar pedido" at bounding box center [1184, 485] width 105 height 35
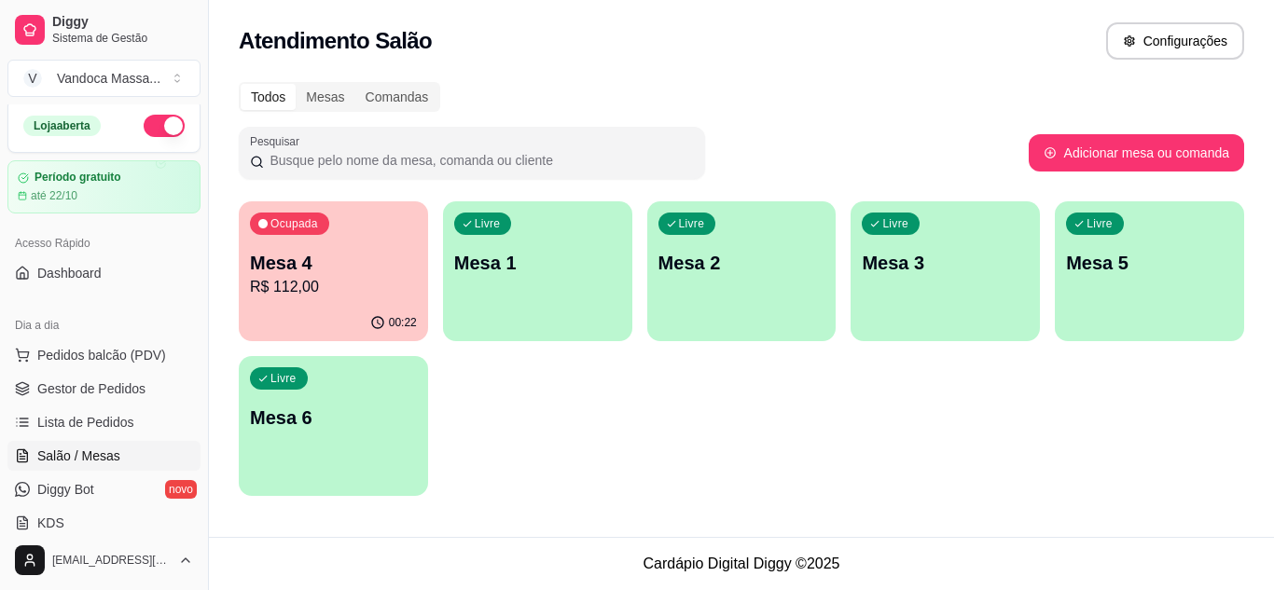
click at [378, 282] on p "R$ 112,00" at bounding box center [333, 287] width 167 height 22
click at [50, 265] on span "Dashboard" at bounding box center [69, 273] width 64 height 19
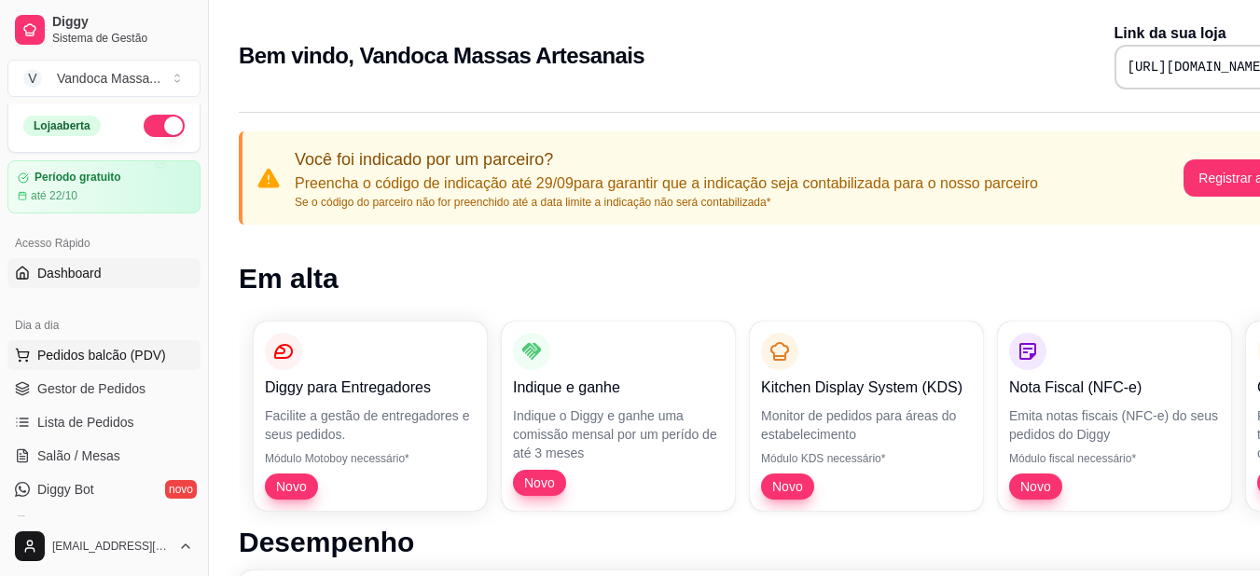
click at [89, 359] on span "Pedidos balcão (PDV)" at bounding box center [101, 355] width 129 height 19
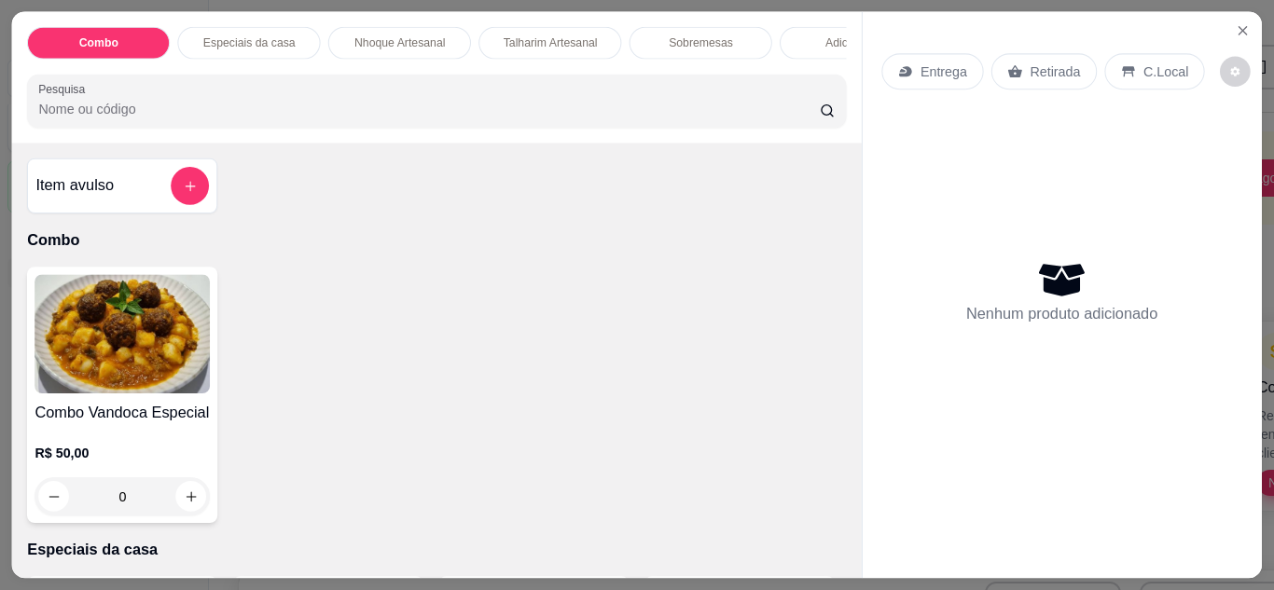
click at [101, 387] on img at bounding box center [122, 334] width 175 height 119
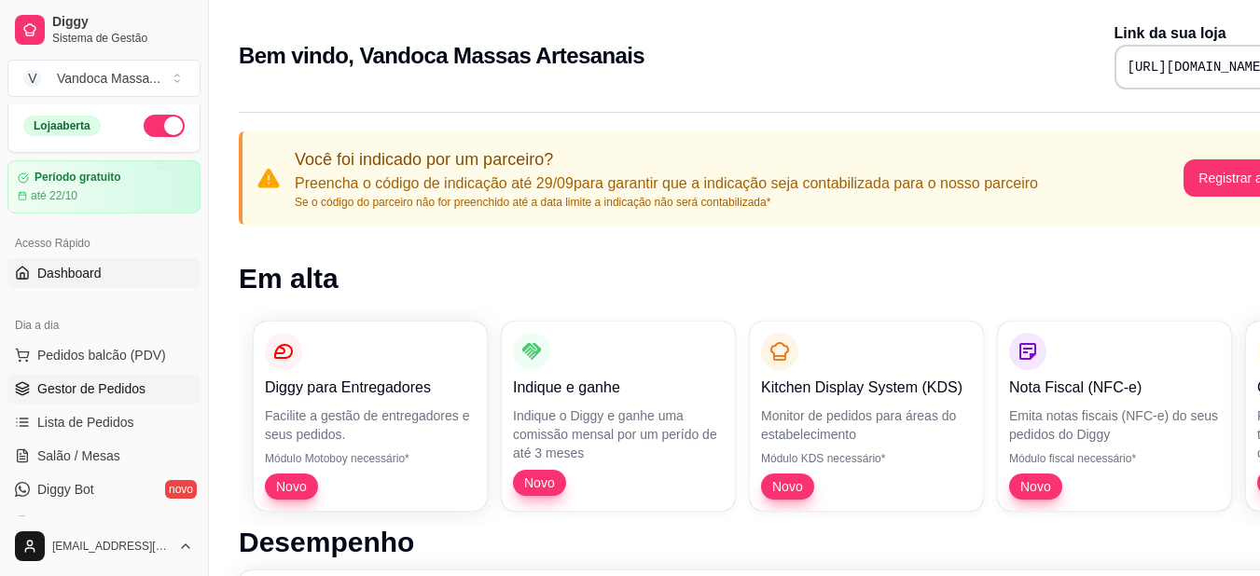
click at [154, 384] on link "Gestor de Pedidos" at bounding box center [103, 389] width 193 height 30
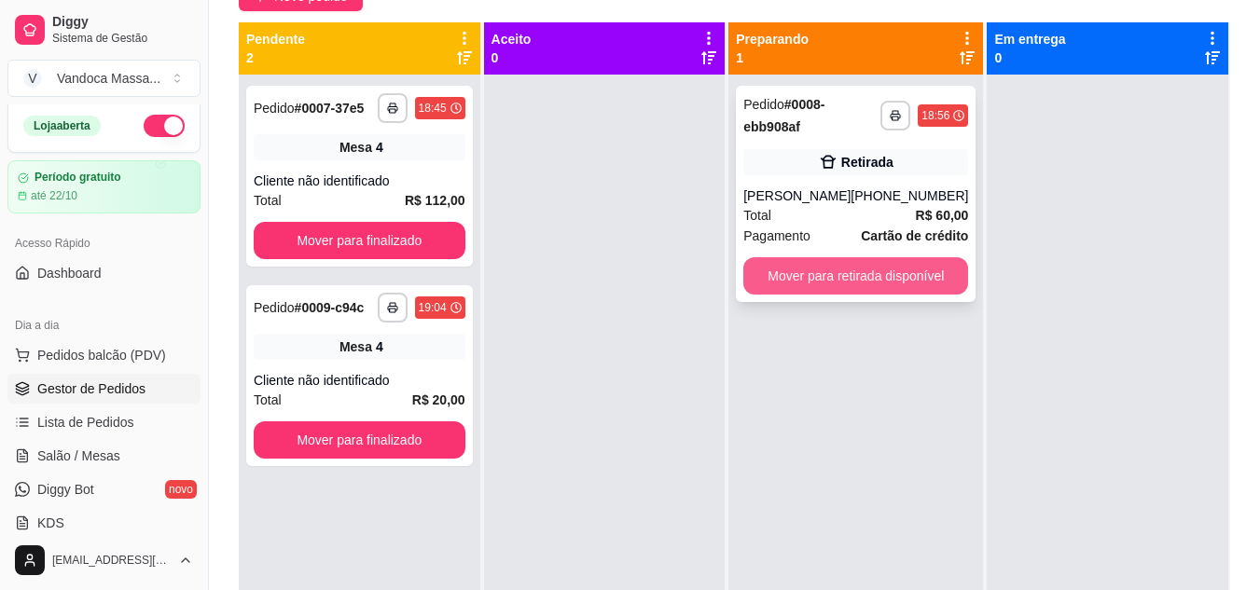
click at [854, 288] on button "Mover para retirada disponível" at bounding box center [855, 275] width 225 height 37
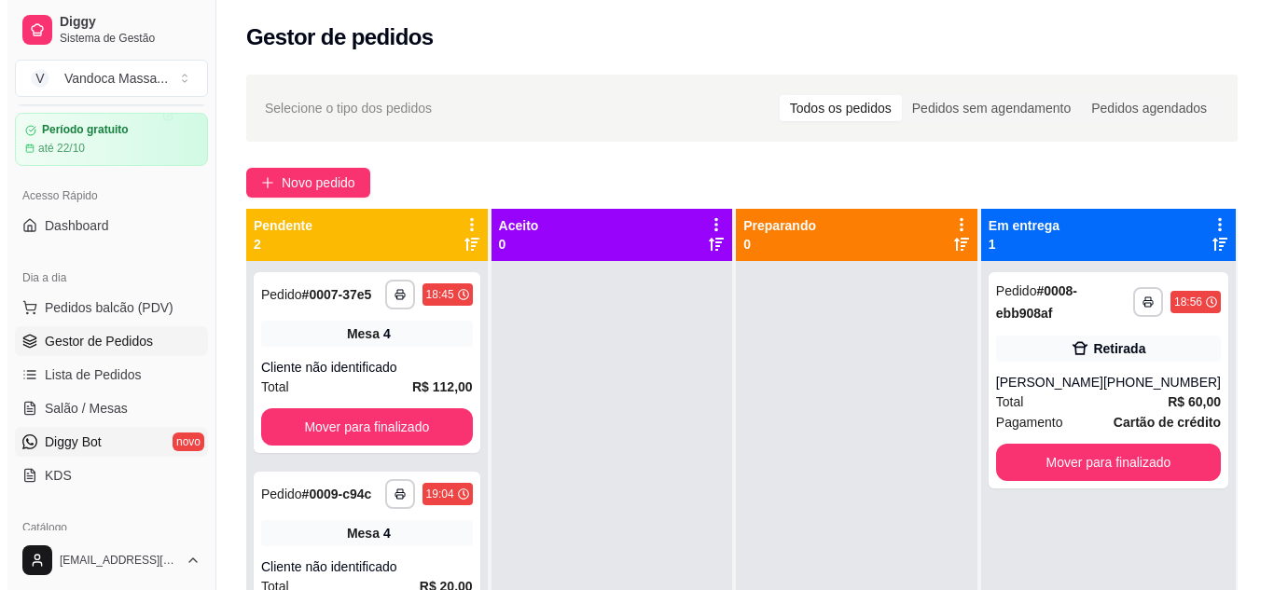
scroll to position [99, 0]
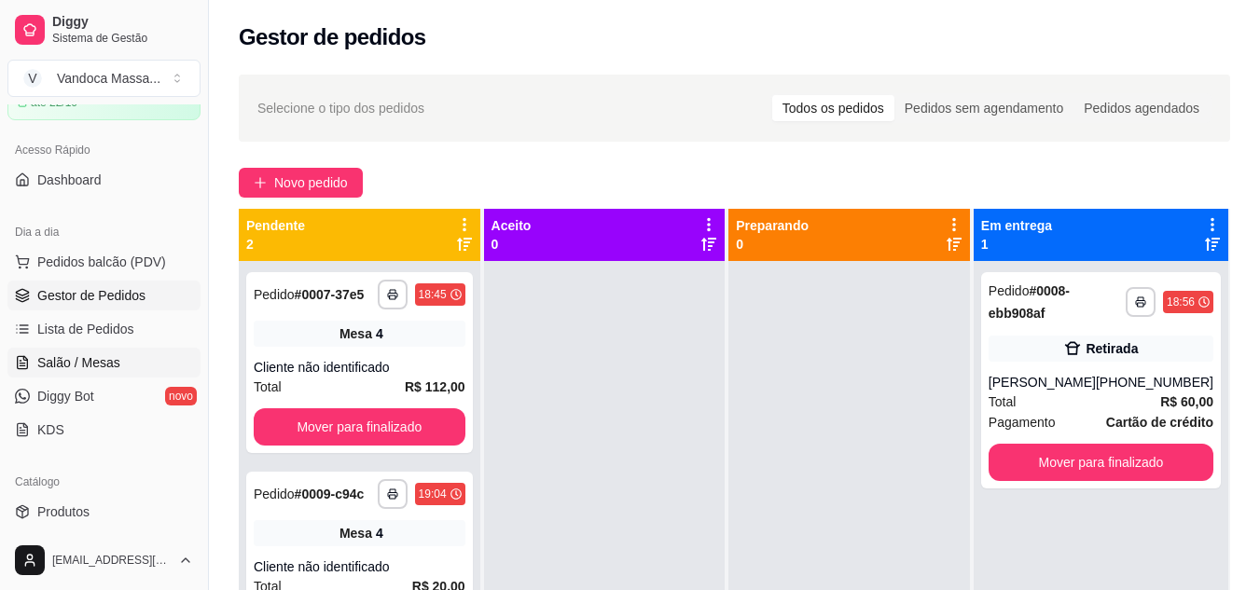
click at [117, 368] on link "Salão / Mesas" at bounding box center [103, 363] width 193 height 30
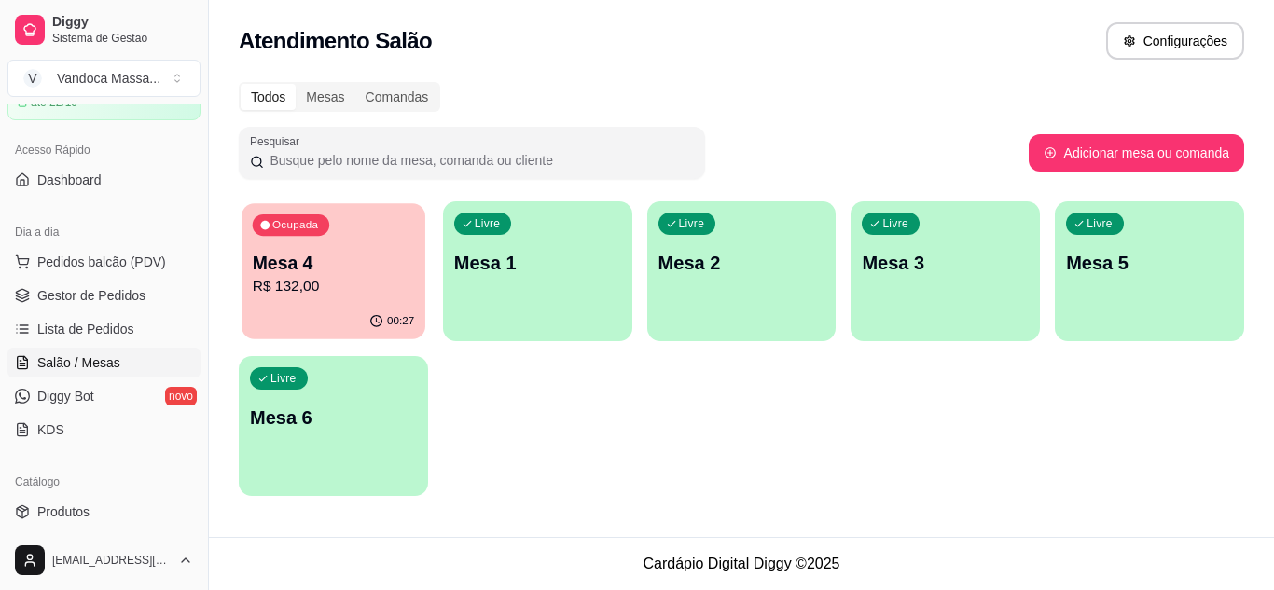
click at [382, 296] on p "R$ 132,00" at bounding box center [333, 286] width 161 height 21
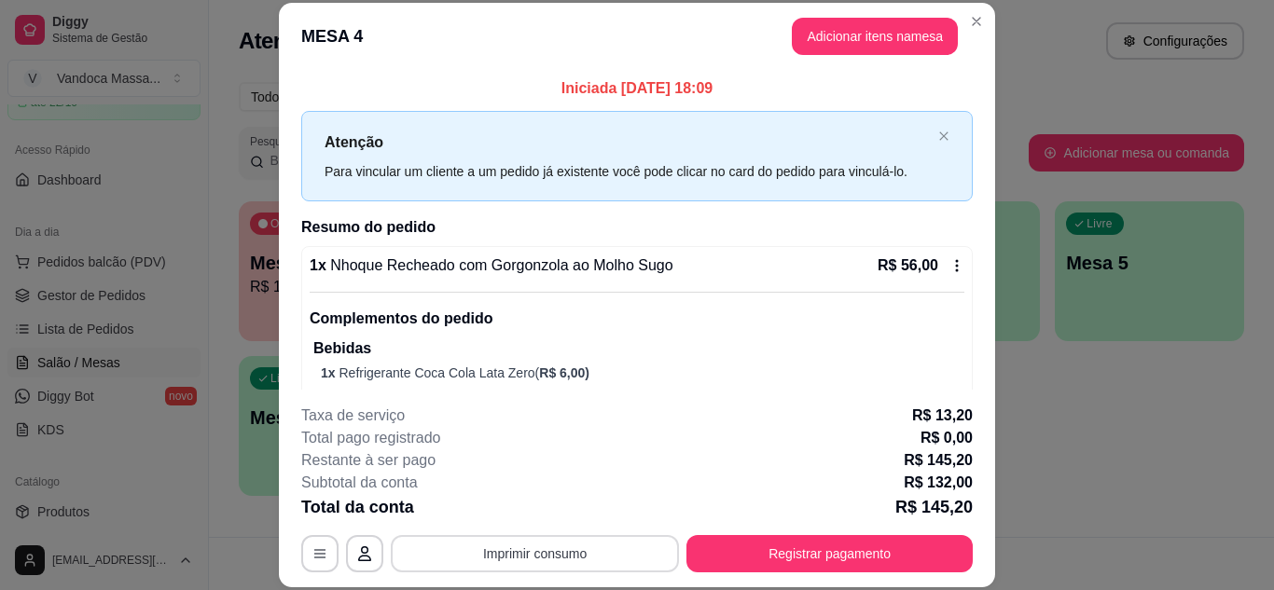
click at [571, 561] on button "Imprimir consumo" at bounding box center [535, 553] width 288 height 37
click at [544, 510] on button "IMPRESSORA" at bounding box center [533, 511] width 135 height 30
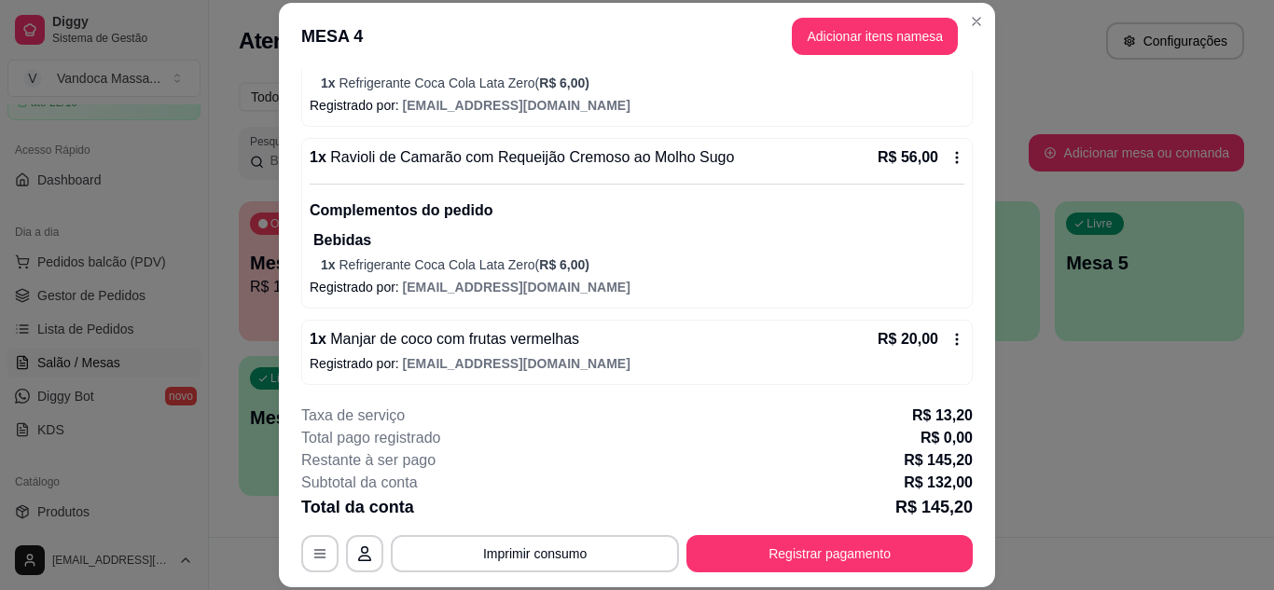
scroll to position [293, 0]
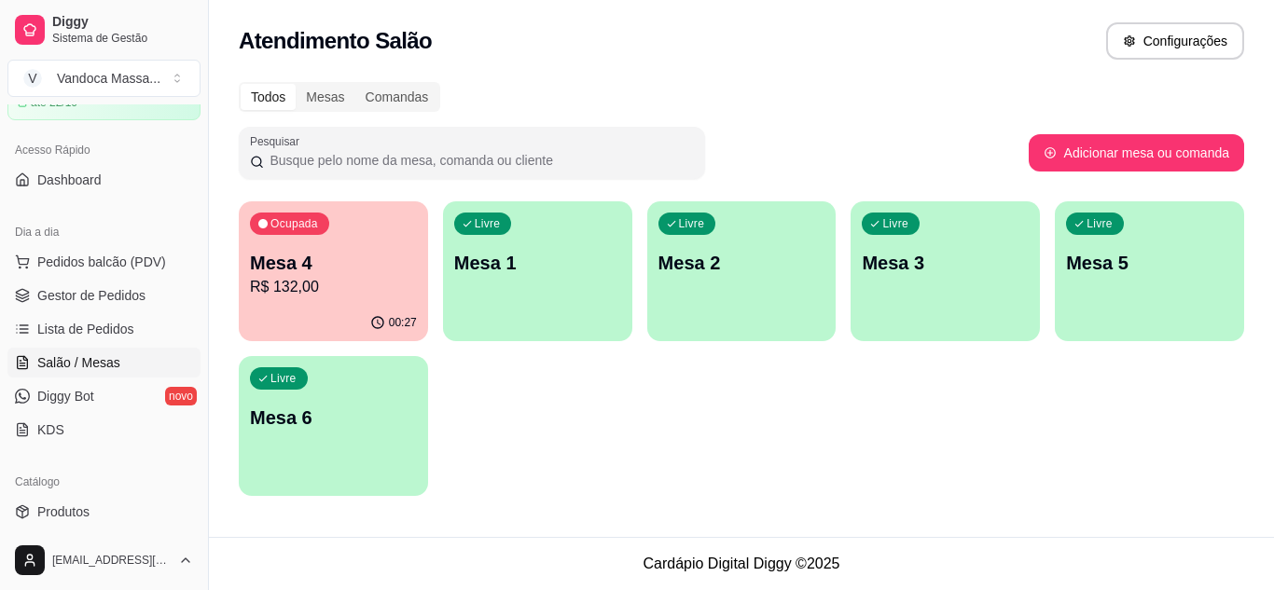
click at [373, 258] on p "Mesa 4" at bounding box center [333, 263] width 167 height 26
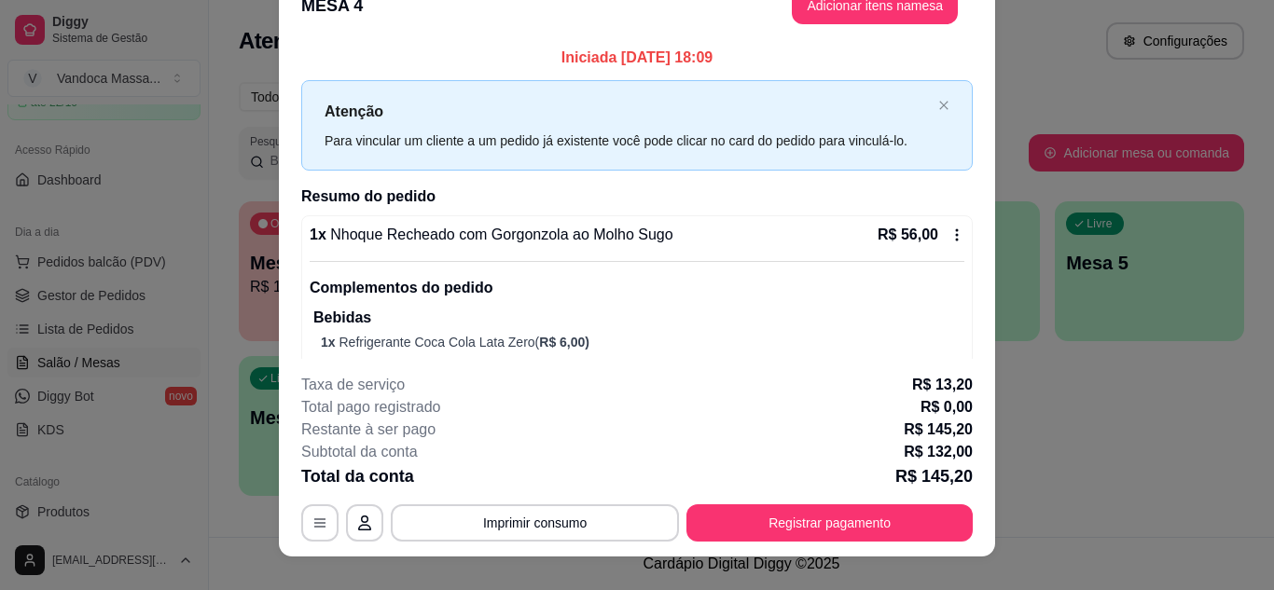
scroll to position [57, 0]
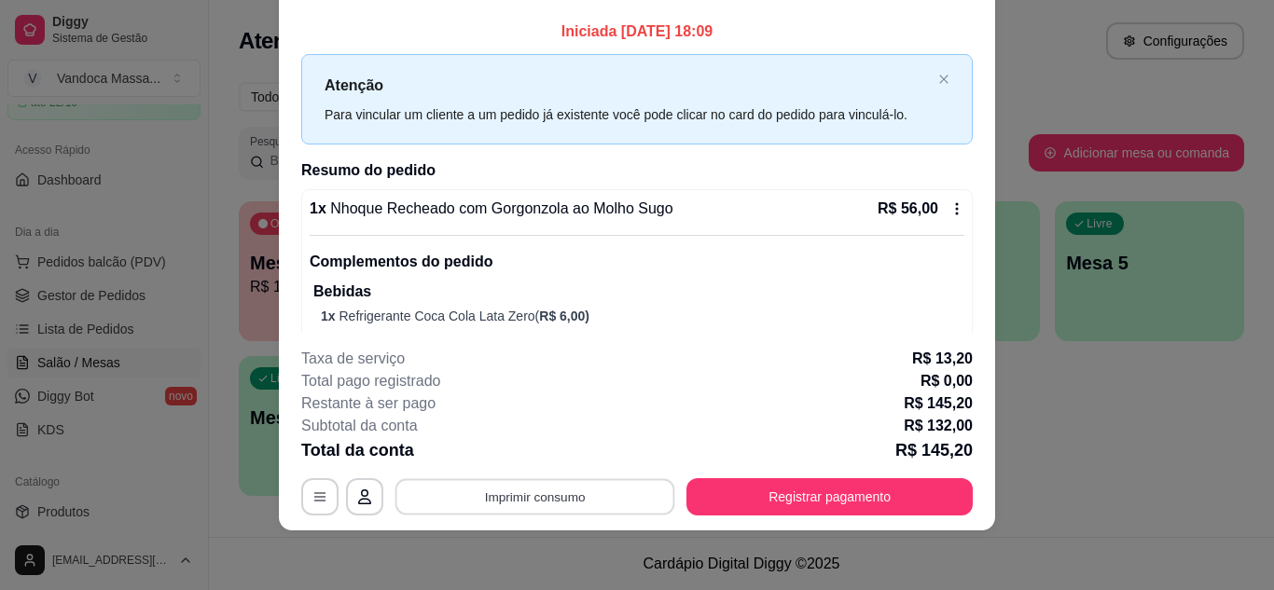
click at [560, 492] on button "Imprimir consumo" at bounding box center [535, 496] width 280 height 36
click at [523, 456] on button "IMPRESSORA" at bounding box center [533, 454] width 135 height 30
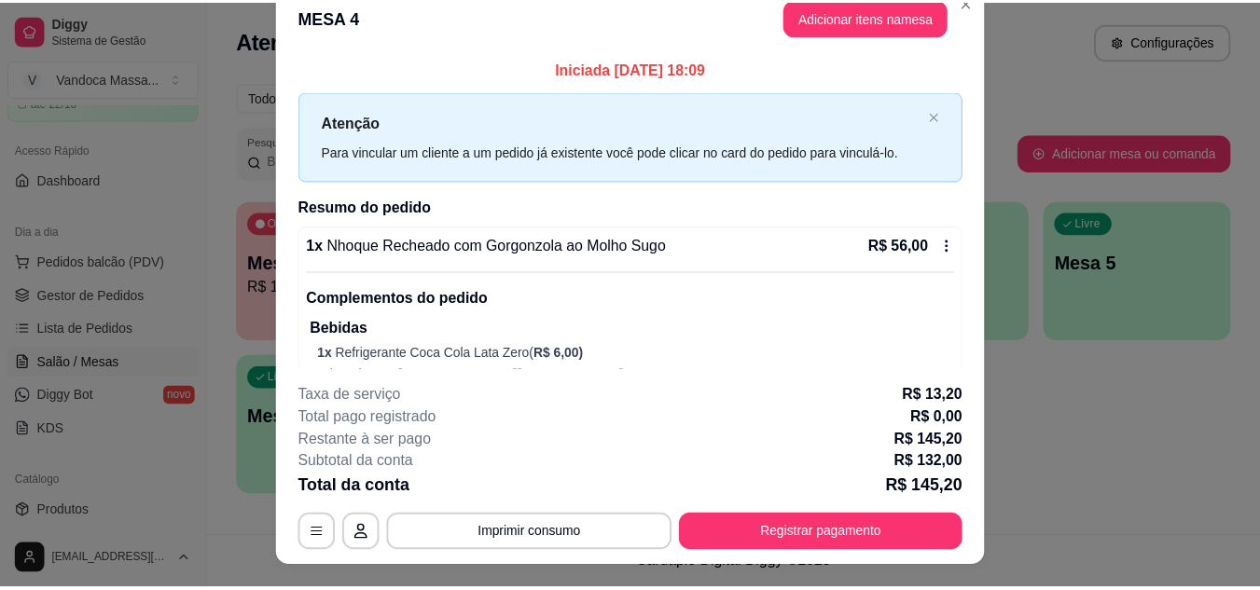
scroll to position [0, 0]
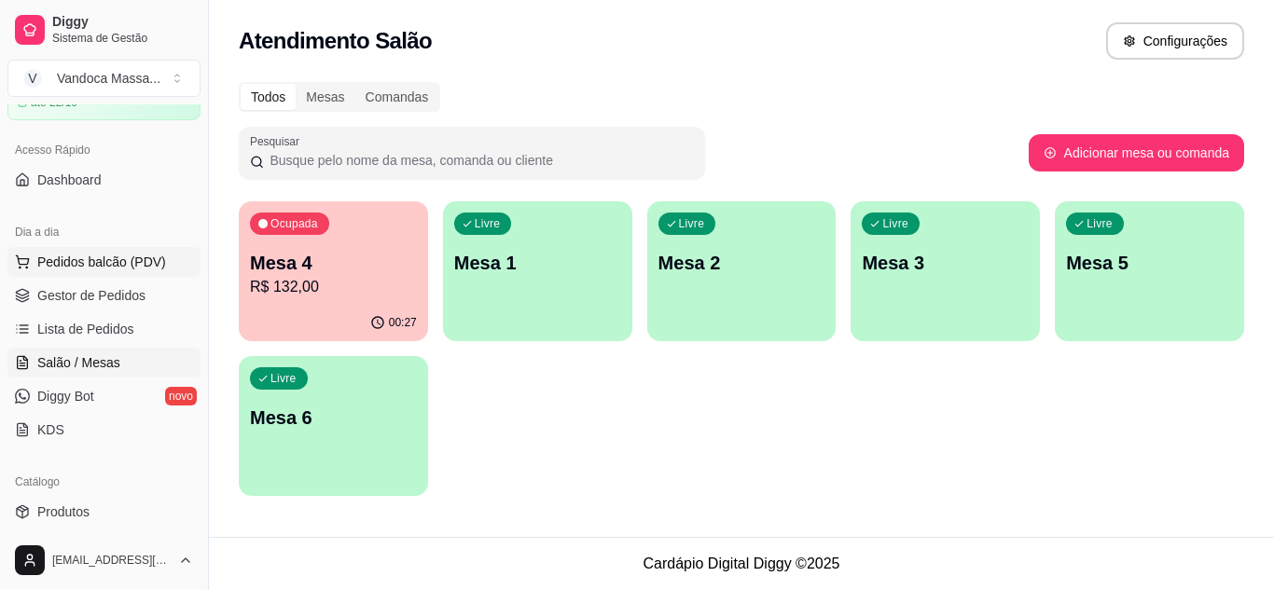
click at [115, 262] on span "Pedidos balcão (PDV)" at bounding box center [101, 262] width 129 height 19
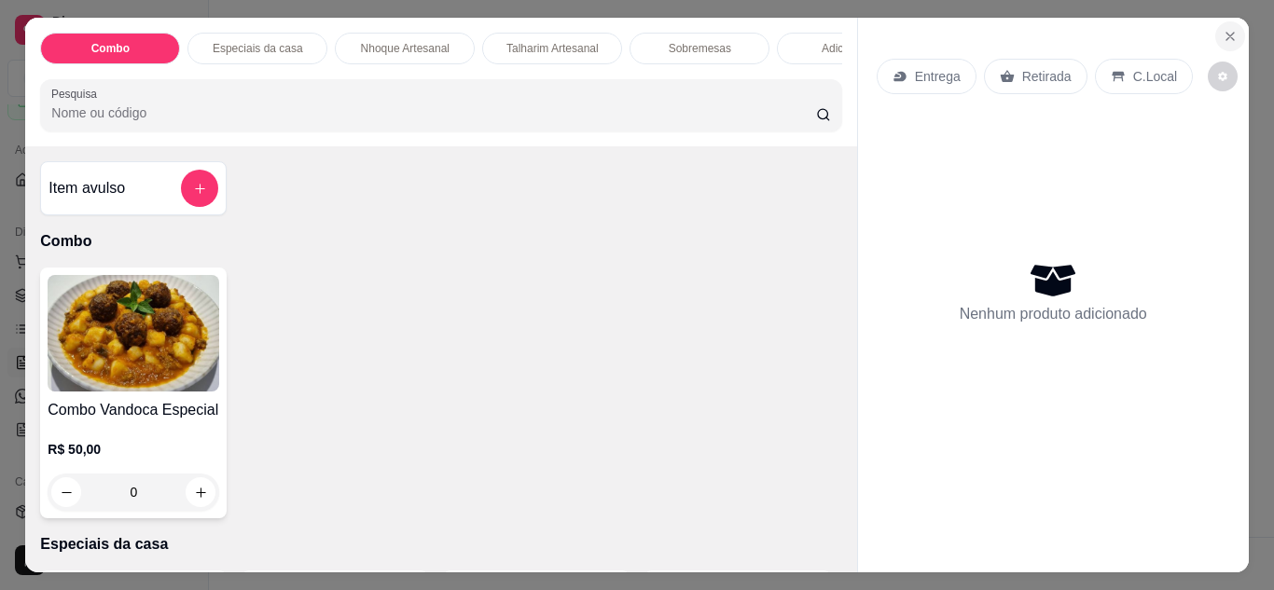
click at [1226, 33] on icon "Close" at bounding box center [1229, 36] width 7 height 7
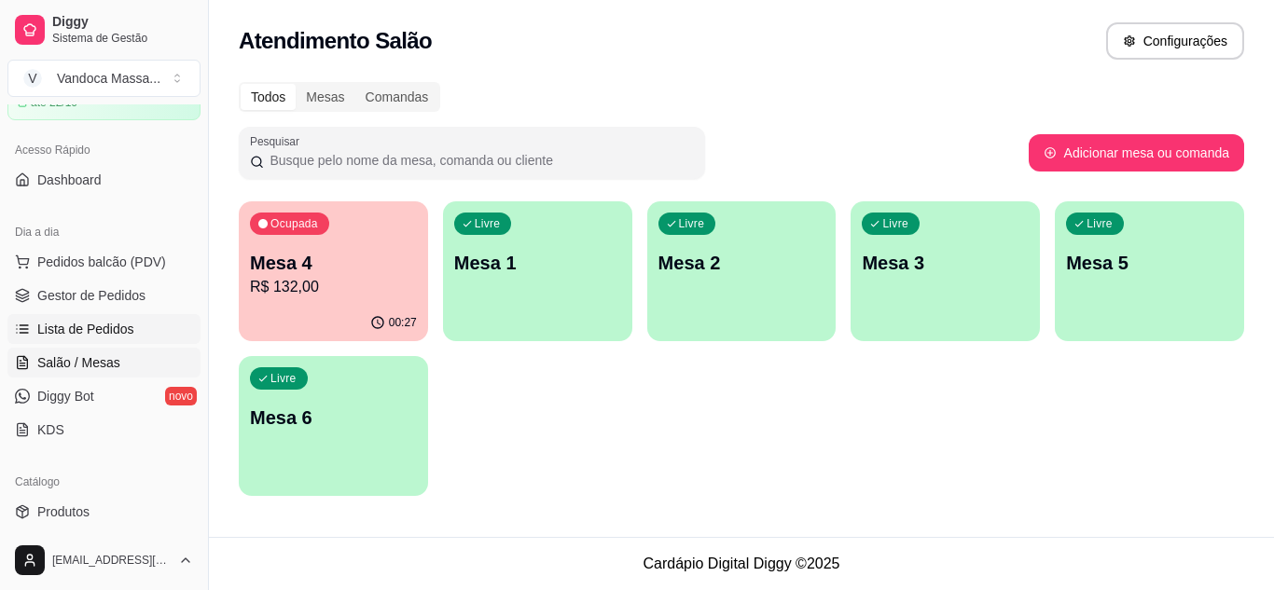
click at [110, 326] on span "Lista de Pedidos" at bounding box center [85, 329] width 97 height 19
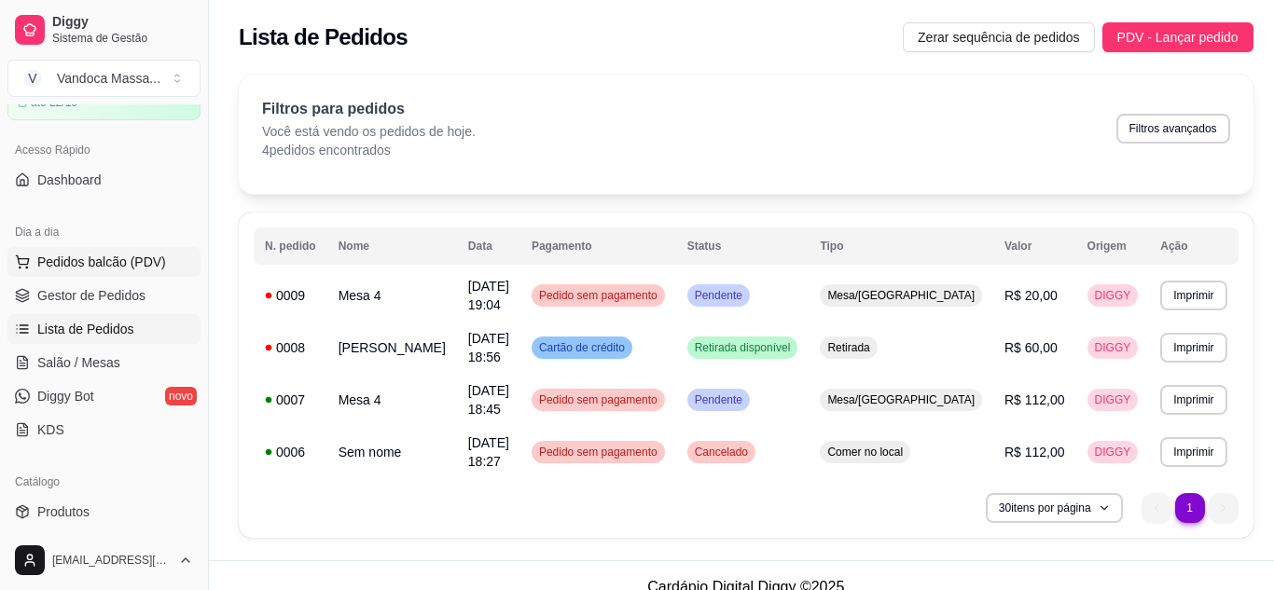
click at [136, 272] on button "Pedidos balcão (PDV)" at bounding box center [103, 262] width 193 height 30
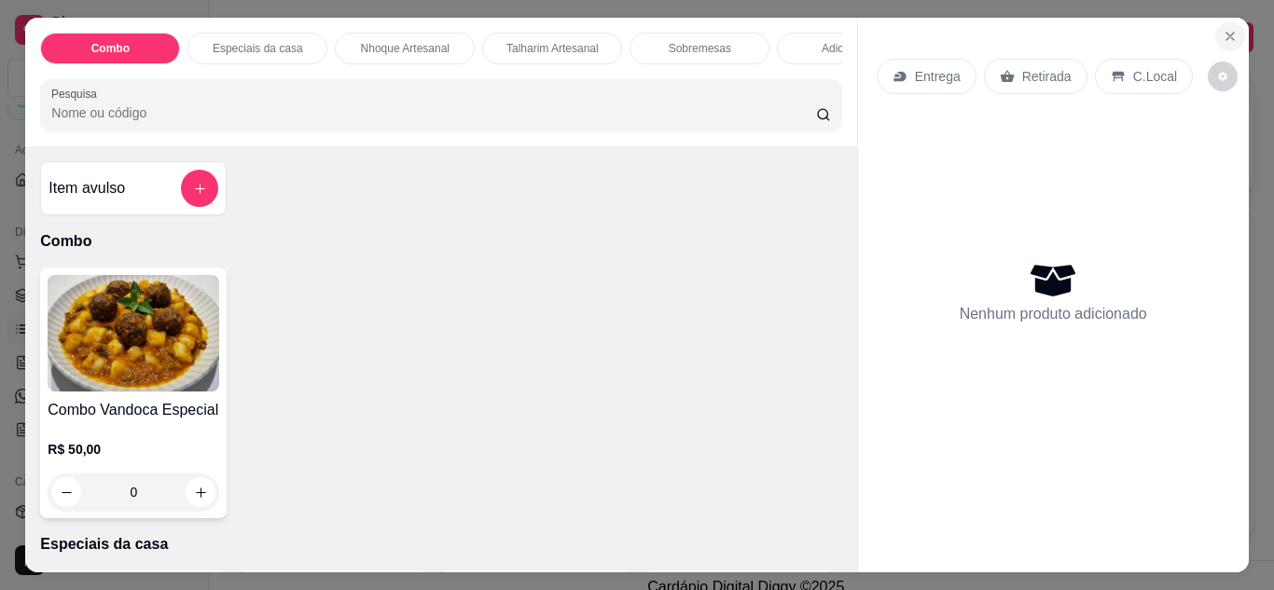
click at [1228, 31] on icon "Close" at bounding box center [1229, 36] width 15 height 15
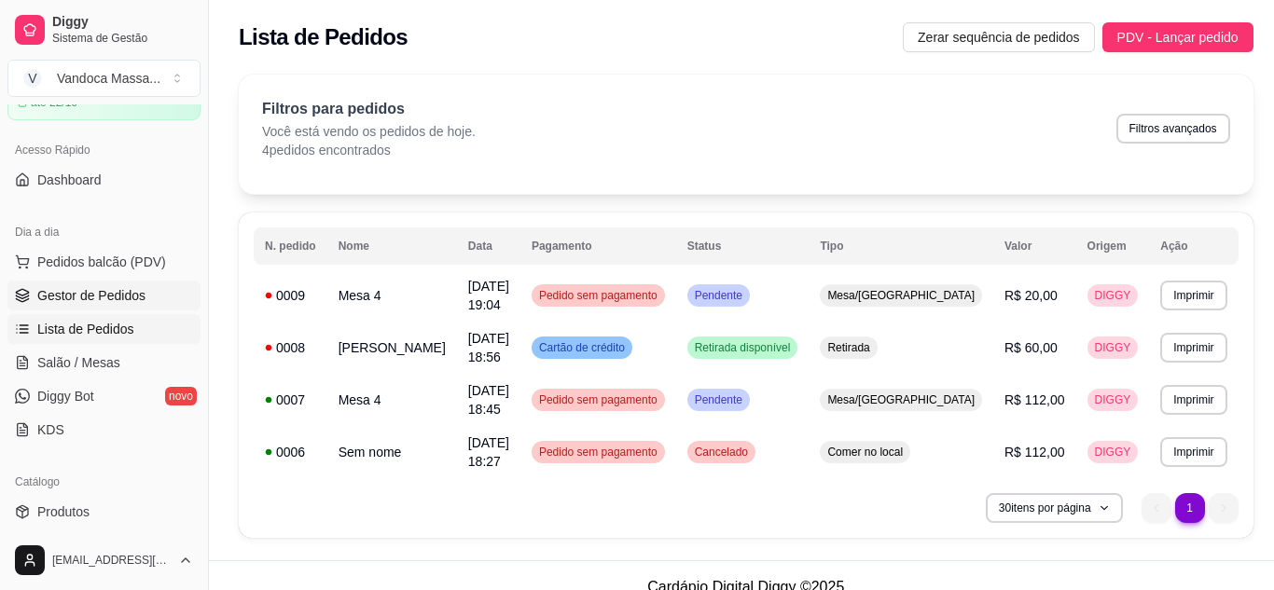
click at [116, 301] on span "Gestor de Pedidos" at bounding box center [91, 295] width 108 height 19
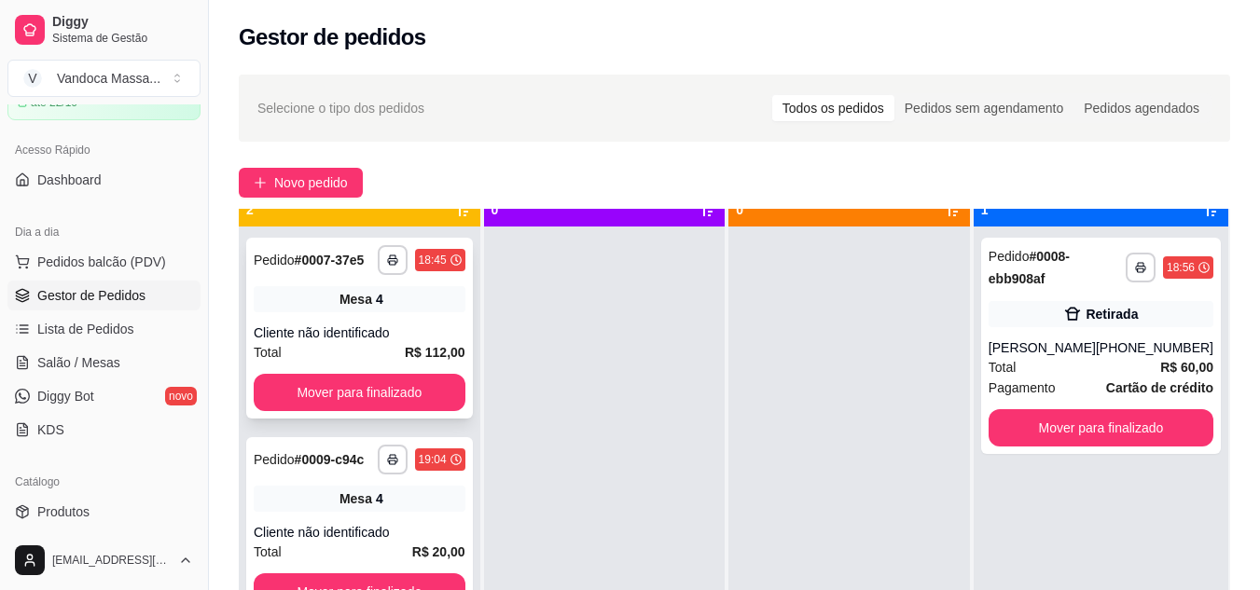
scroll to position [52, 0]
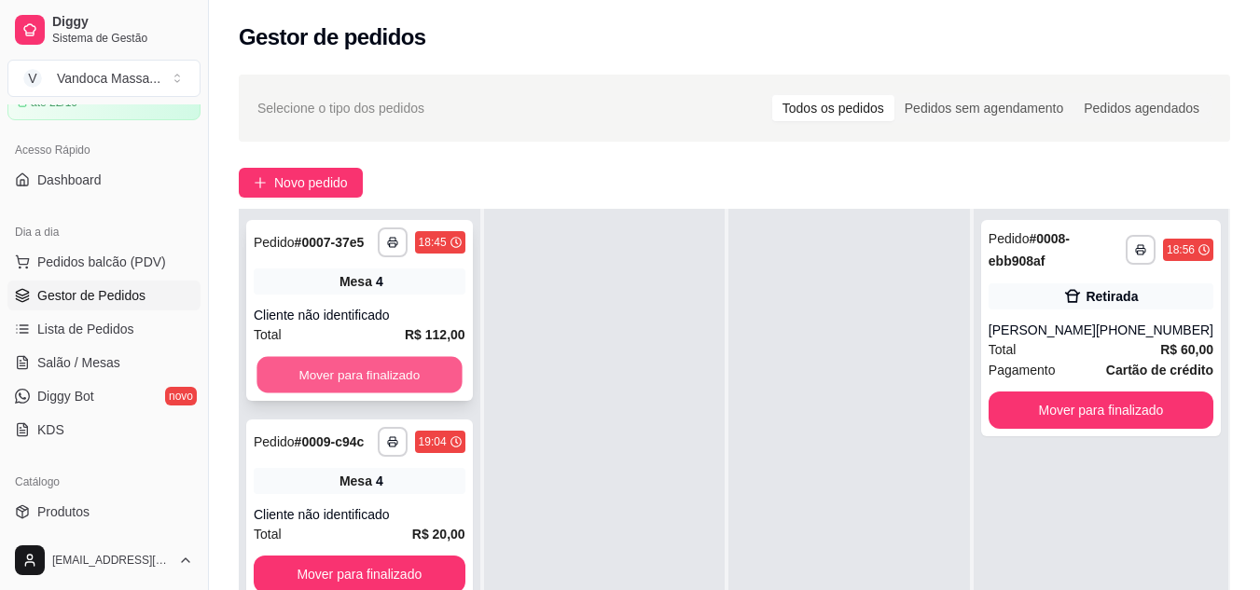
click at [419, 383] on button "Mover para finalizado" at bounding box center [358, 375] width 205 height 36
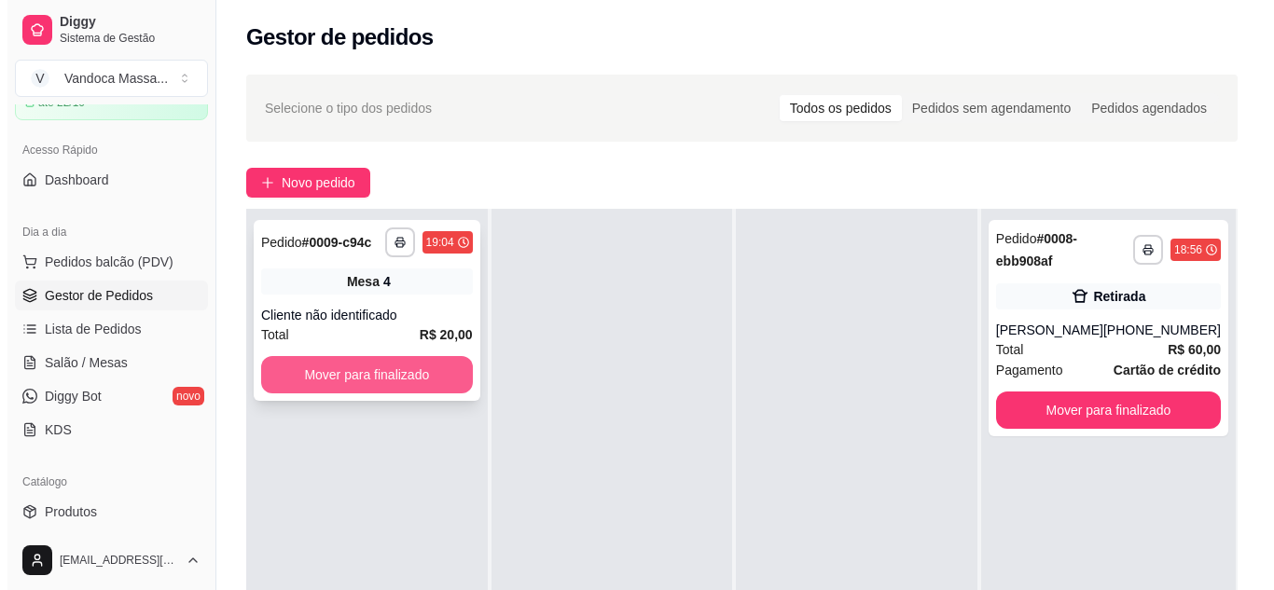
scroll to position [0, 0]
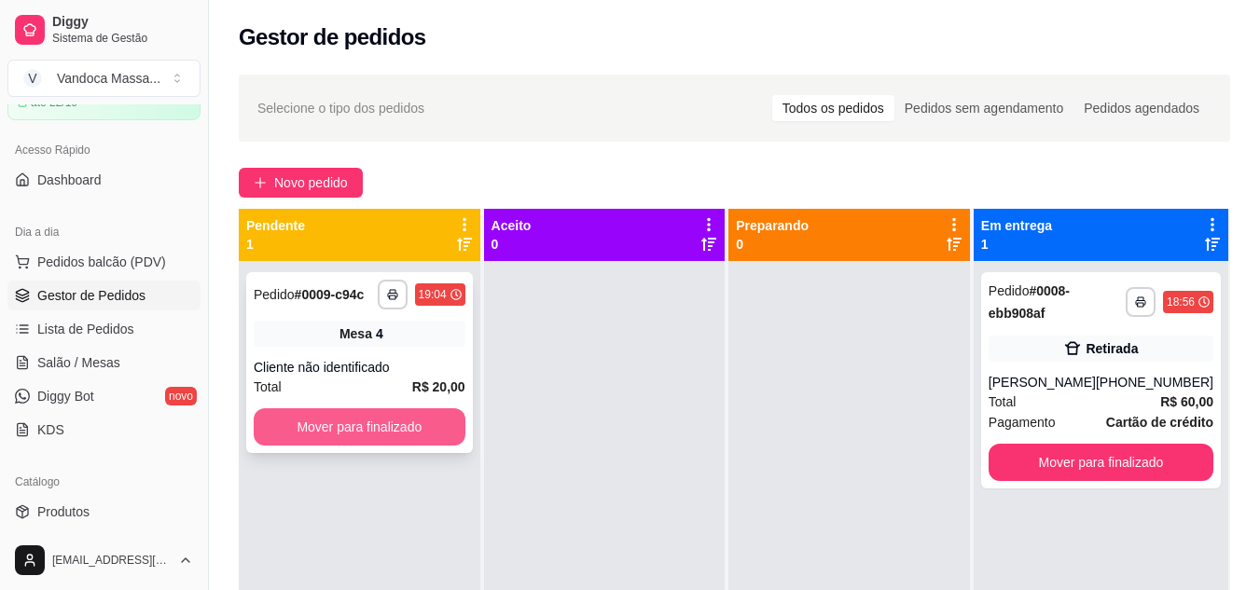
click at [414, 422] on button "Mover para finalizado" at bounding box center [360, 426] width 212 height 37
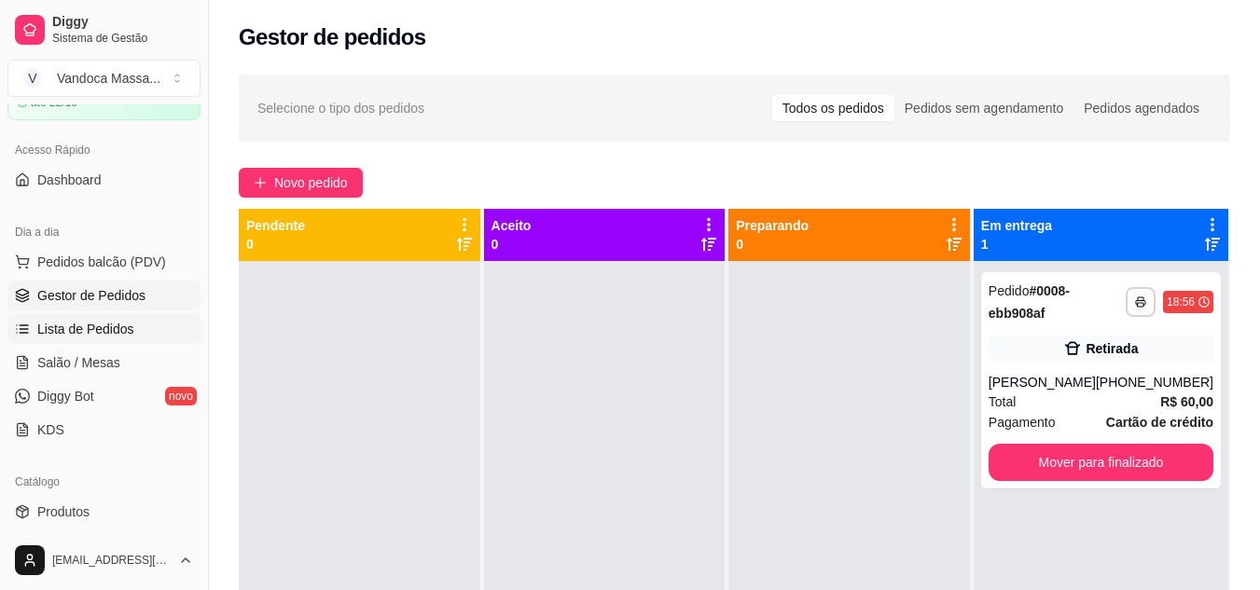
click at [102, 340] on link "Lista de Pedidos" at bounding box center [103, 329] width 193 height 30
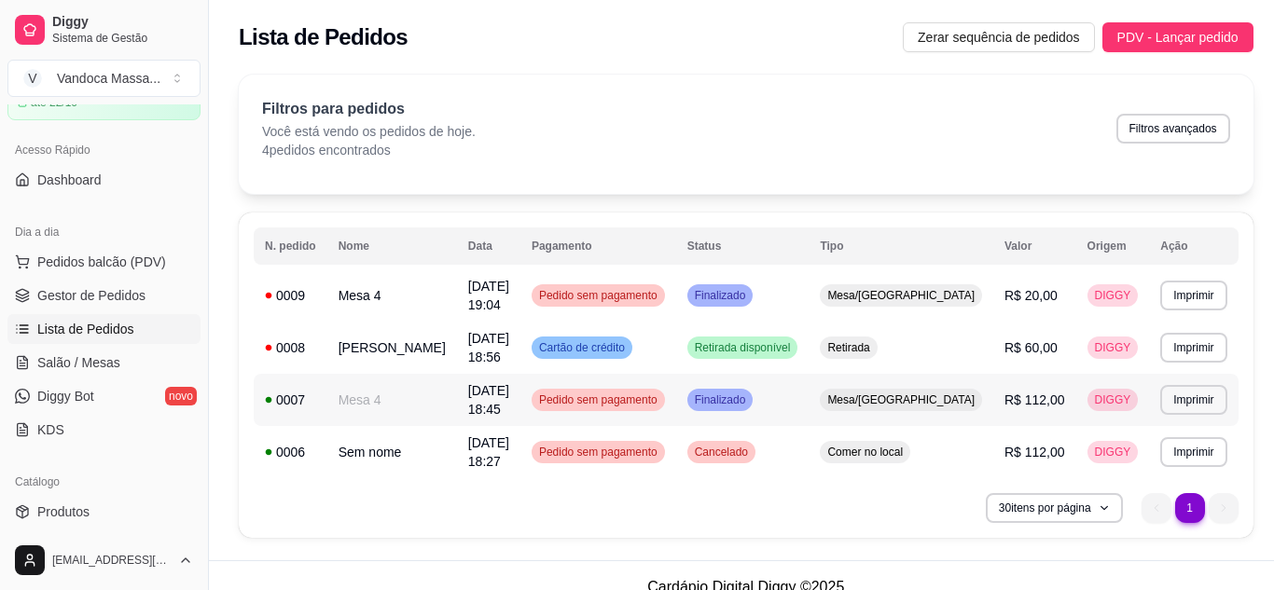
click at [289, 391] on div "0007" at bounding box center [290, 400] width 51 height 19
click at [99, 353] on span "Salão / Mesas" at bounding box center [78, 362] width 83 height 19
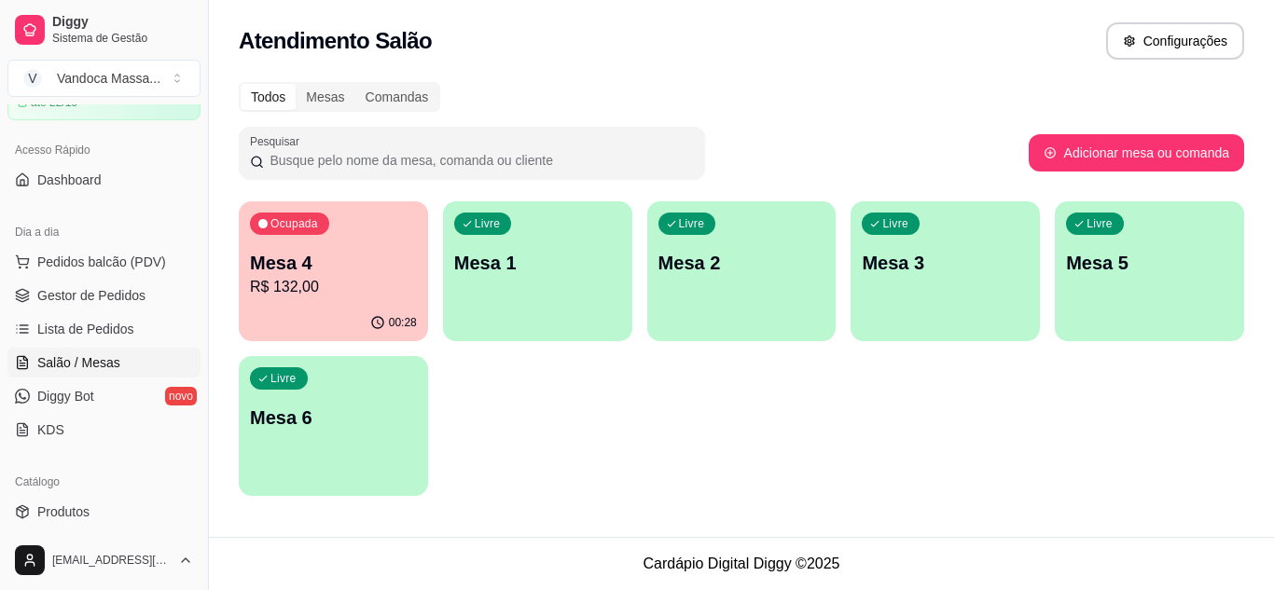
click at [309, 284] on p "R$ 132,00" at bounding box center [333, 287] width 167 height 22
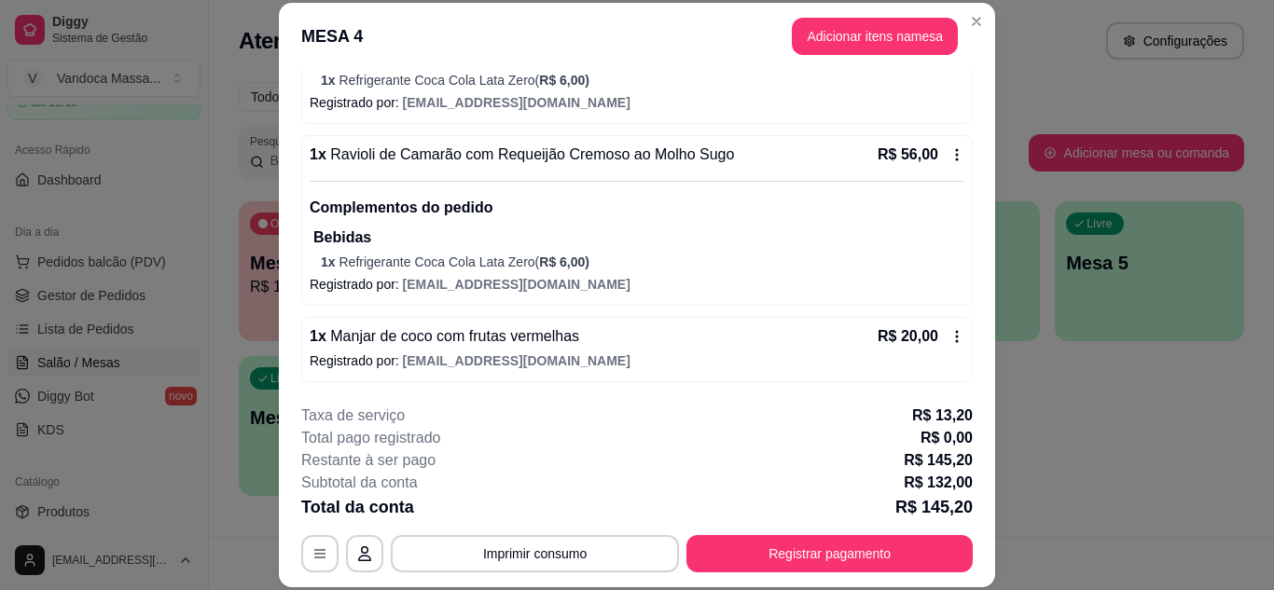
scroll to position [57, 0]
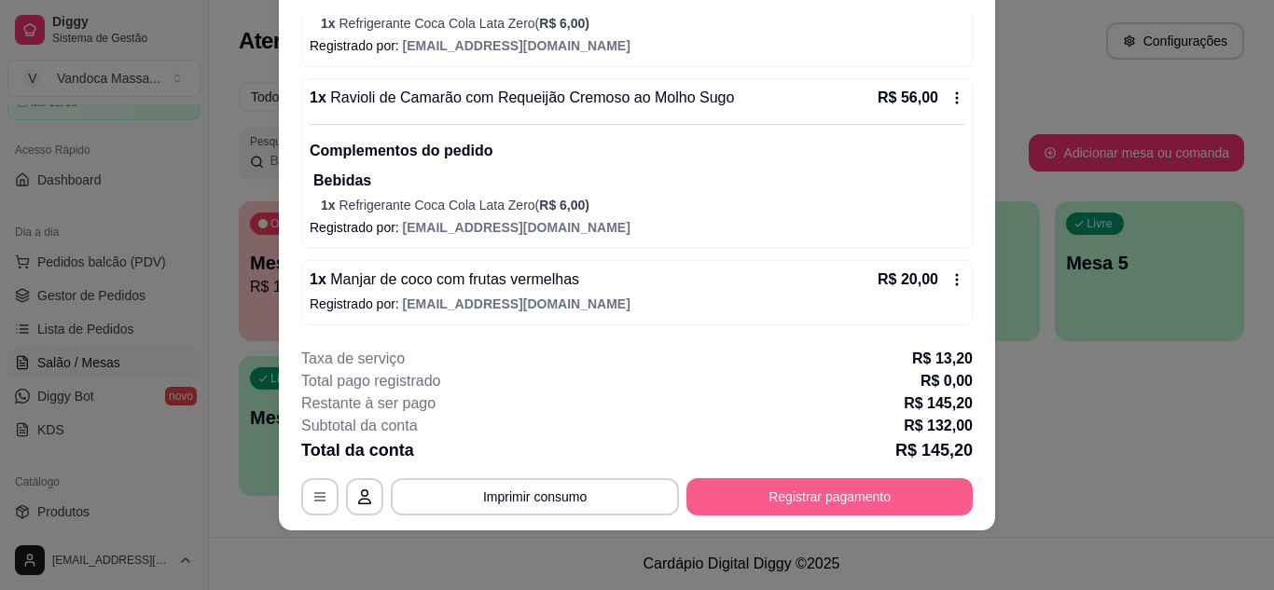
click at [792, 493] on button "Registrar pagamento" at bounding box center [829, 496] width 286 height 37
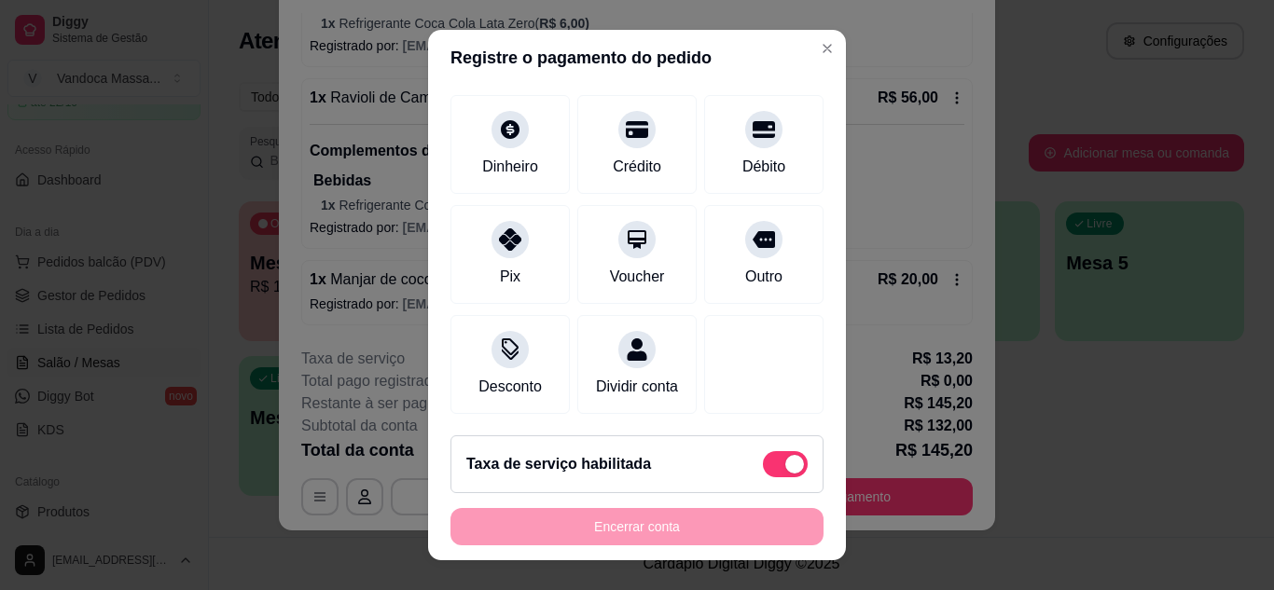
scroll to position [0, 0]
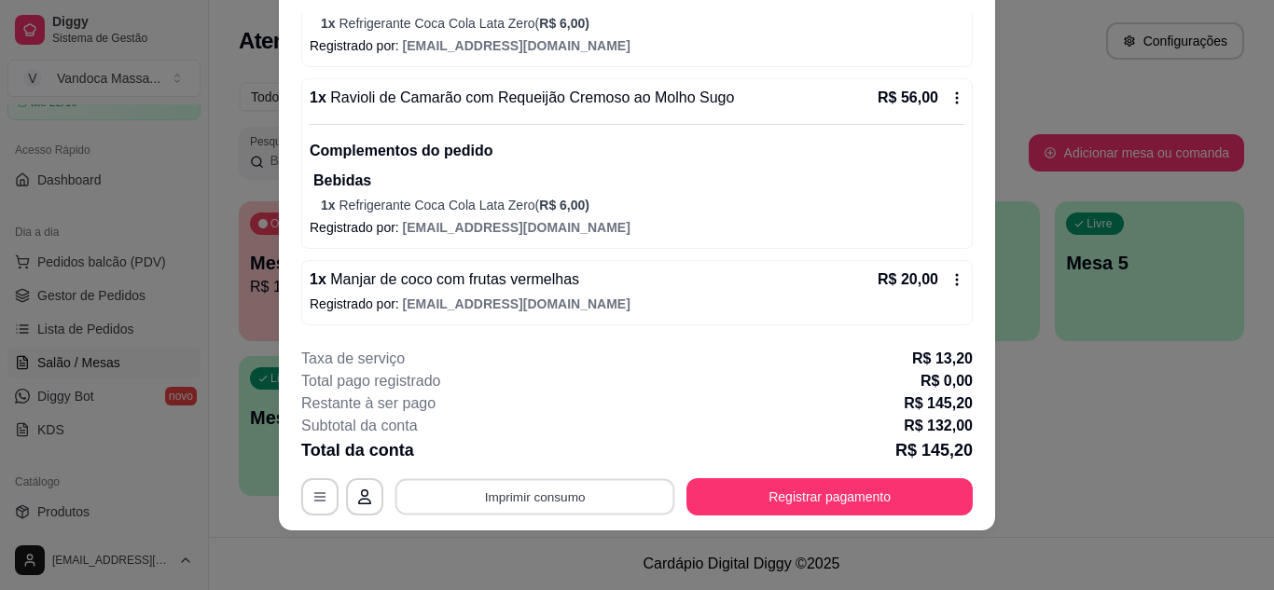
click at [536, 495] on button "Imprimir consumo" at bounding box center [535, 496] width 280 height 36
click at [563, 457] on button "IMPRESSORA" at bounding box center [533, 453] width 131 height 29
click at [318, 501] on icon "button" at bounding box center [319, 496] width 11 height 8
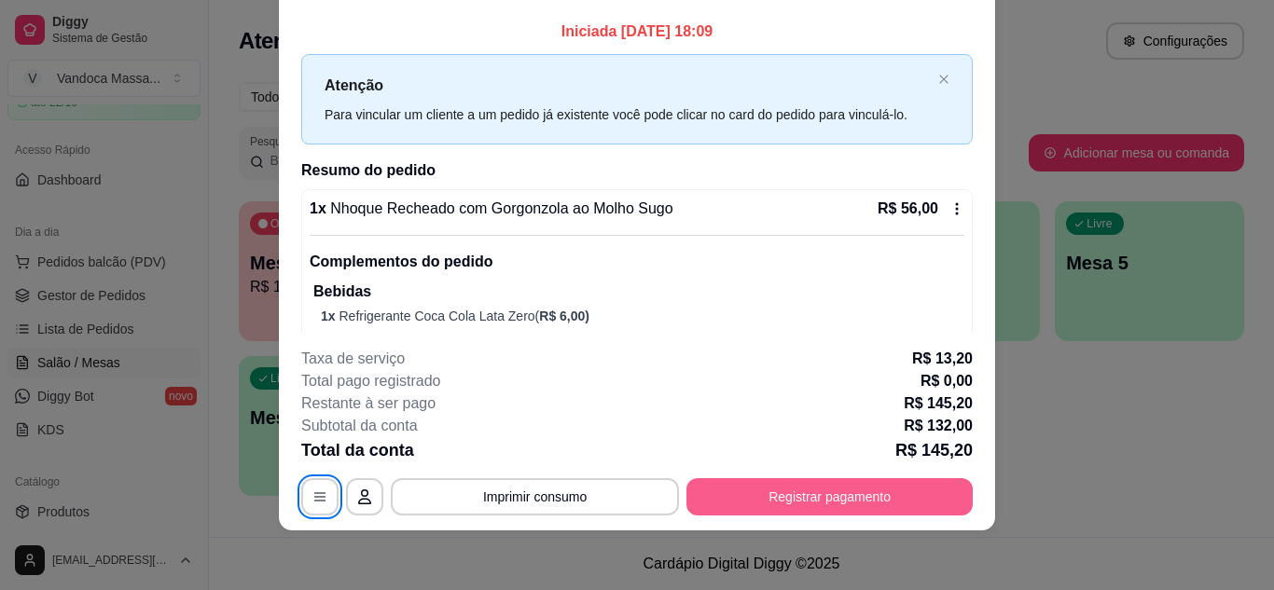
click at [850, 498] on button "Registrar pagamento" at bounding box center [829, 496] width 286 height 37
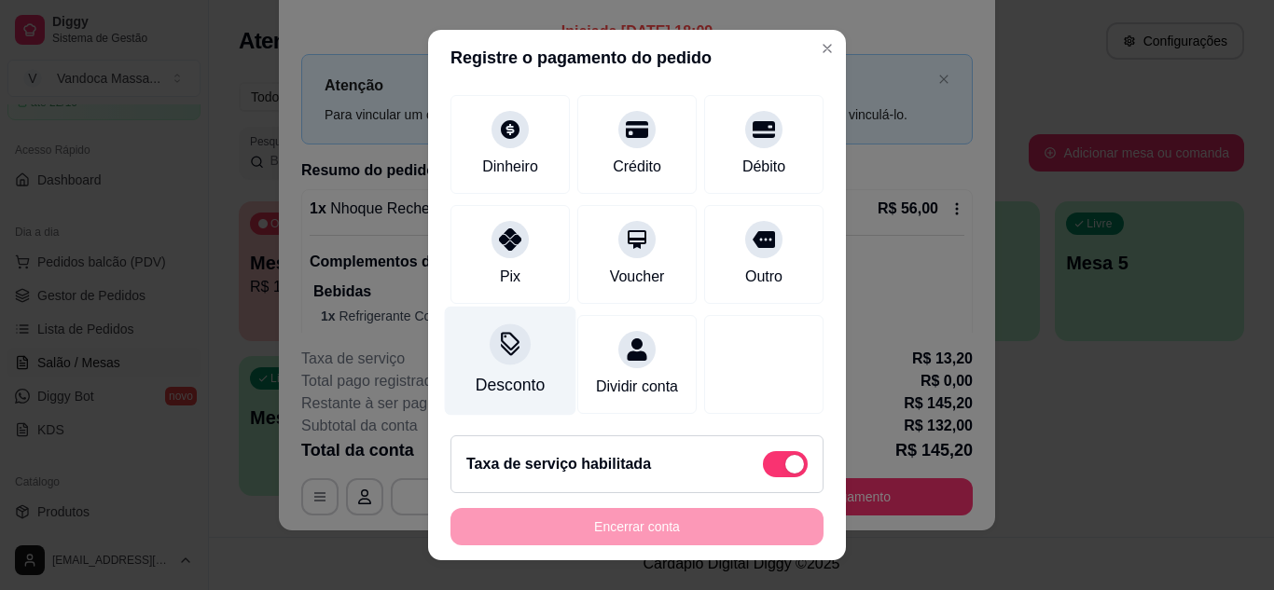
scroll to position [162, 0]
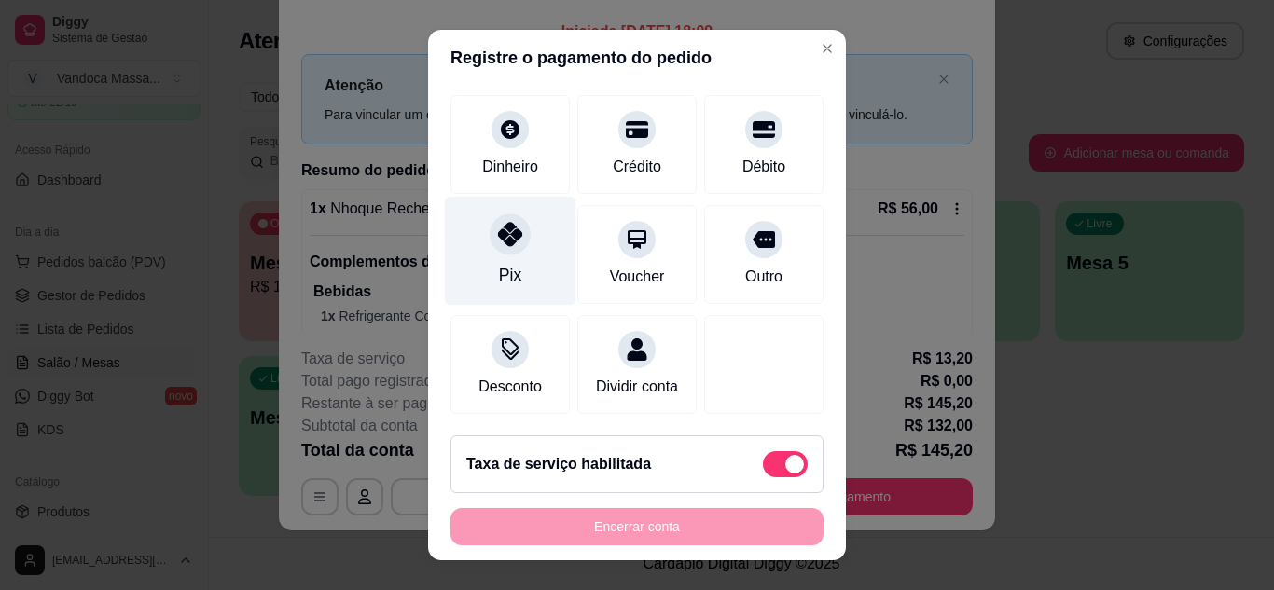
click at [509, 233] on div "Pix" at bounding box center [510, 250] width 131 height 109
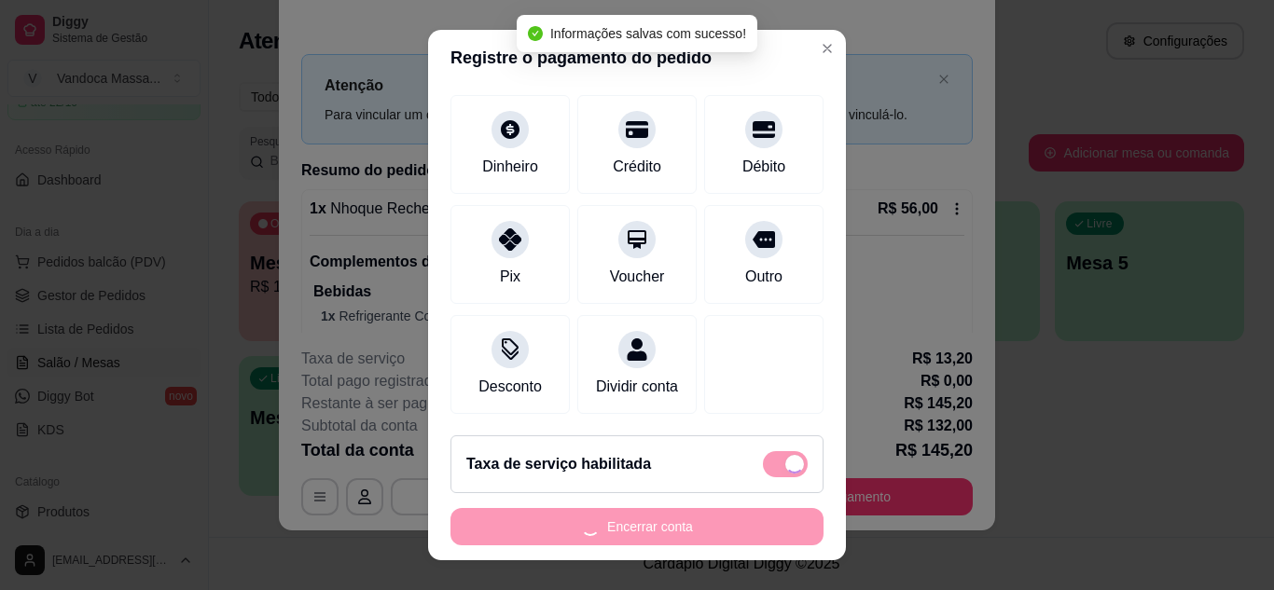
type input "R$ 0,00"
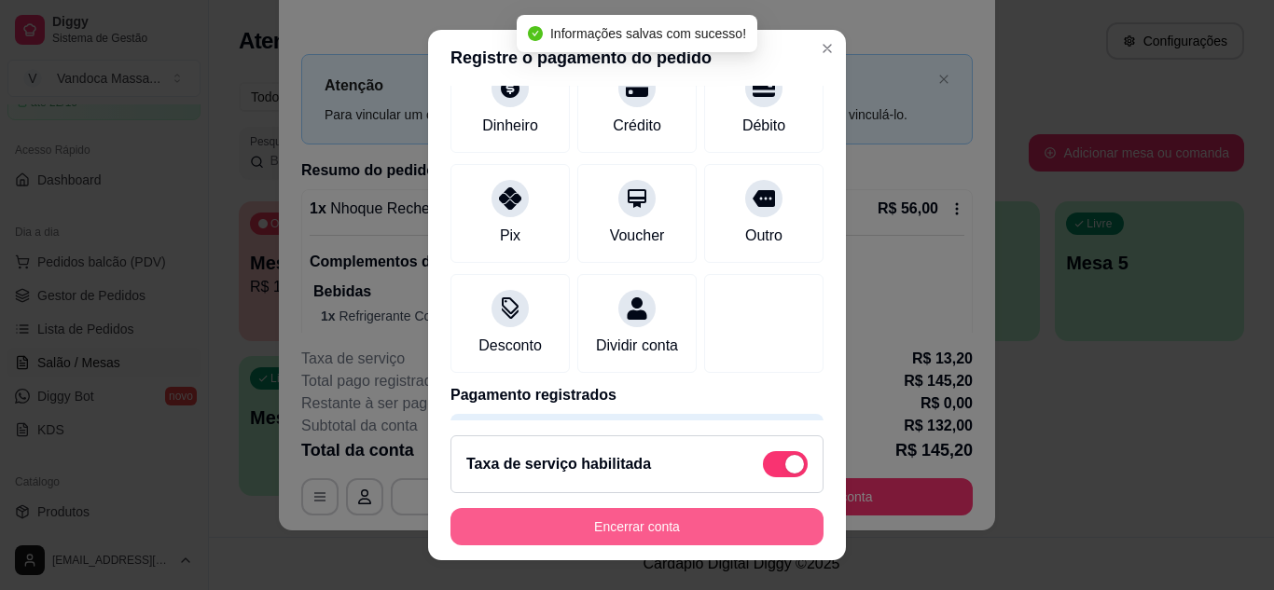
scroll to position [144, 0]
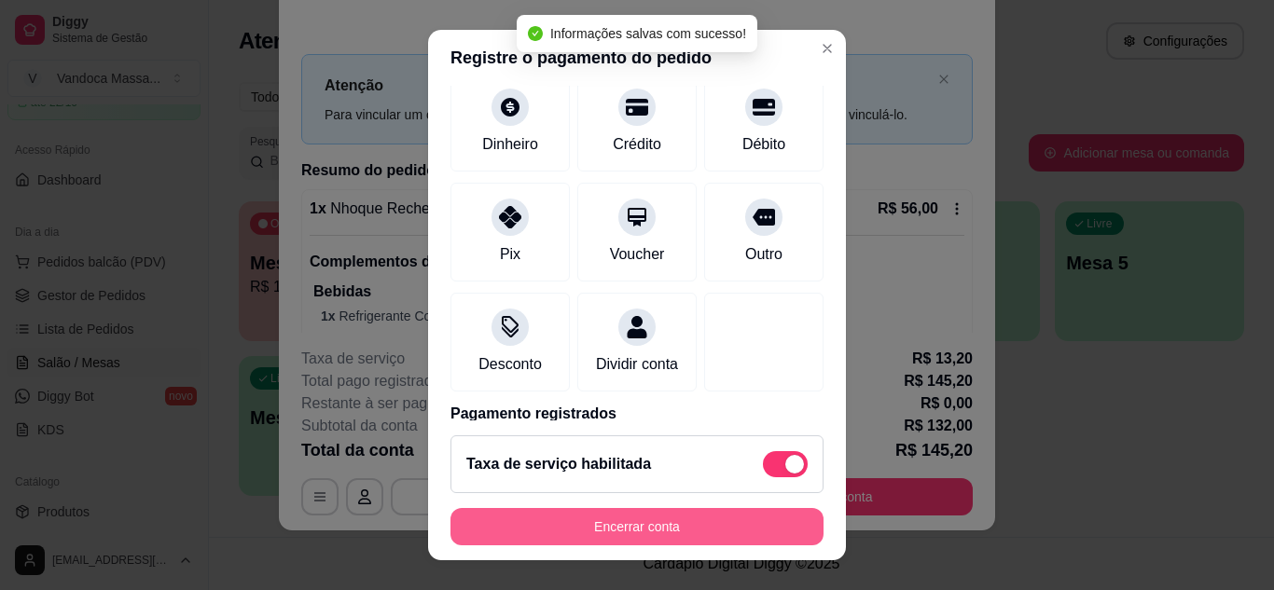
click at [648, 533] on button "Encerrar conta" at bounding box center [636, 526] width 373 height 37
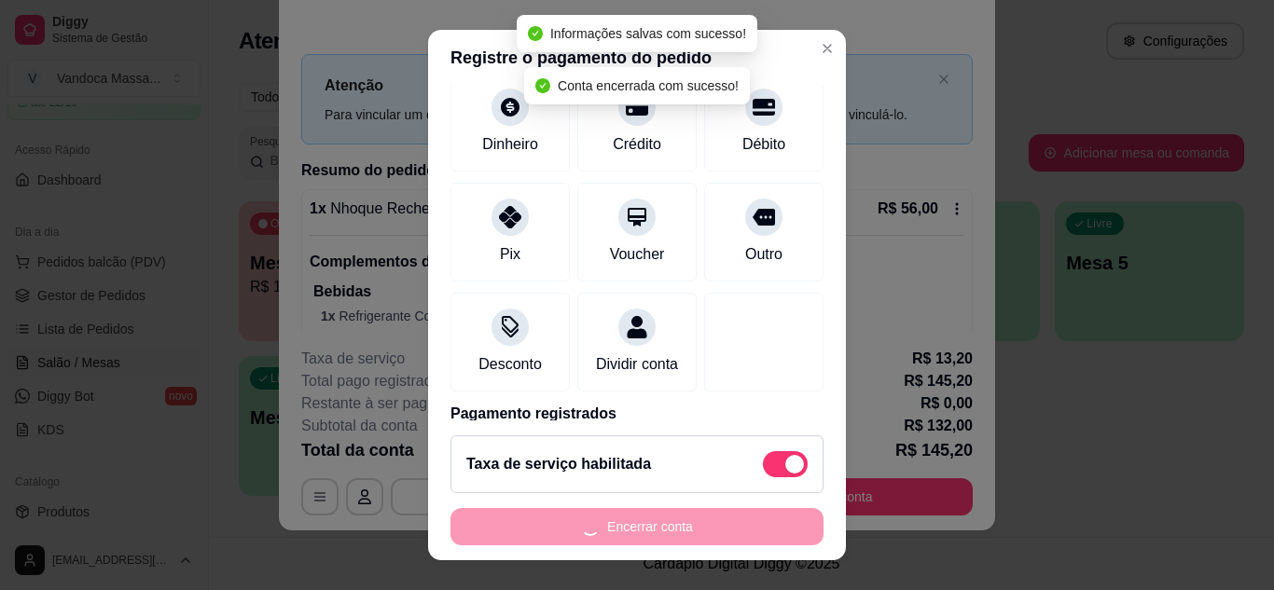
scroll to position [0, 0]
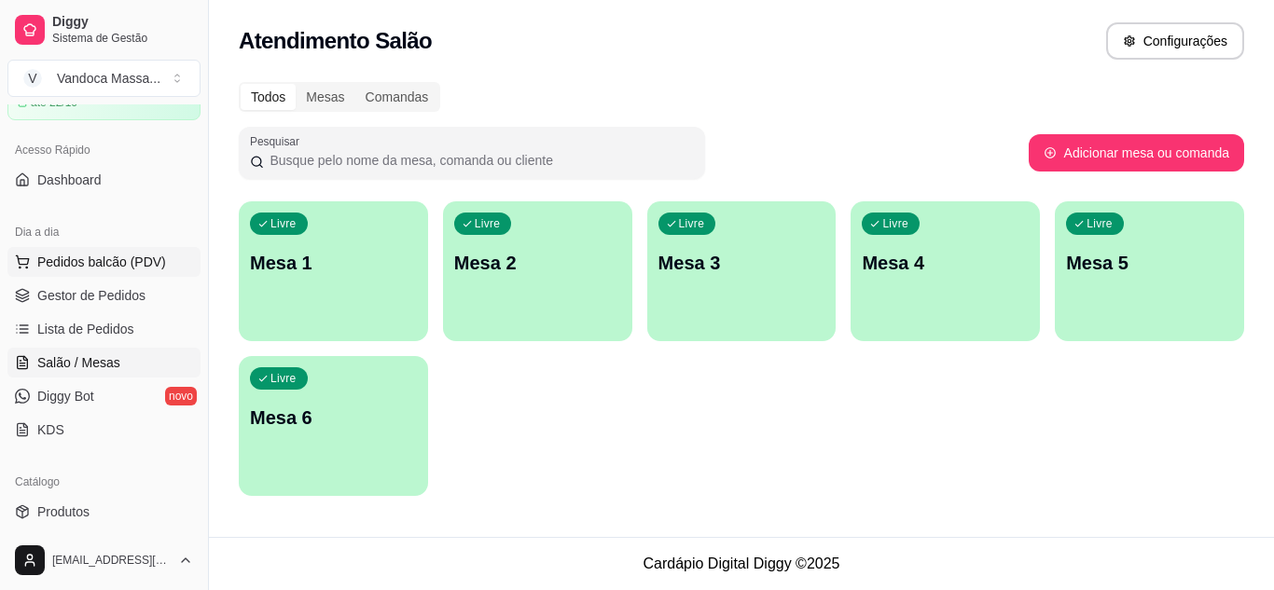
click at [117, 267] on span "Pedidos balcão (PDV)" at bounding box center [101, 262] width 129 height 19
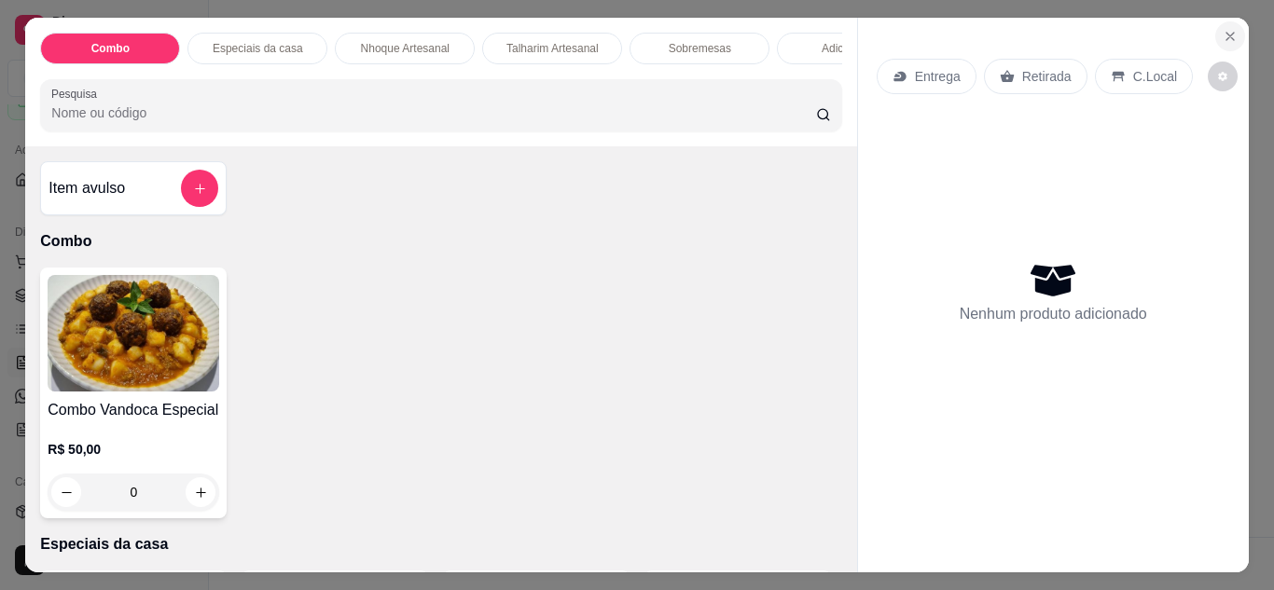
click at [1222, 29] on icon "Close" at bounding box center [1229, 36] width 15 height 15
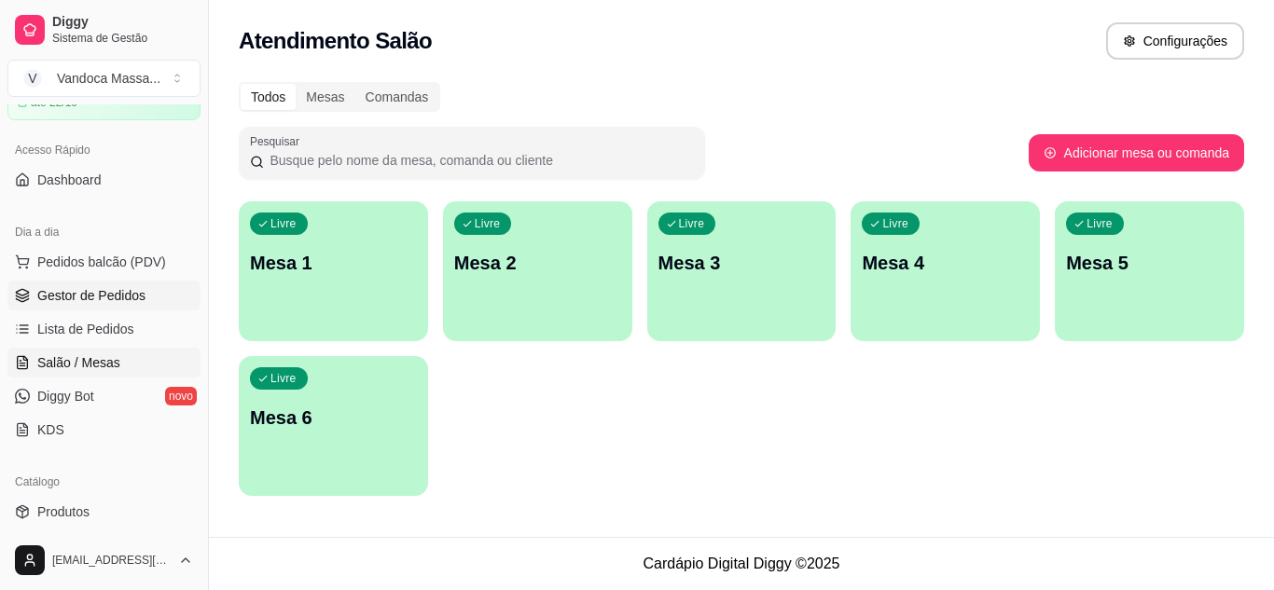
click at [85, 292] on span "Gestor de Pedidos" at bounding box center [91, 295] width 108 height 19
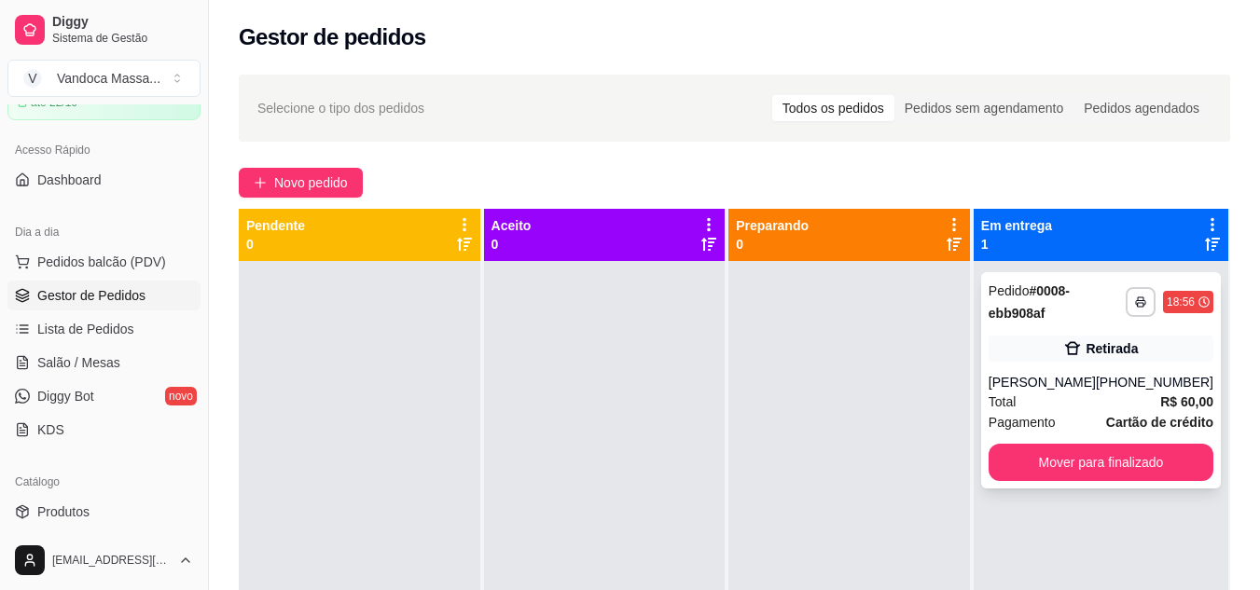
click at [1111, 303] on div "Pedido # 0008-ebb908af" at bounding box center [1056, 302] width 137 height 45
